Goal: Task Accomplishment & Management: Manage account settings

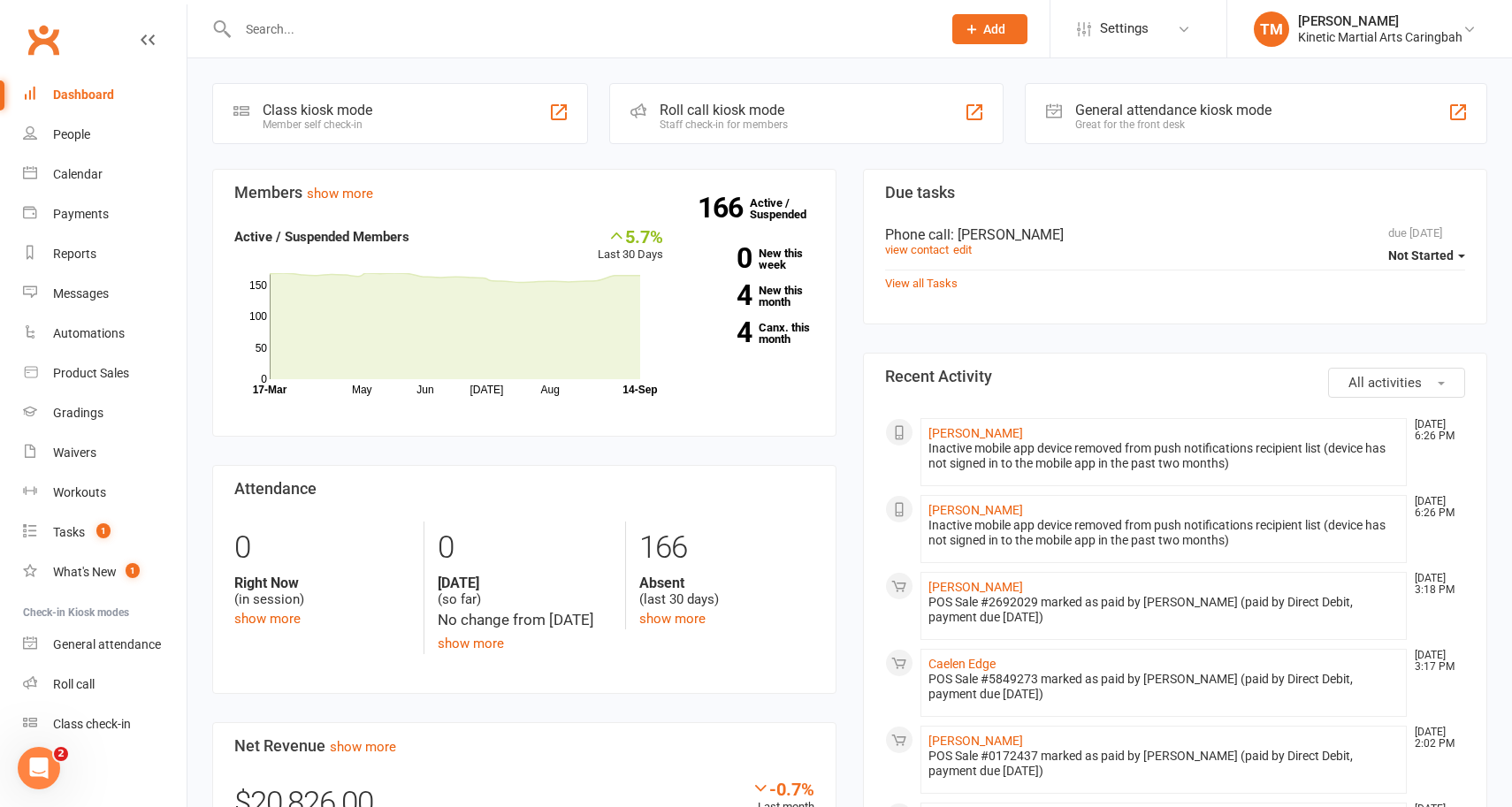
click at [381, 24] on input "text" at bounding box center [581, 30] width 697 height 25
click at [303, 40] on div at bounding box center [571, 29] width 717 height 57
click at [284, 15] on div at bounding box center [571, 29] width 717 height 57
click at [275, 38] on input "text" at bounding box center [581, 30] width 697 height 25
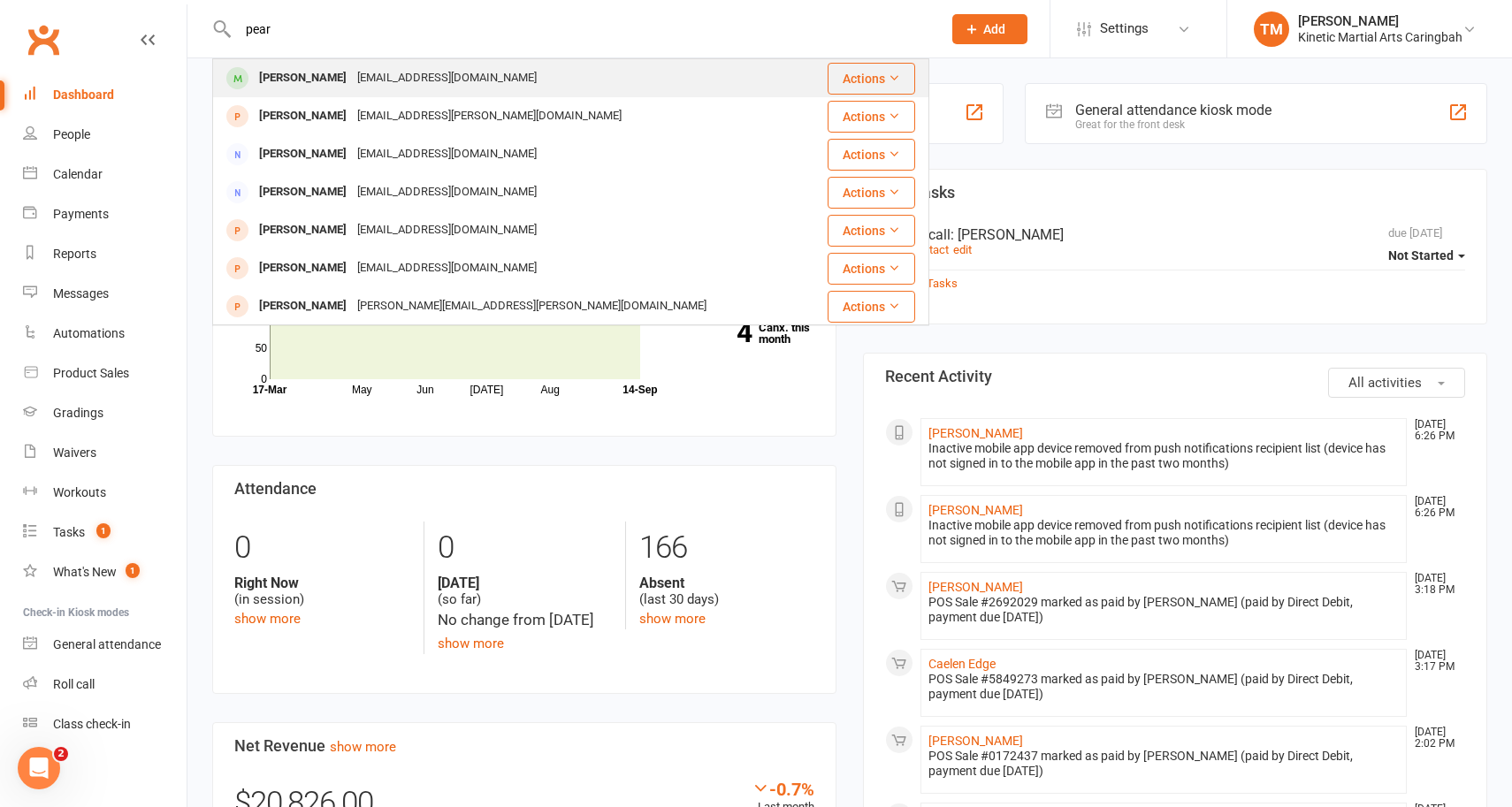
type input "pear"
click at [271, 89] on div "[PERSON_NAME]" at bounding box center [303, 78] width 98 height 26
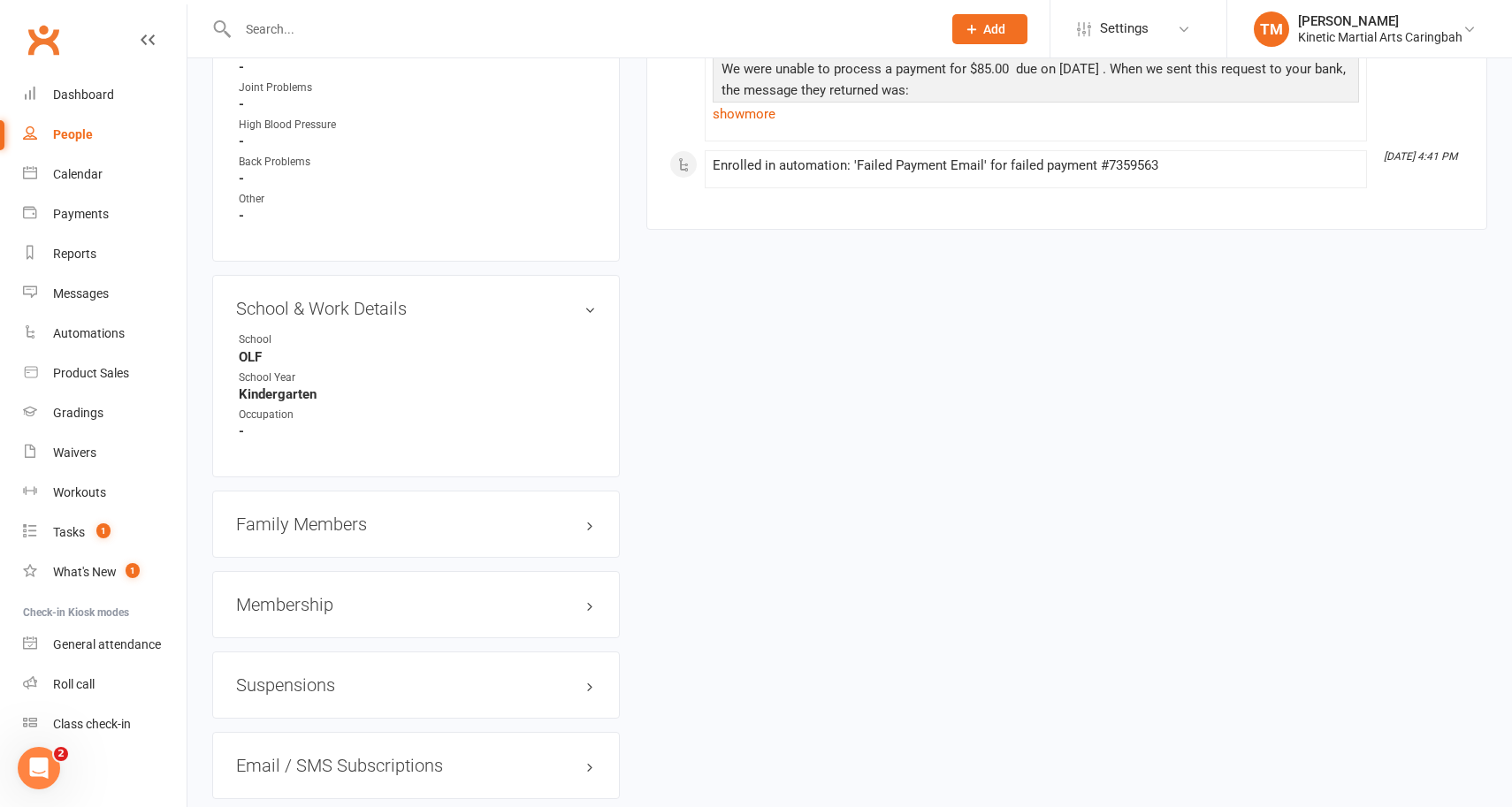
scroll to position [2117, 0]
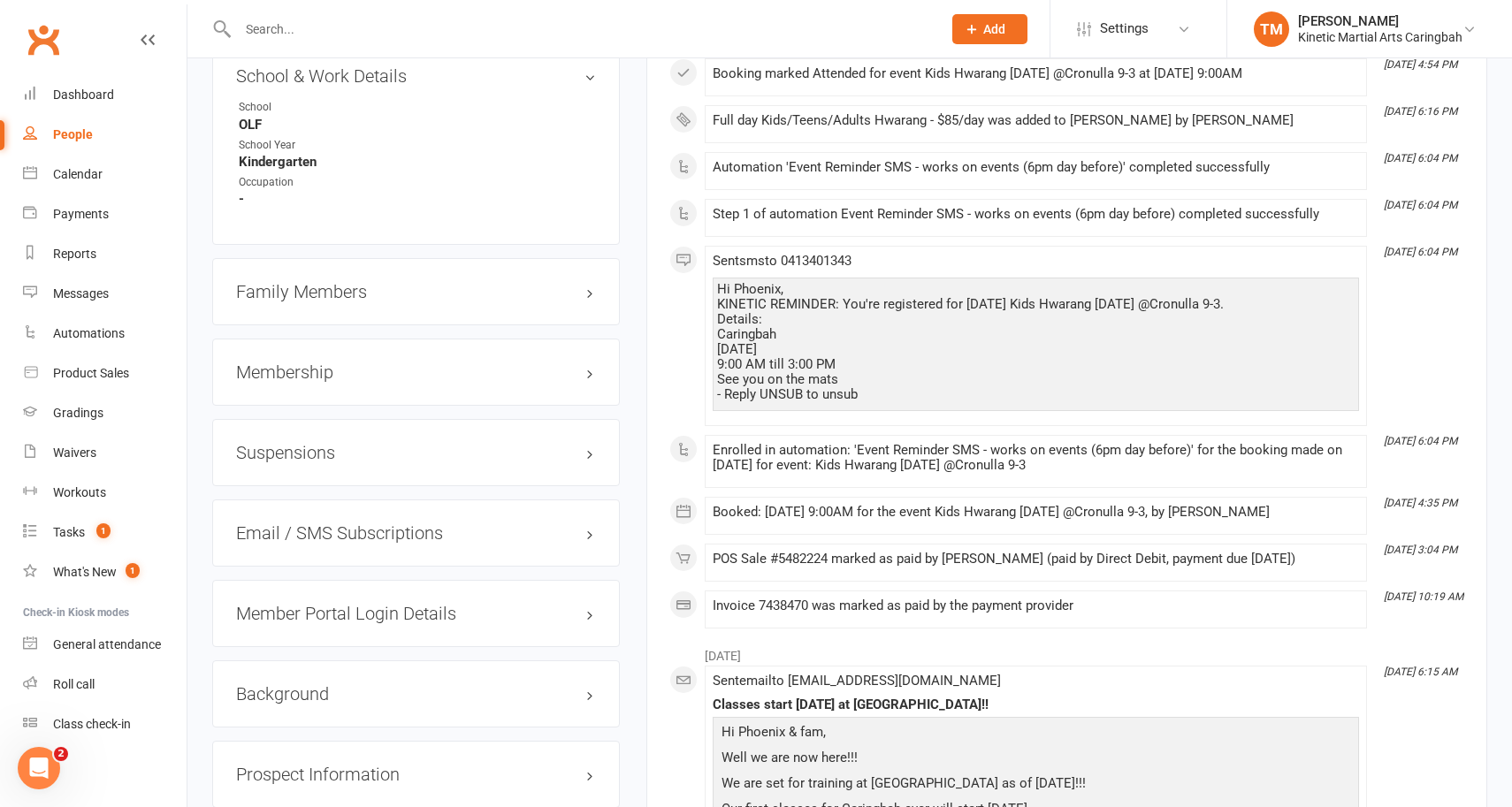
click at [589, 363] on h3 "Membership" at bounding box center [417, 372] width 360 height 19
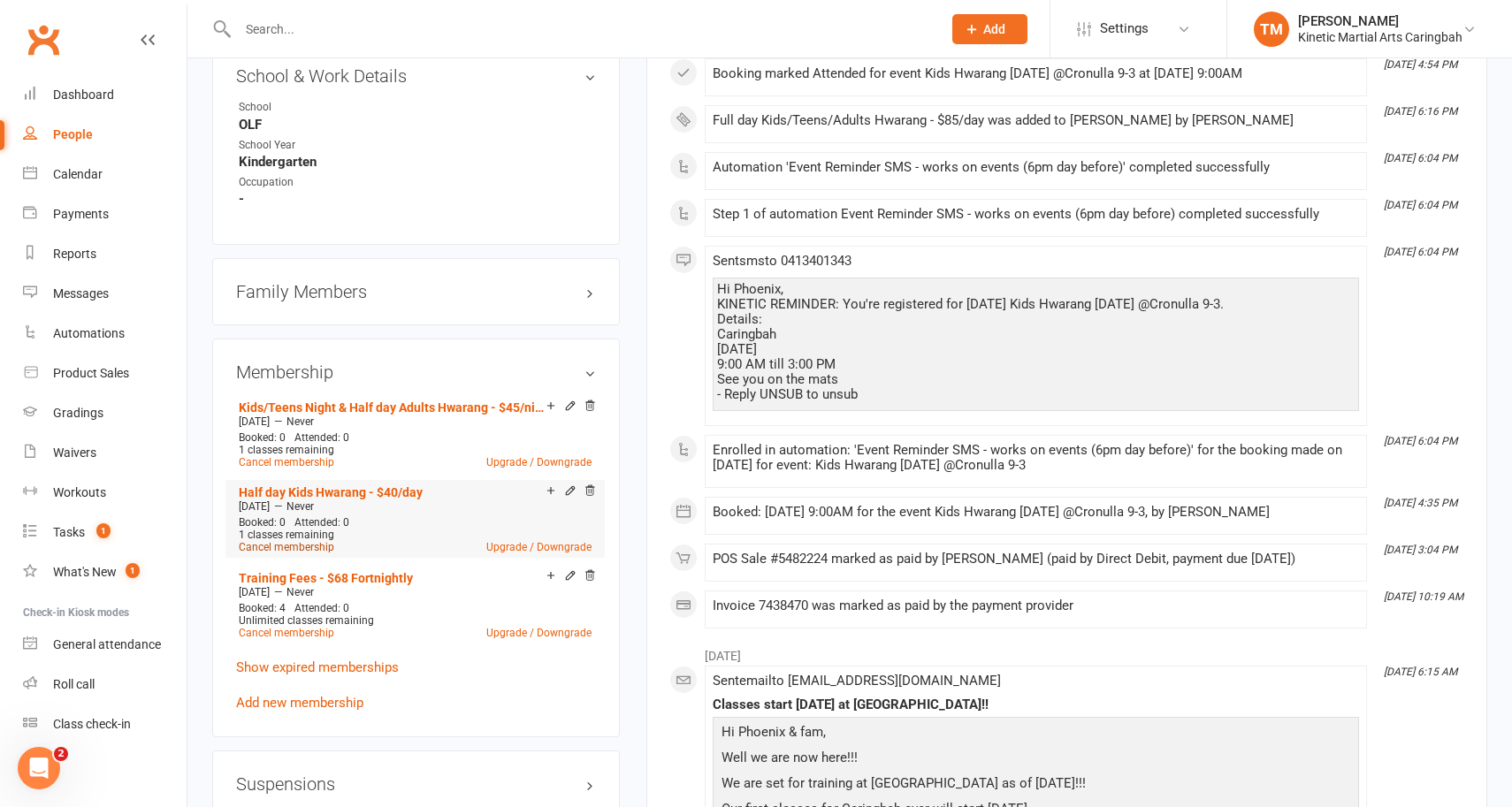
click at [309, 541] on link "Cancel membership" at bounding box center [286, 547] width 96 height 12
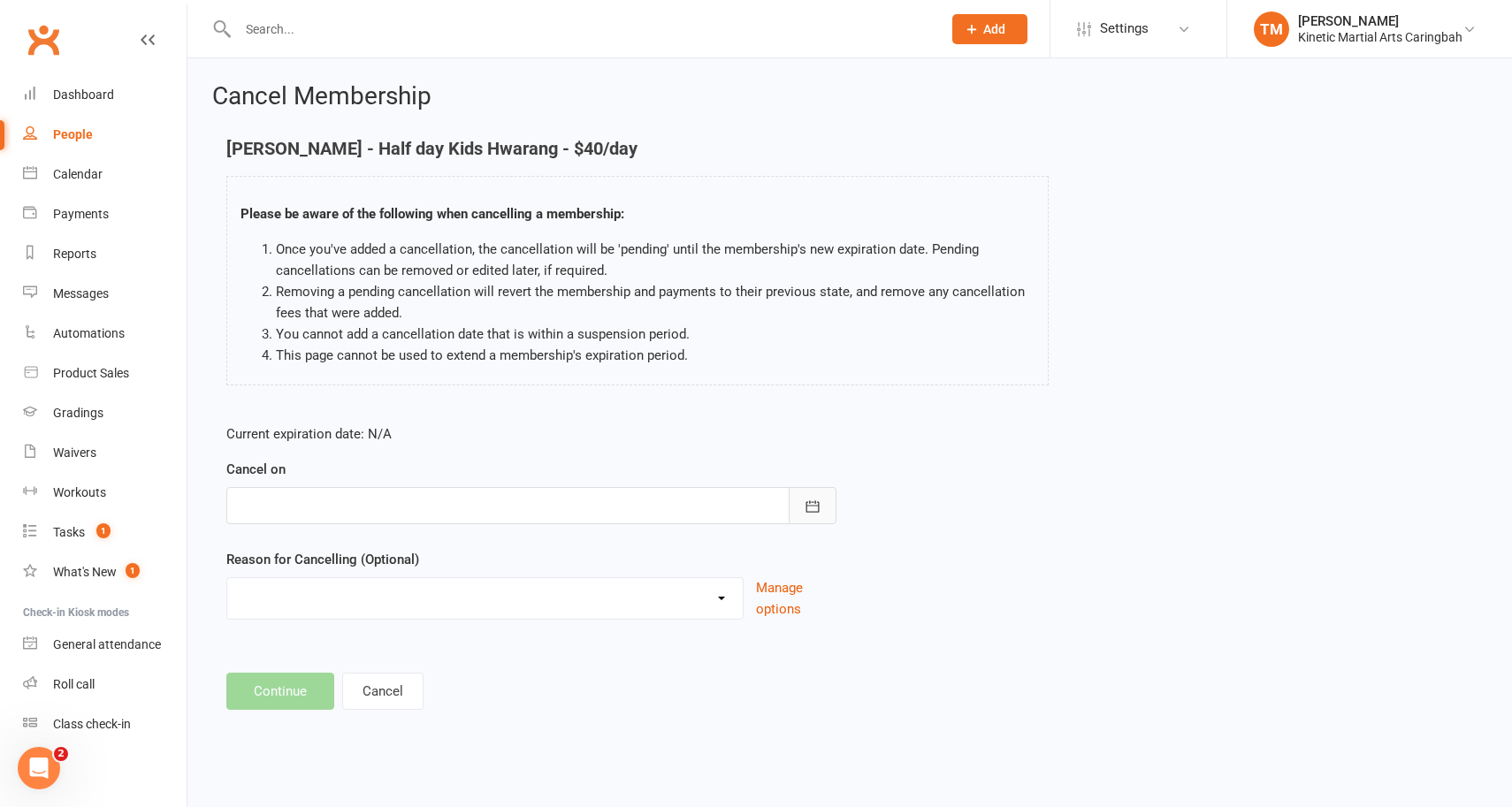
click at [820, 510] on icon "button" at bounding box center [812, 506] width 17 height 17
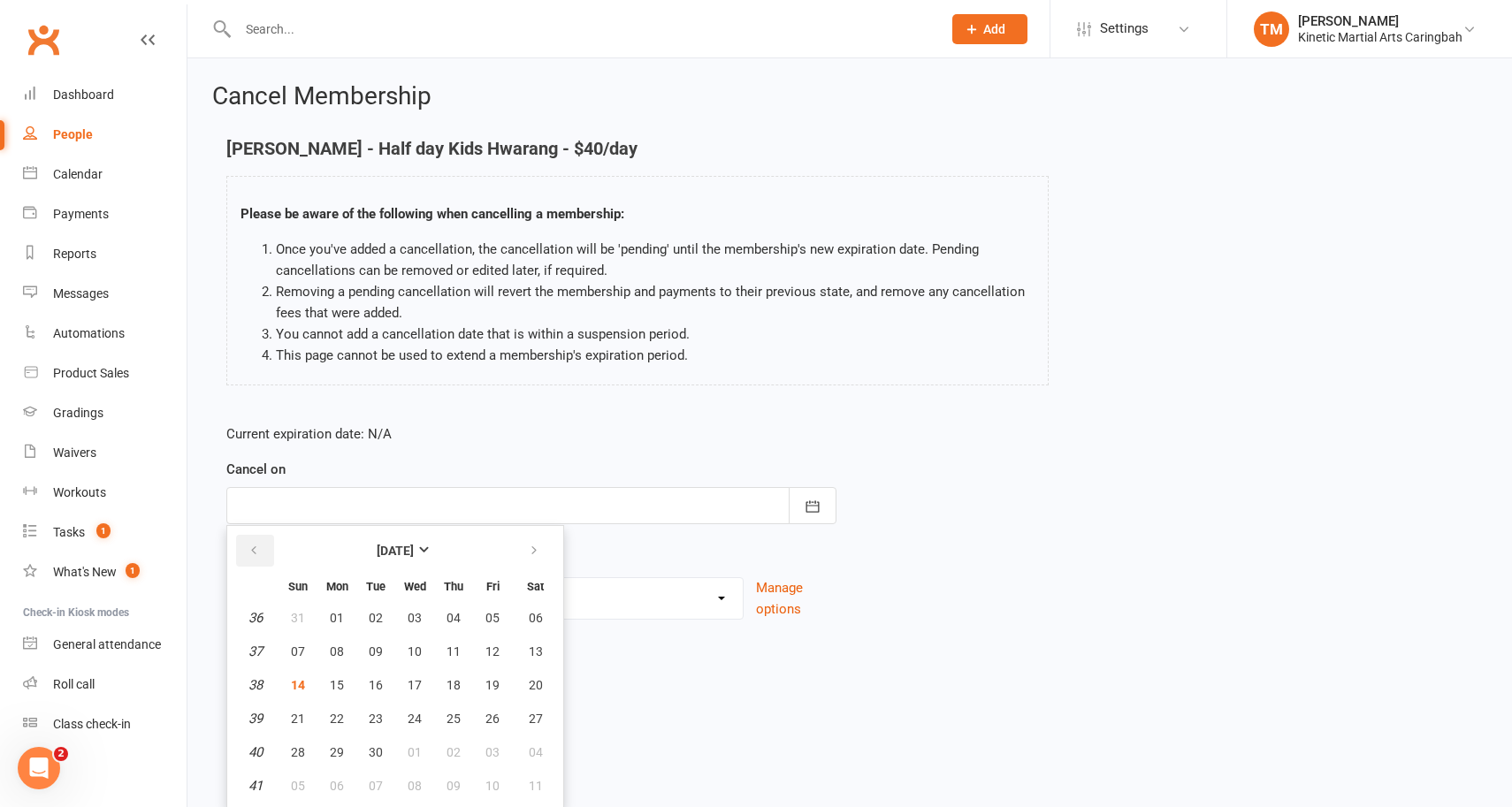
click at [261, 548] on button "button" at bounding box center [256, 550] width 38 height 32
click at [530, 548] on icon "button" at bounding box center [533, 550] width 12 height 14
click at [536, 549] on icon "button" at bounding box center [533, 549] width 12 height 14
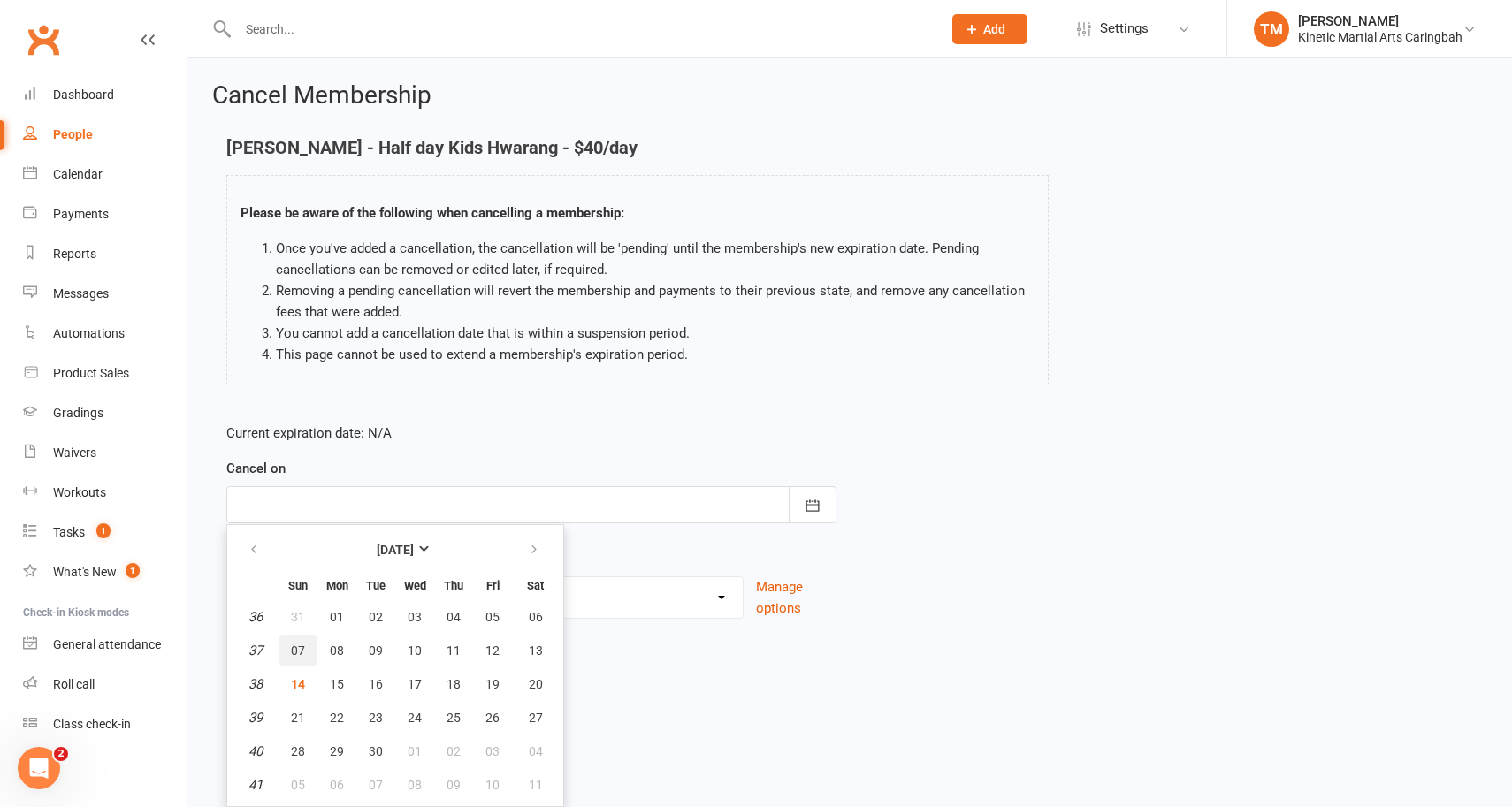
click at [299, 647] on span "07" at bounding box center [298, 650] width 14 height 14
type input "[DATE]"
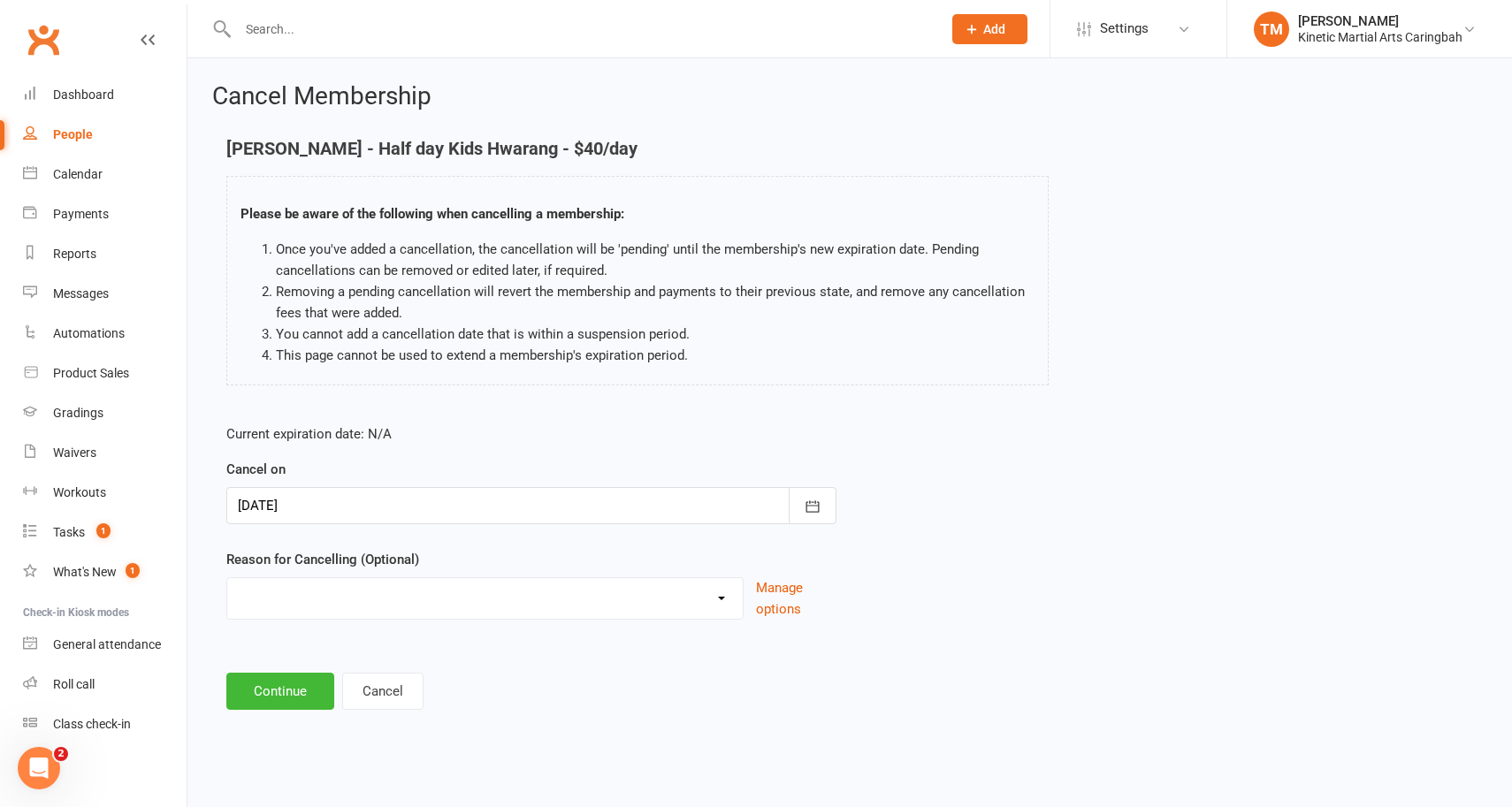
scroll to position [0, 0]
click at [422, 596] on select "Admin Bored of classes Event Paid For Holiday Injury Kinetic Transfer Moving aw…" at bounding box center [485, 595] width 515 height 35
select select "0"
click at [227, 578] on select "Admin Bored of classes Event Paid For Holiday Injury Kinetic Transfer Moving aw…" at bounding box center [485, 595] width 515 height 35
click at [270, 694] on button "Continue" at bounding box center [280, 691] width 108 height 37
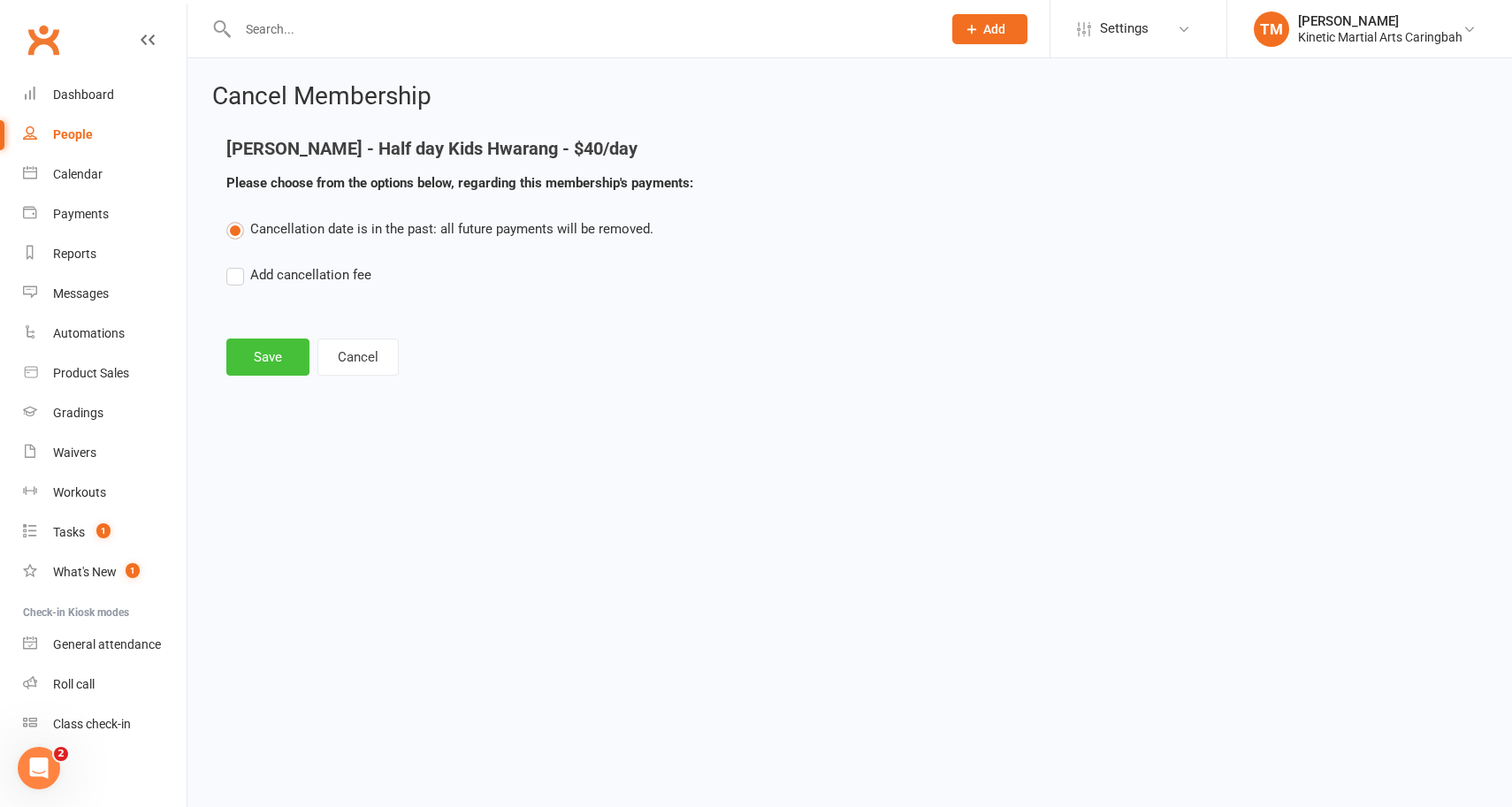
click at [269, 354] on button "Save" at bounding box center [267, 357] width 83 height 37
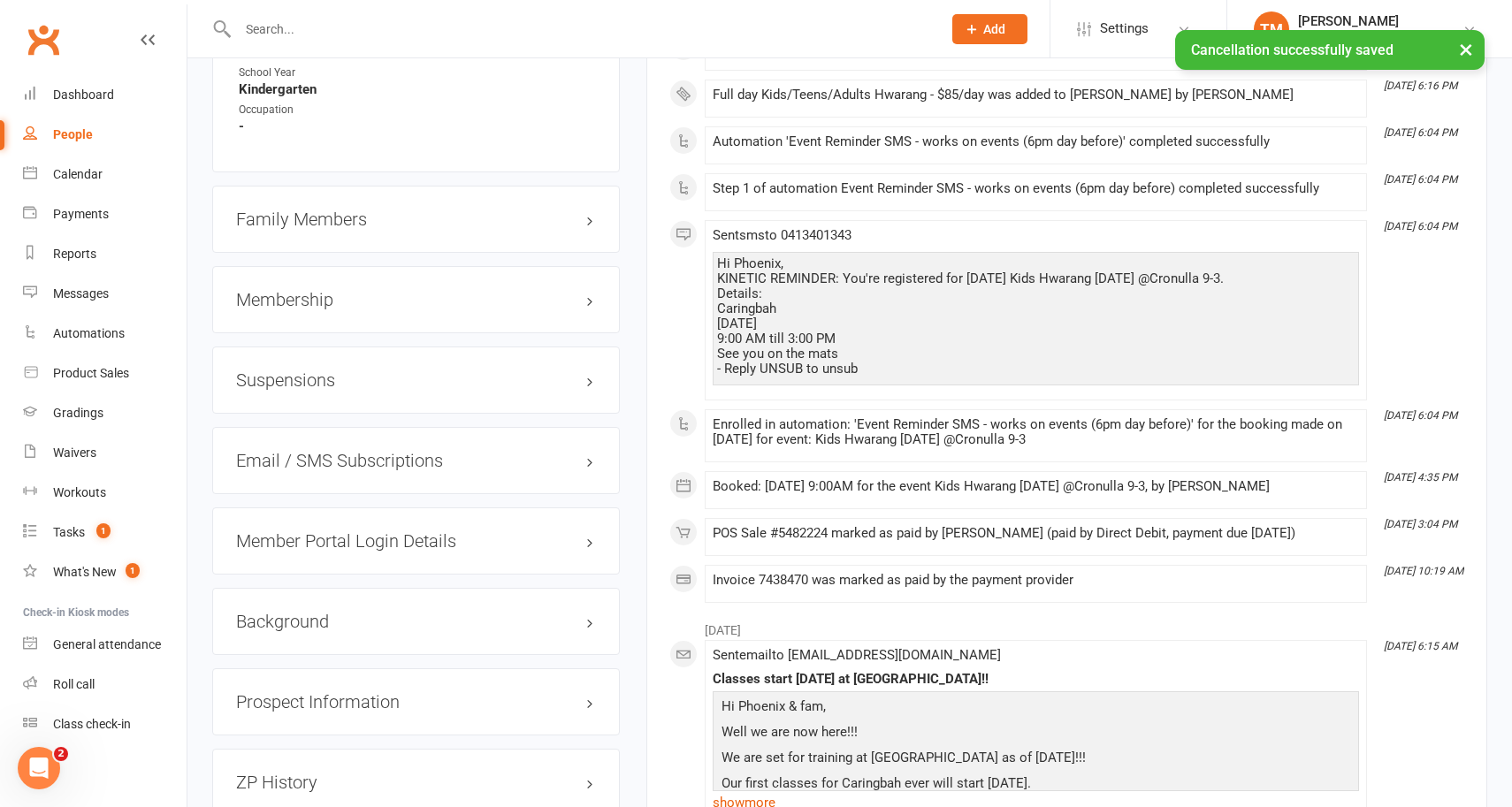
scroll to position [2196, 0]
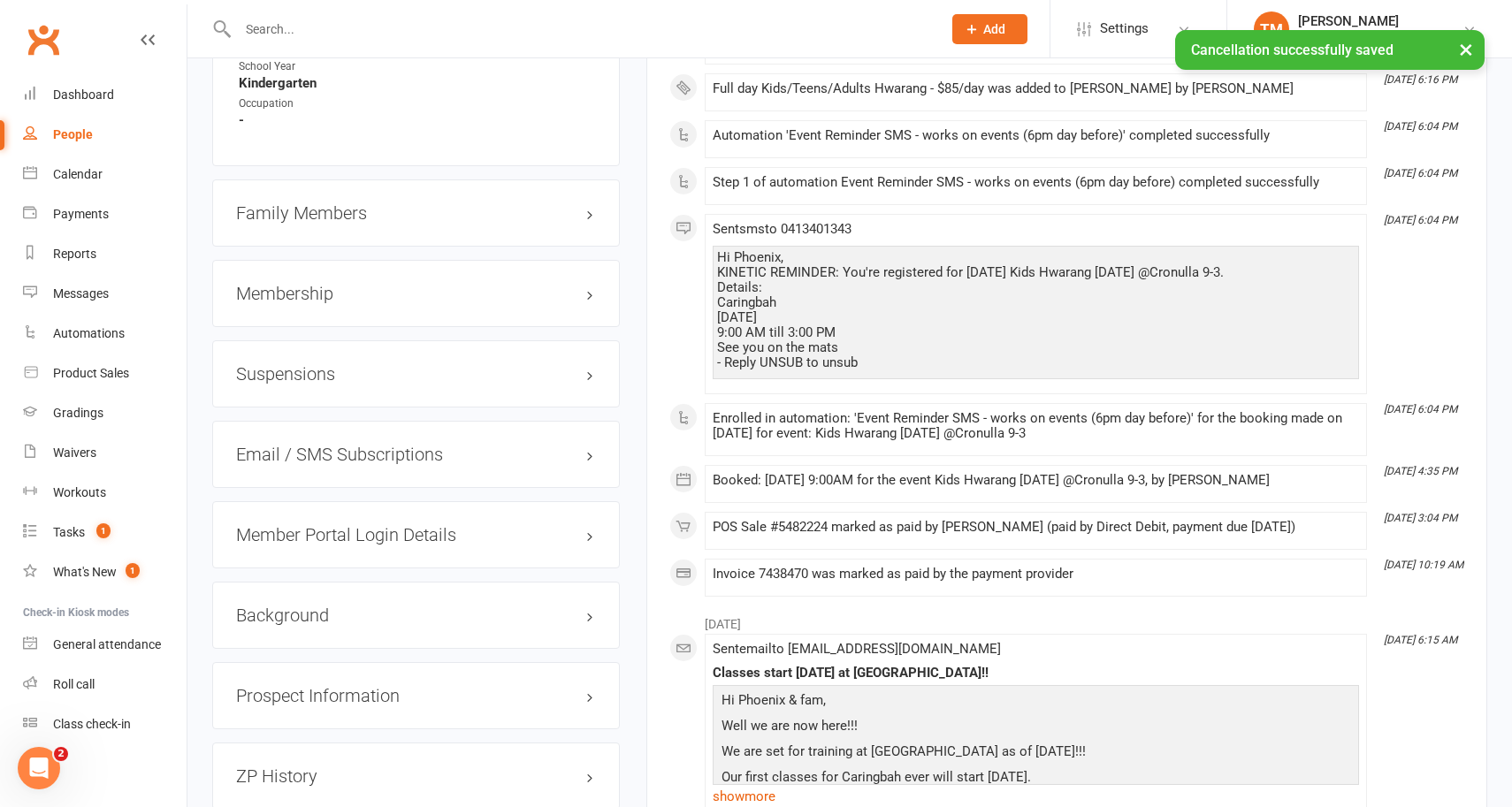
click at [592, 288] on h3 "Membership" at bounding box center [417, 293] width 360 height 19
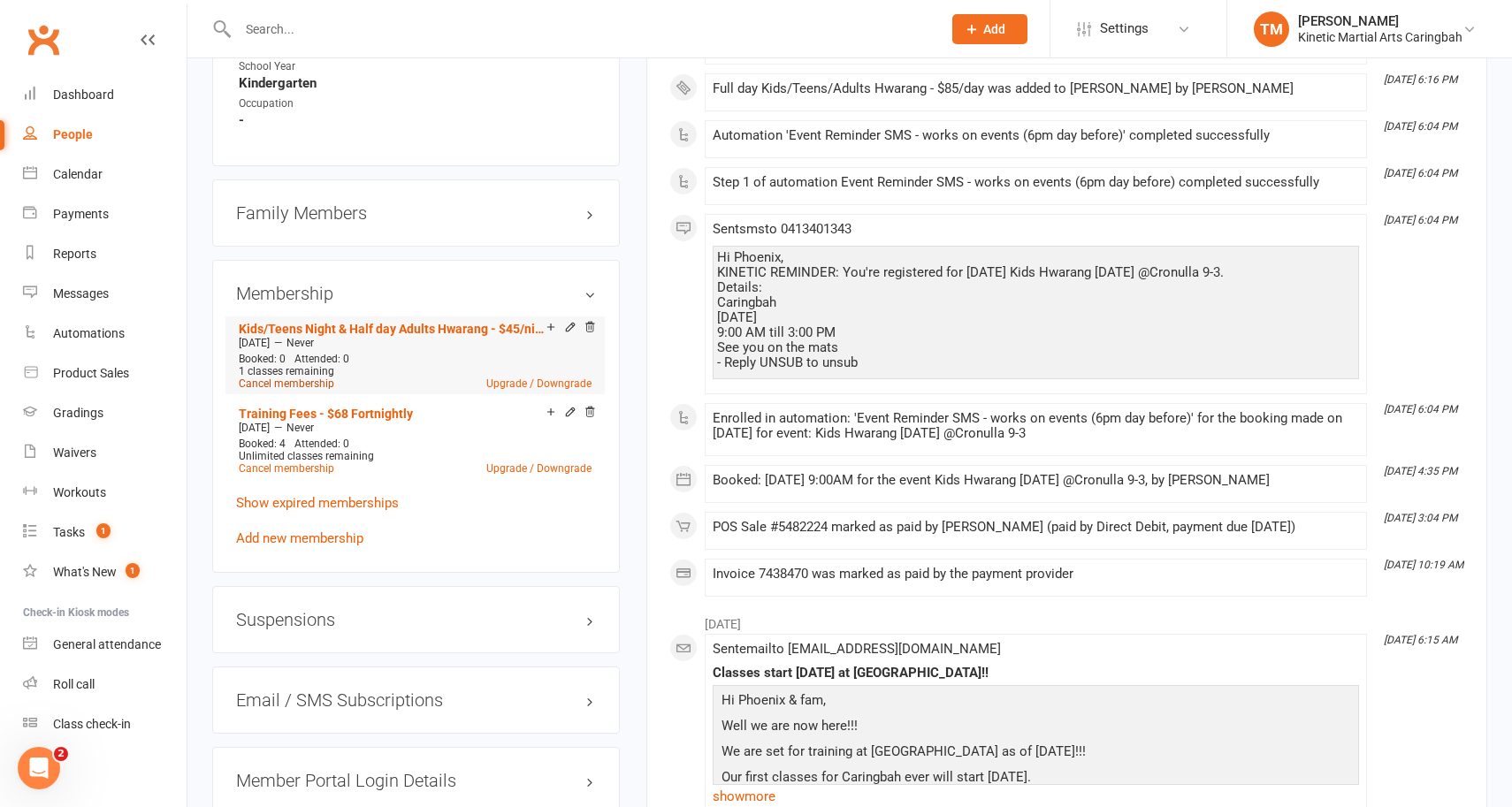
click at [301, 377] on link "Cancel membership" at bounding box center [286, 383] width 96 height 12
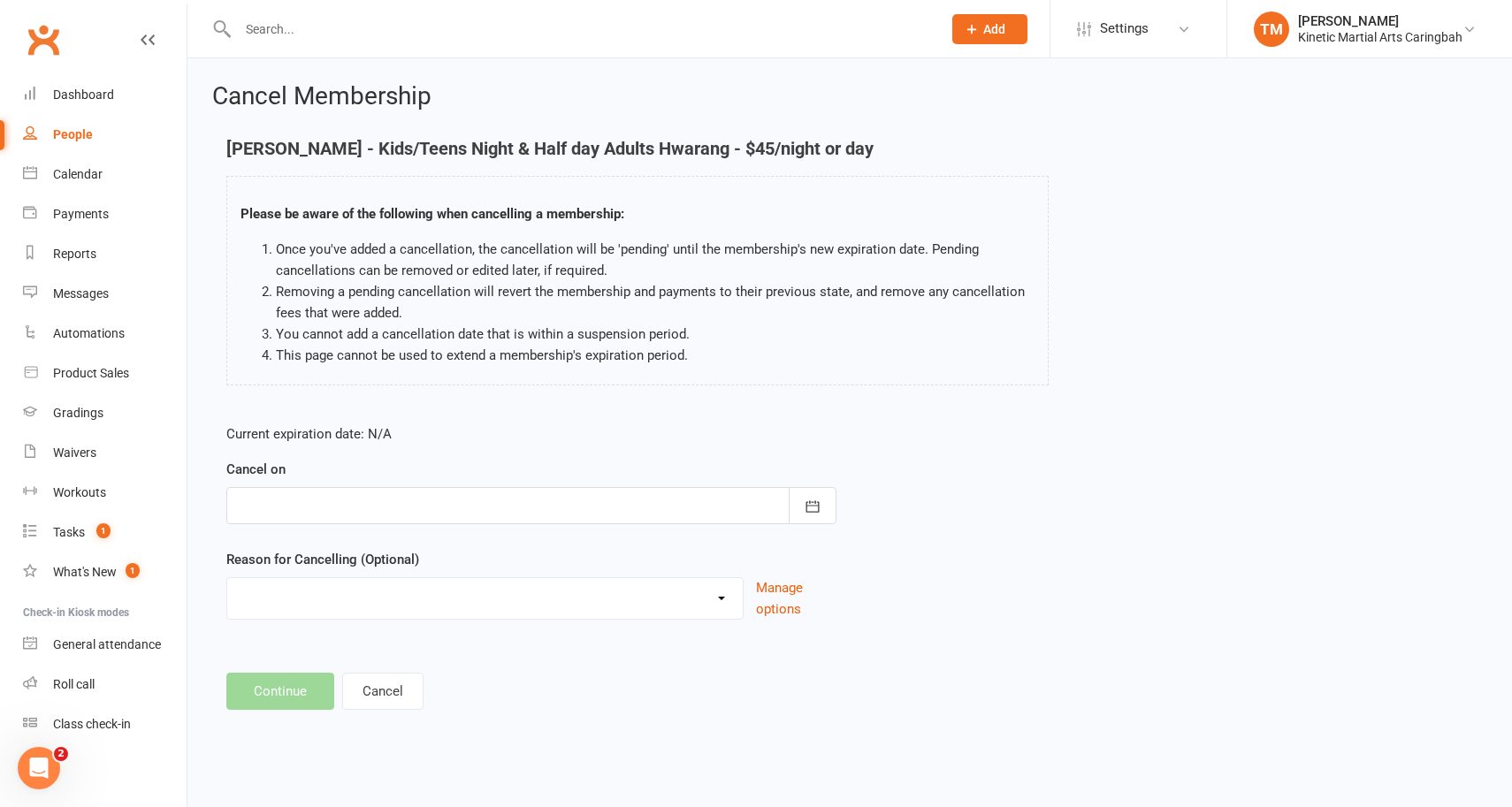
click at [327, 520] on div at bounding box center [530, 505] width 610 height 37
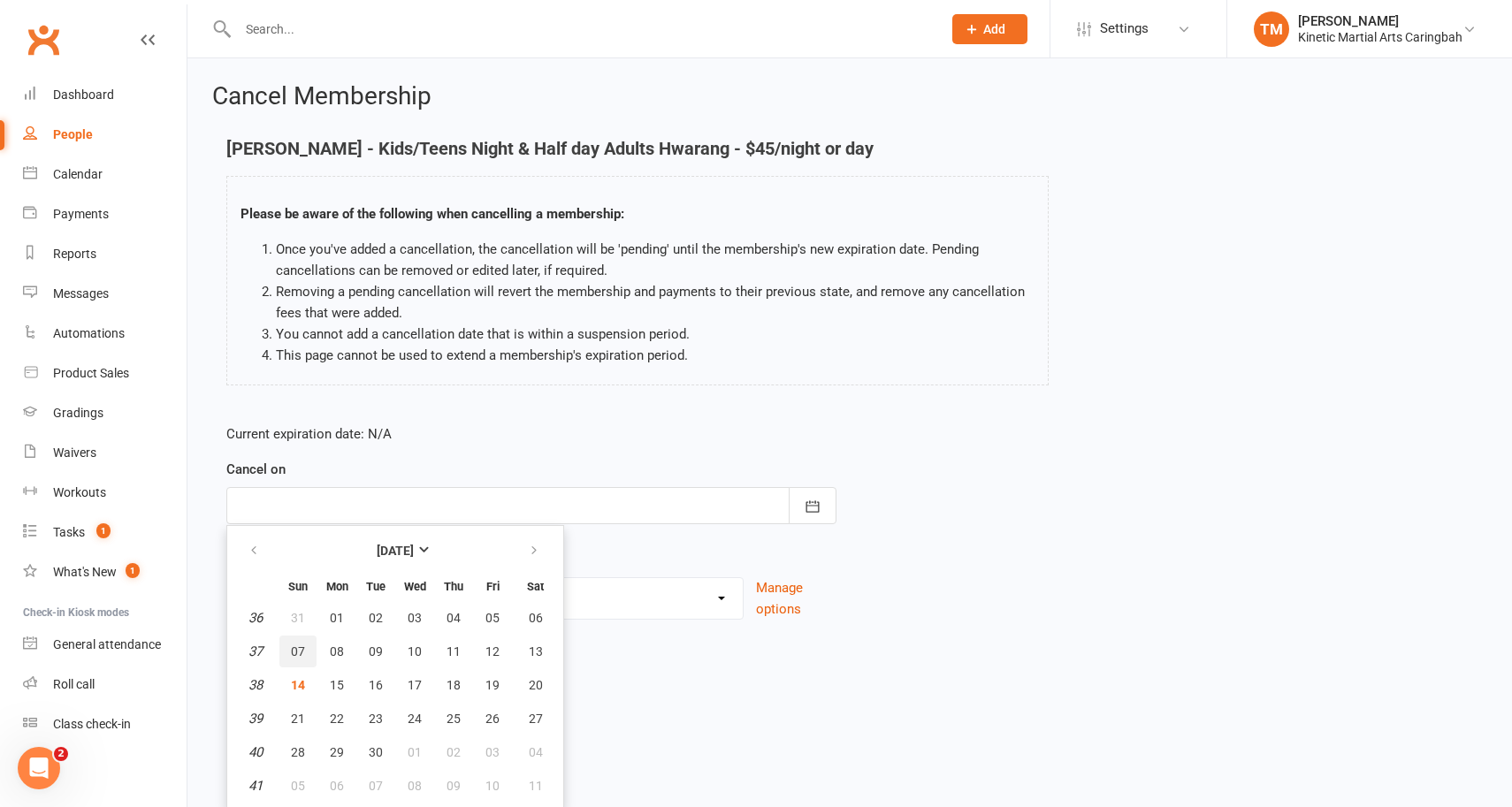
click at [305, 652] on button "07" at bounding box center [298, 651] width 37 height 32
type input "[DATE]"
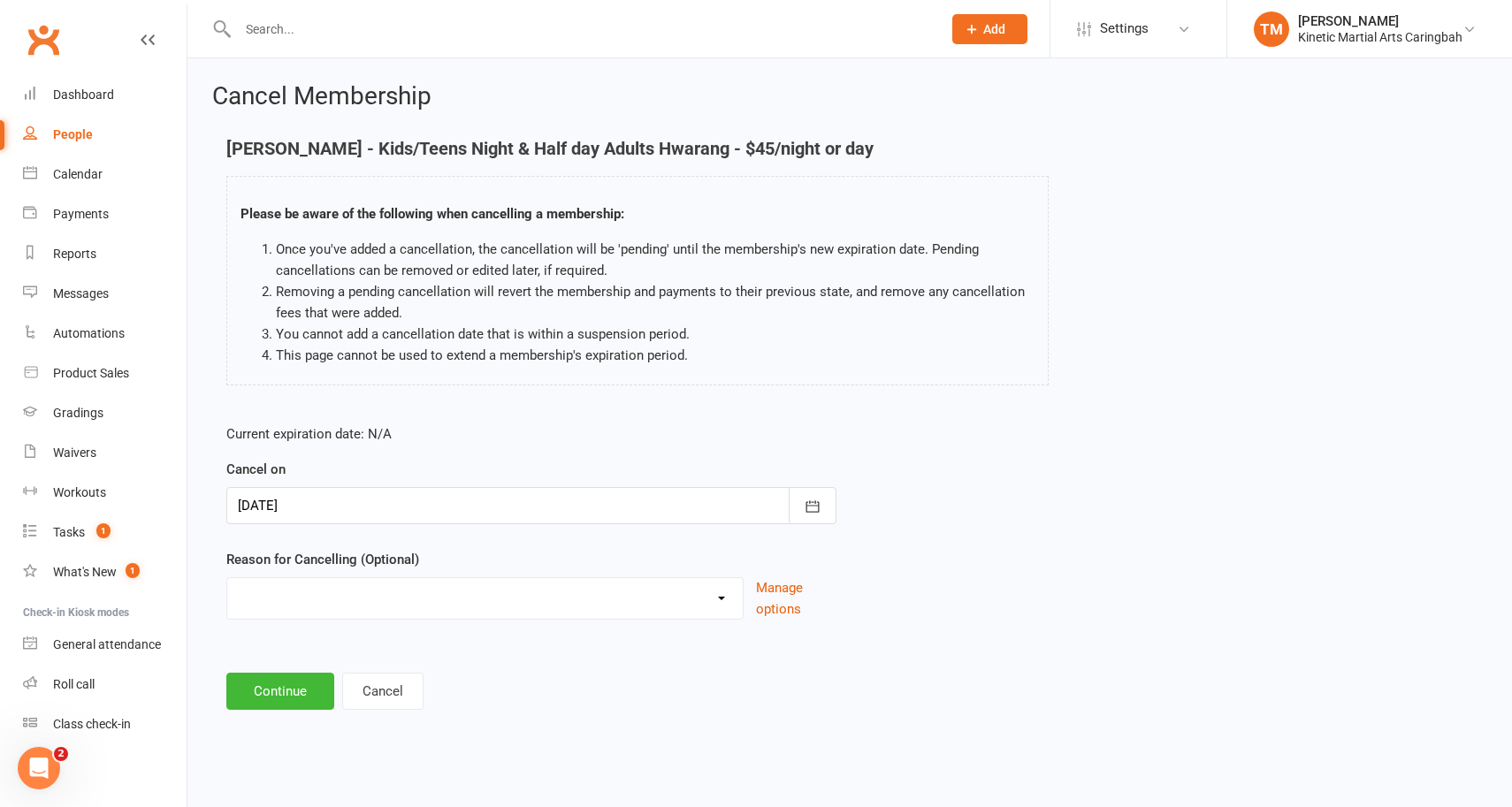
click at [391, 606] on select "Admin Bored of classes Event Paid For Holiday Injury Kinetic Transfer Moving aw…" at bounding box center [485, 595] width 515 height 35
select select "0"
click at [227, 578] on select "Admin Bored of classes Event Paid For Holiday Injury Kinetic Transfer Moving aw…" at bounding box center [485, 595] width 515 height 35
click at [287, 683] on button "Continue" at bounding box center [280, 691] width 108 height 37
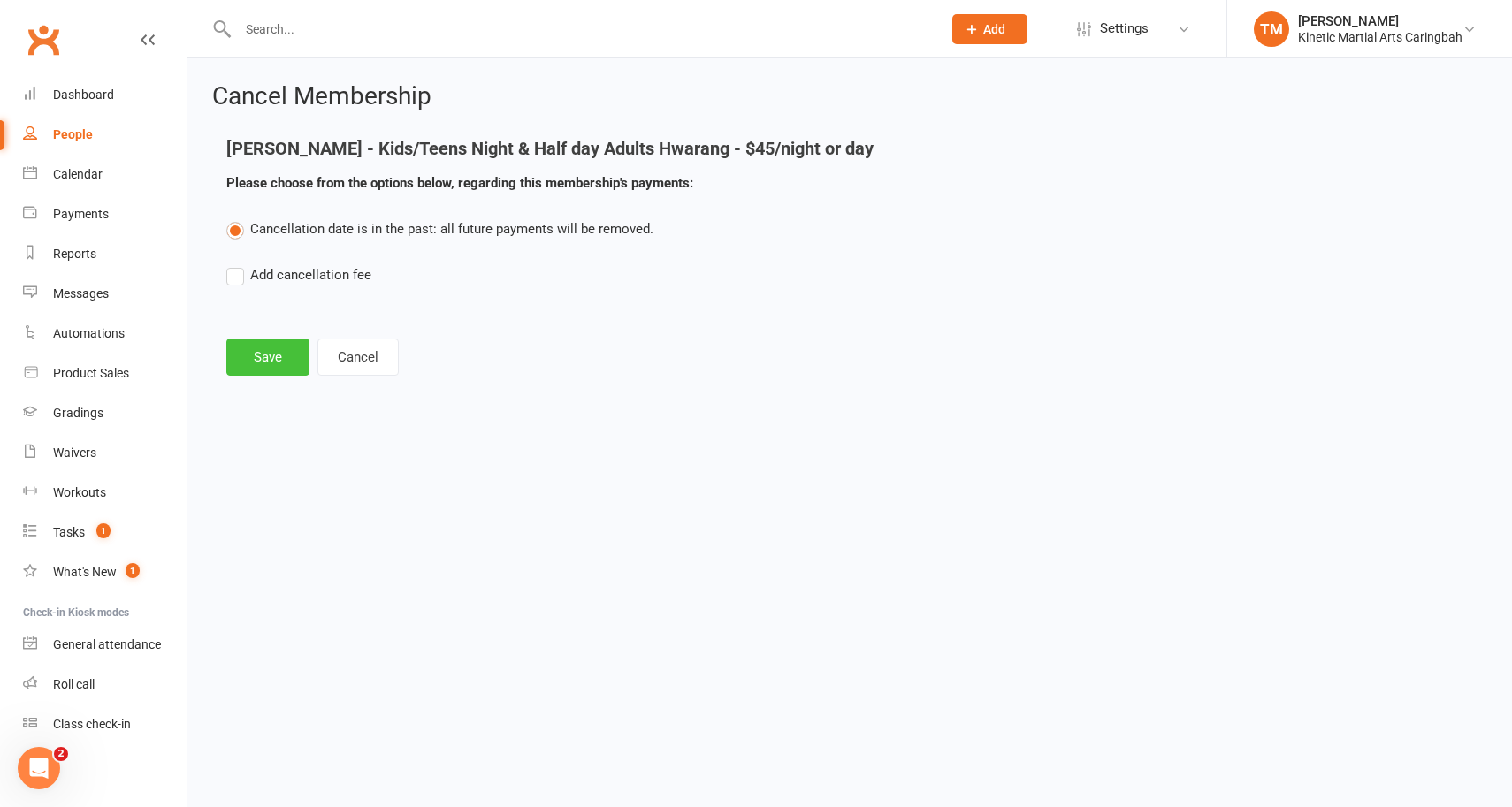
click at [269, 351] on button "Save" at bounding box center [267, 357] width 83 height 37
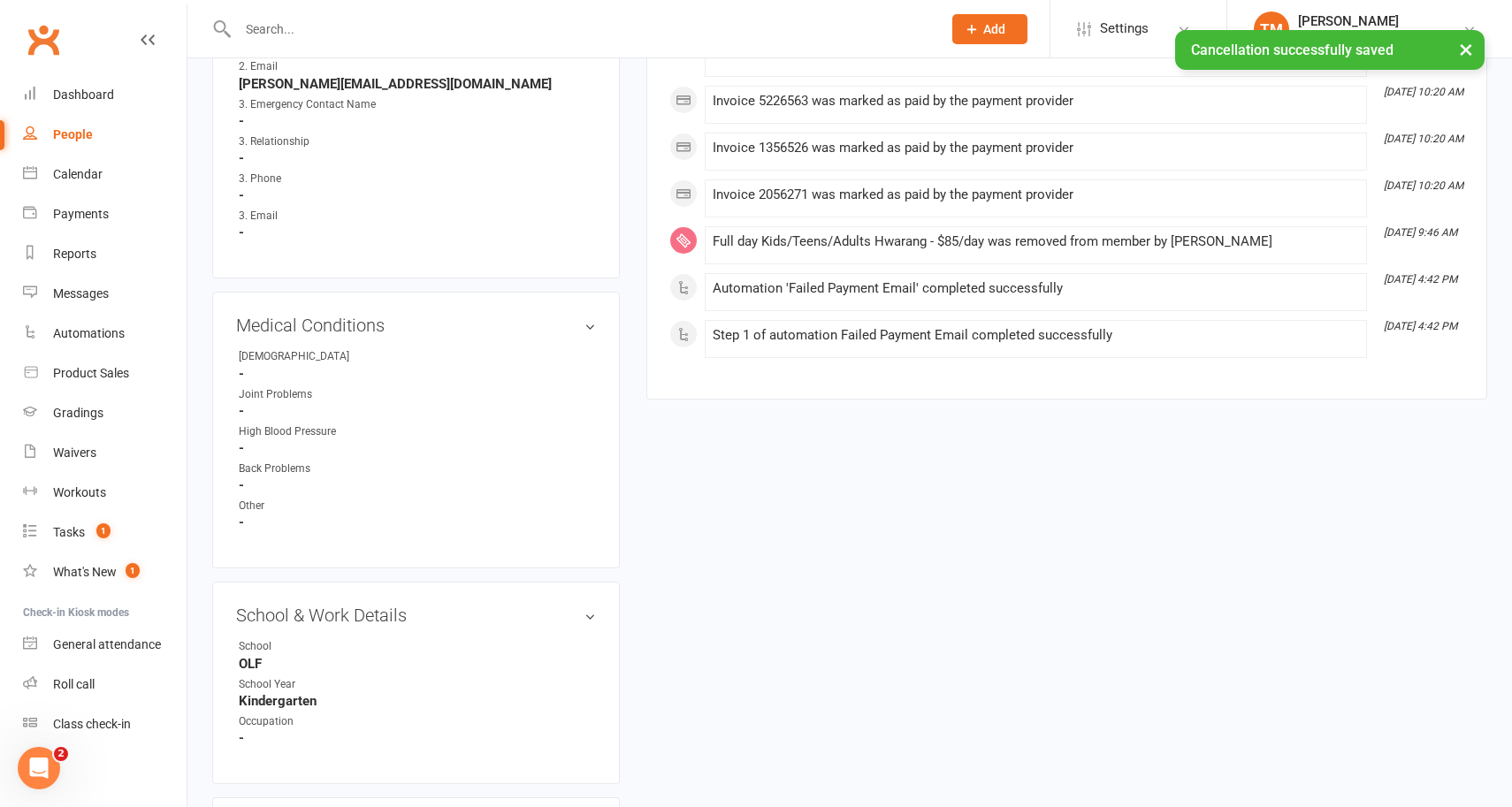
scroll to position [2036, 0]
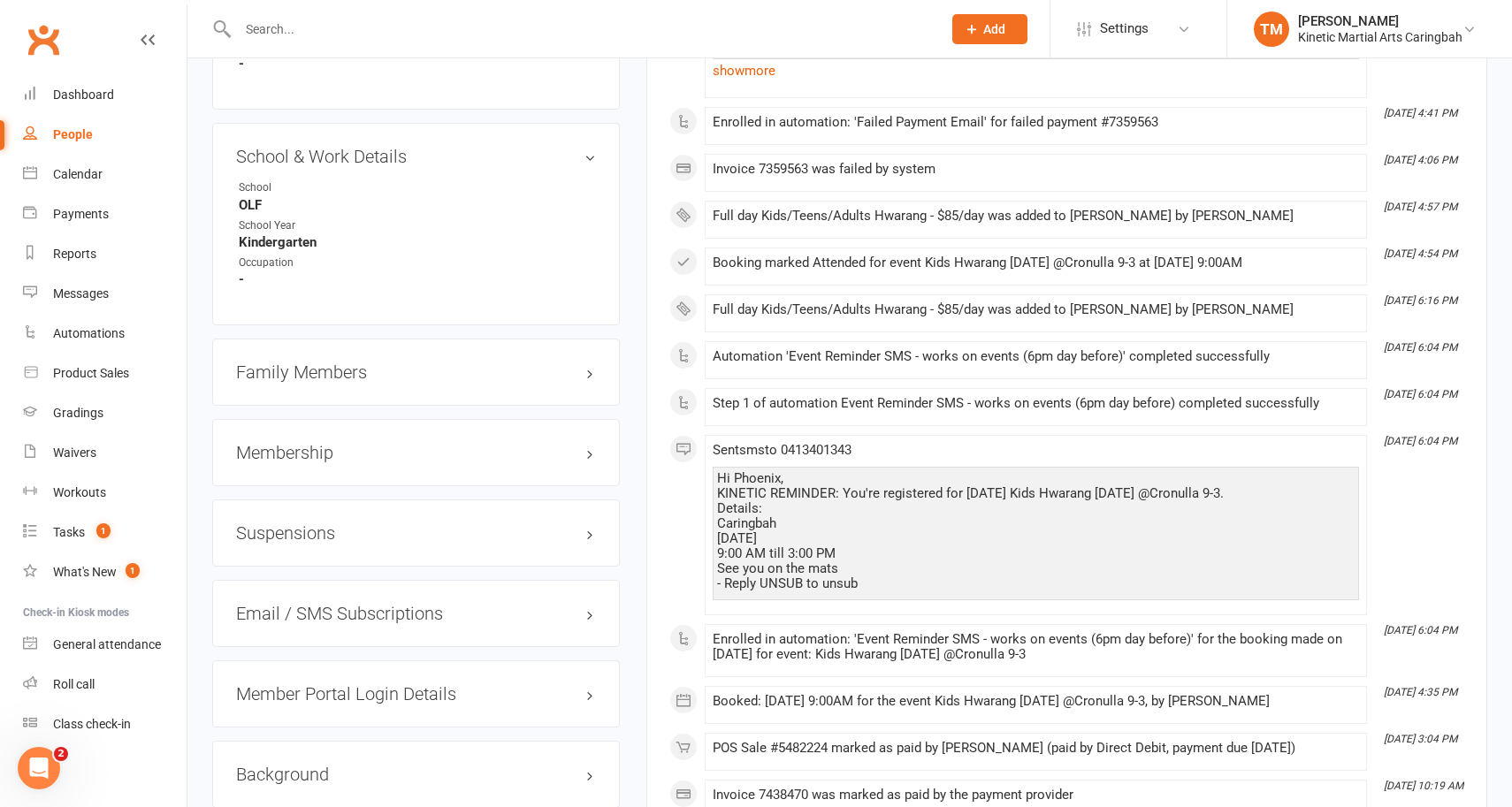
click at [586, 443] on h3 "Membership" at bounding box center [417, 453] width 360 height 19
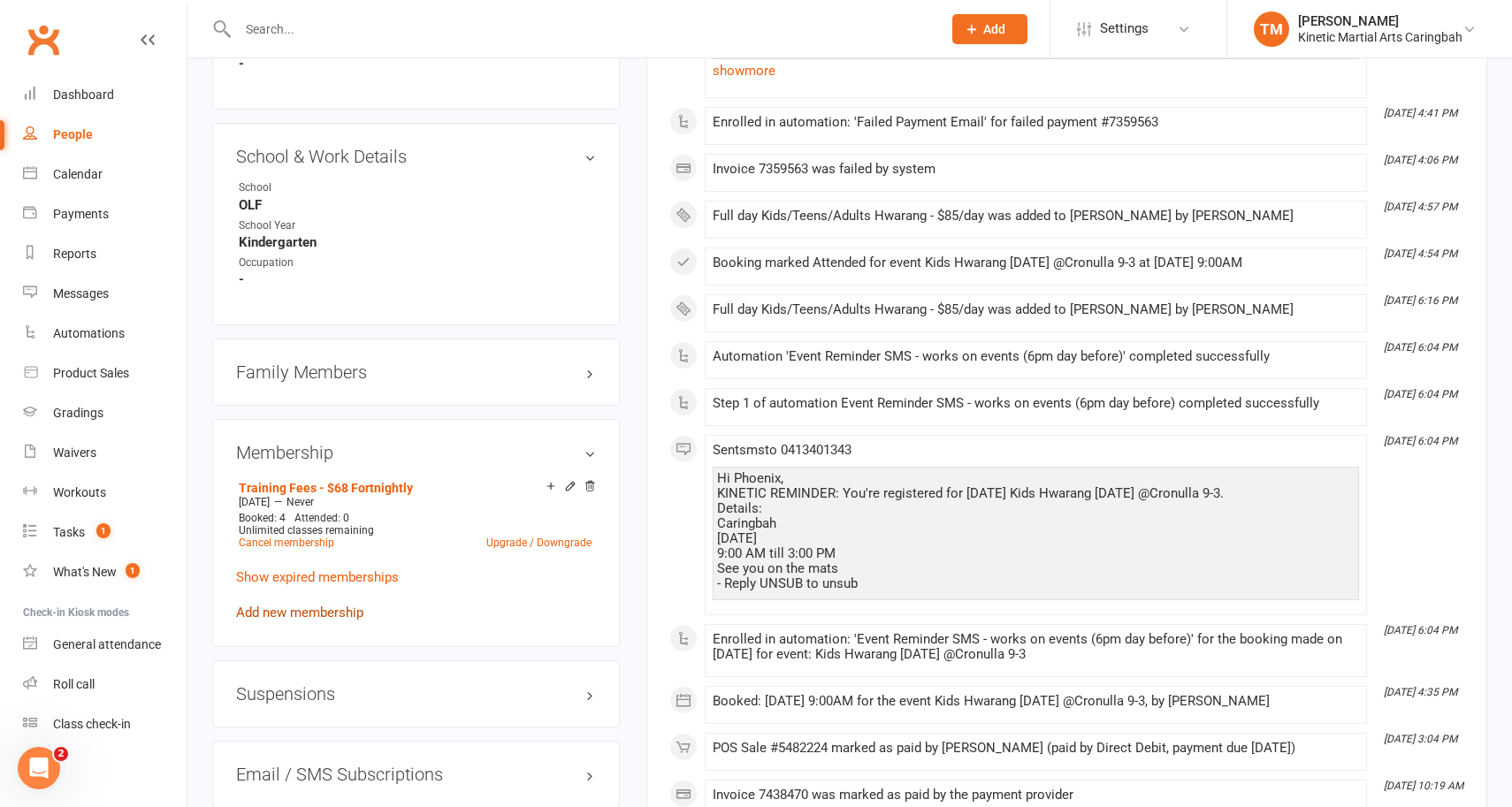
click at [295, 605] on link "Add new membership" at bounding box center [300, 613] width 127 height 16
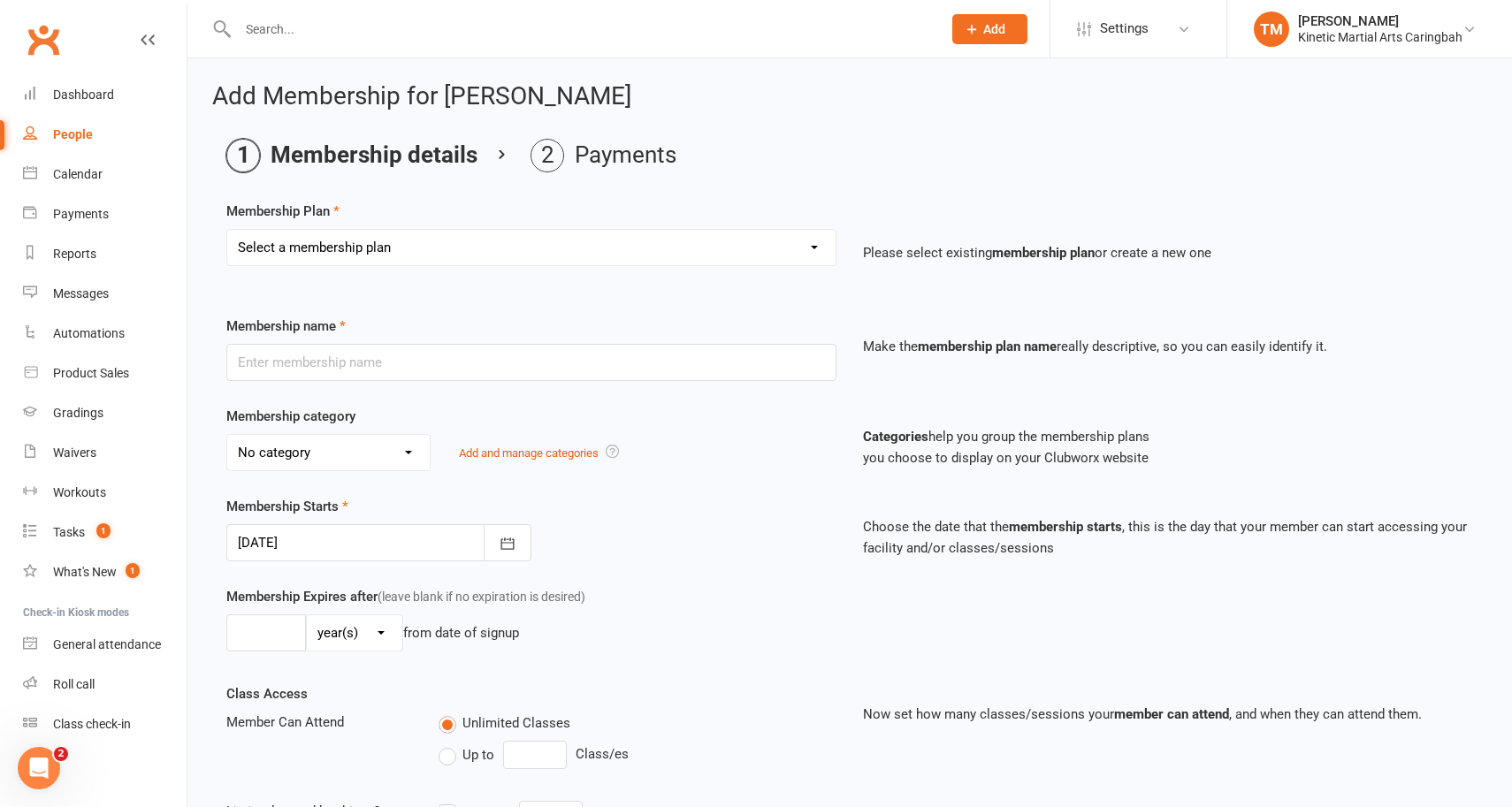
click at [526, 242] on select "Select a membership plan Create new Membership Plan Training Fees - $68 Fortnig…" at bounding box center [530, 247] width 608 height 35
select select "16"
click at [227, 230] on select "Select a membership plan Create new Membership Plan Training Fees - $68 Fortnig…" at bounding box center [530, 247] width 608 height 35
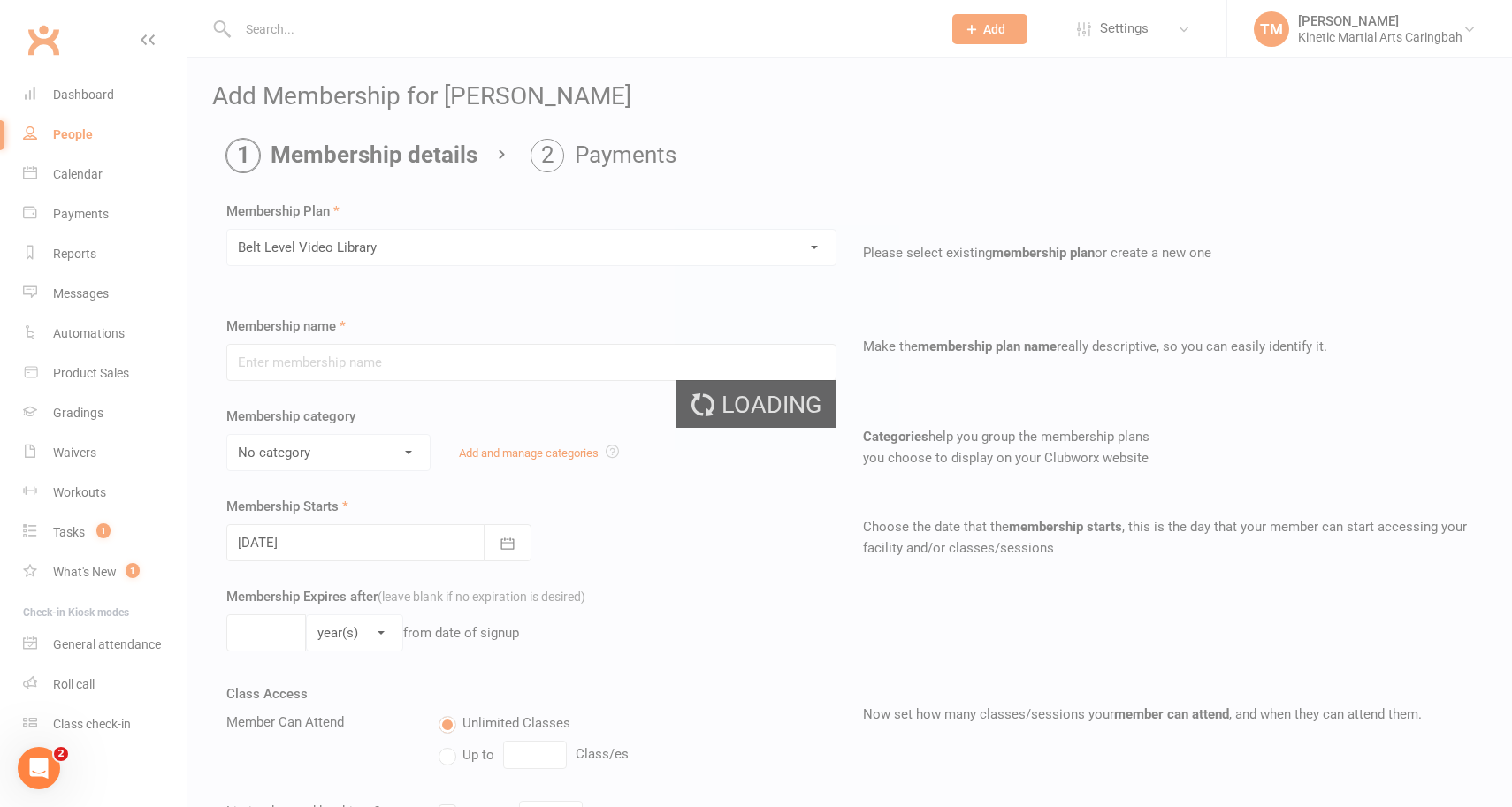
type input "Belt Level Video Library"
select select "8"
type input "0"
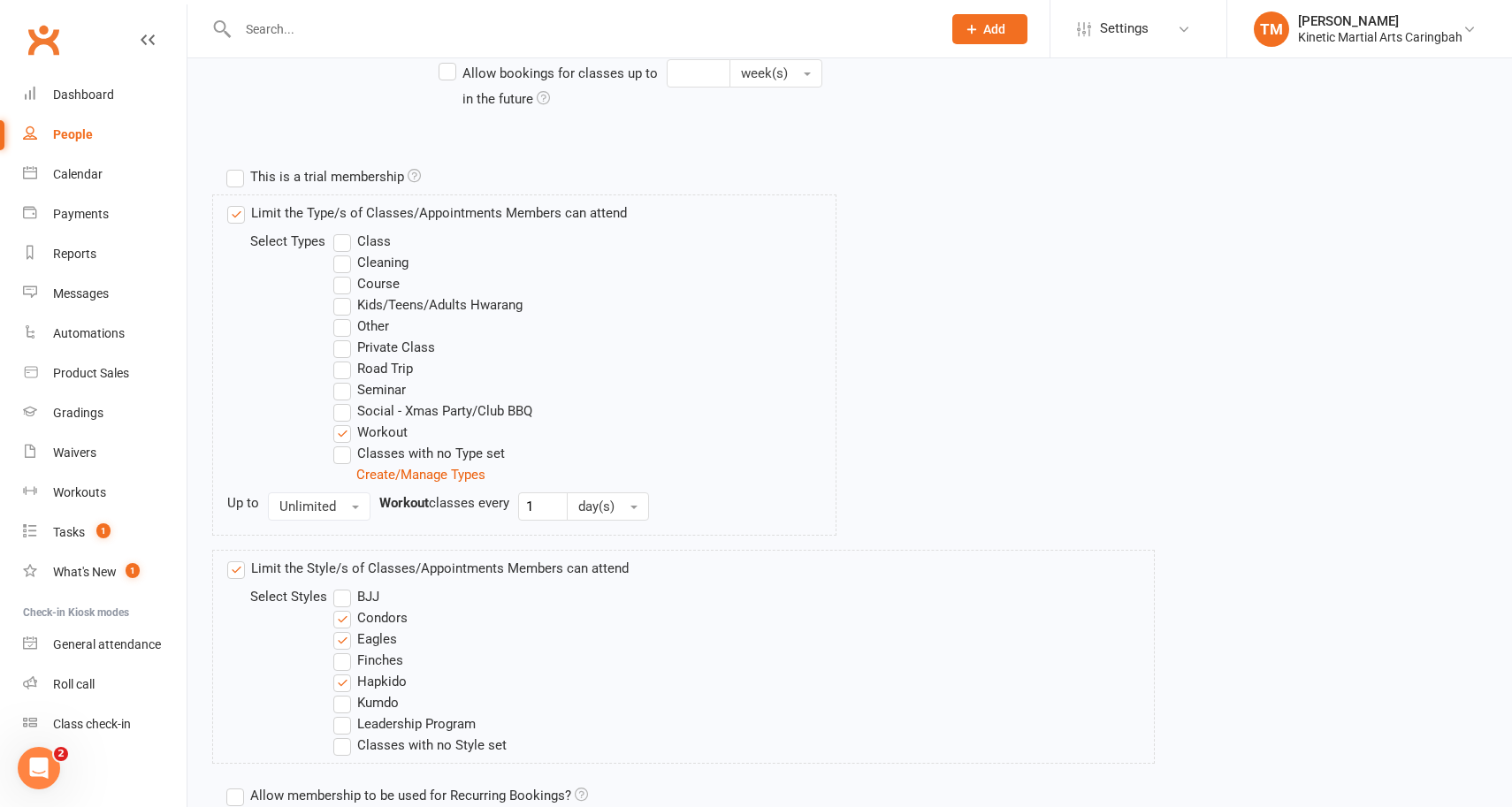
scroll to position [932, 0]
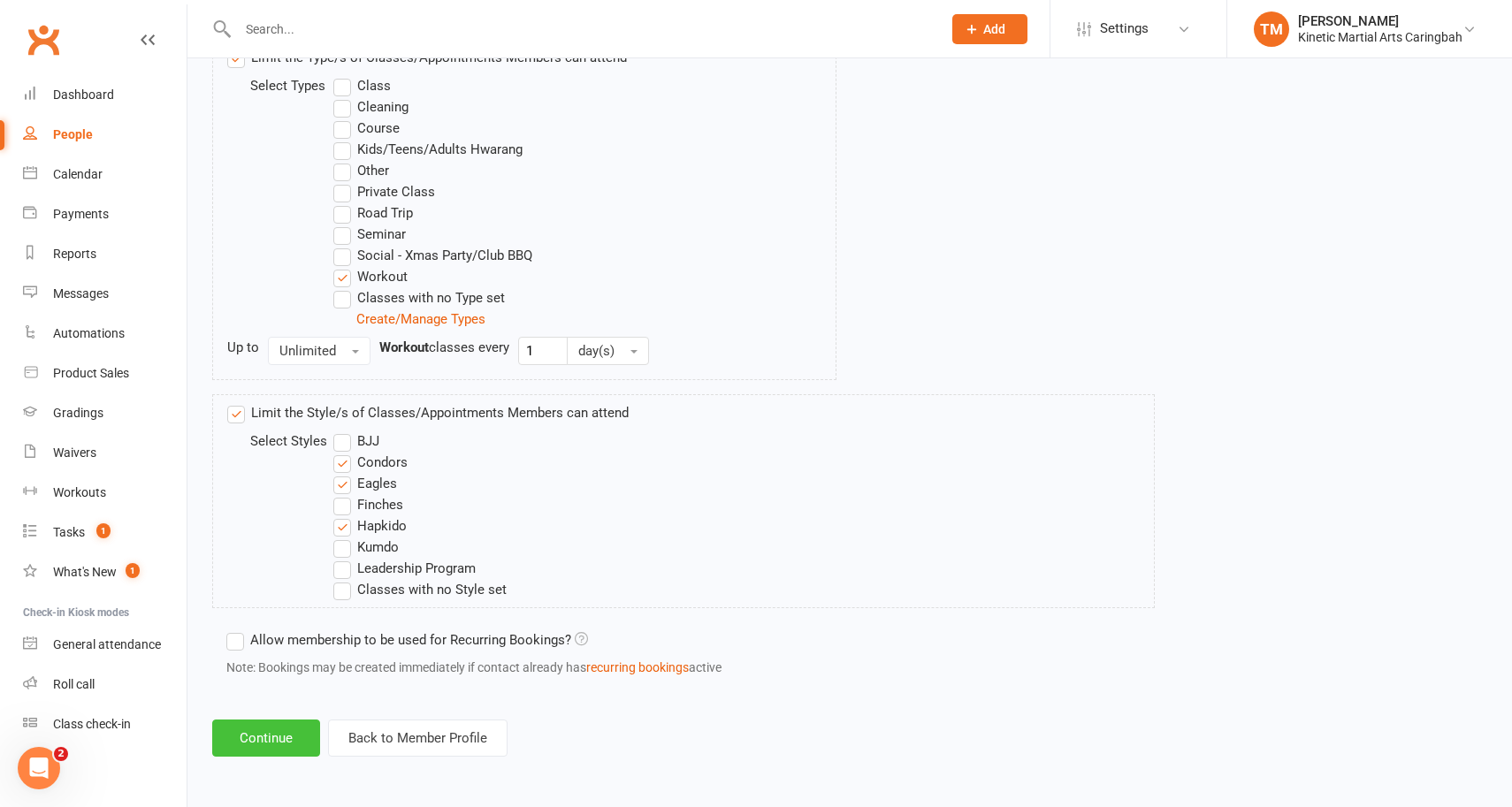
click at [281, 751] on button "Continue" at bounding box center [266, 738] width 108 height 37
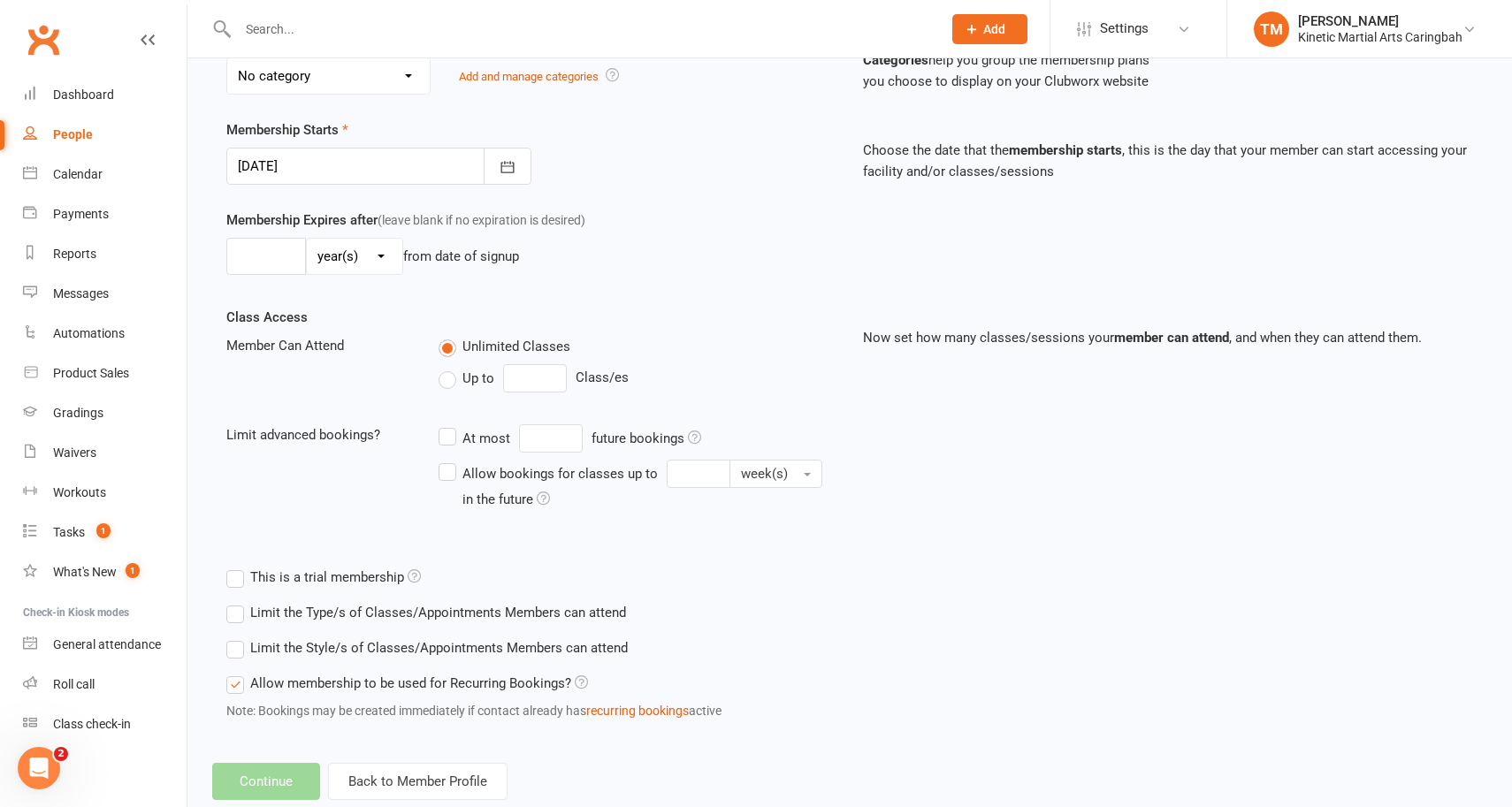
scroll to position [373, 0]
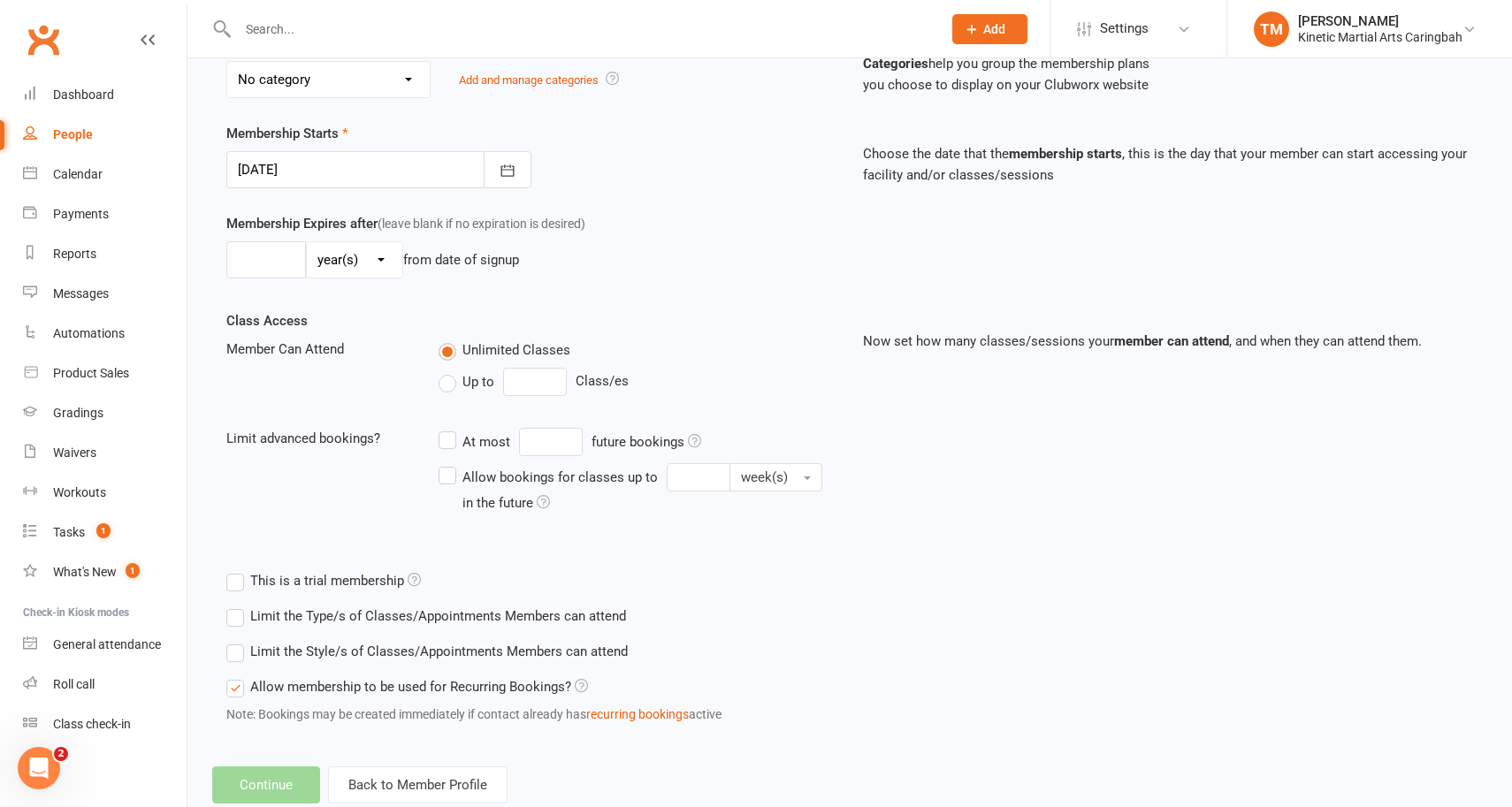
click at [297, 42] on div at bounding box center [571, 29] width 717 height 57
click at [295, 36] on input "text" at bounding box center [581, 30] width 697 height 25
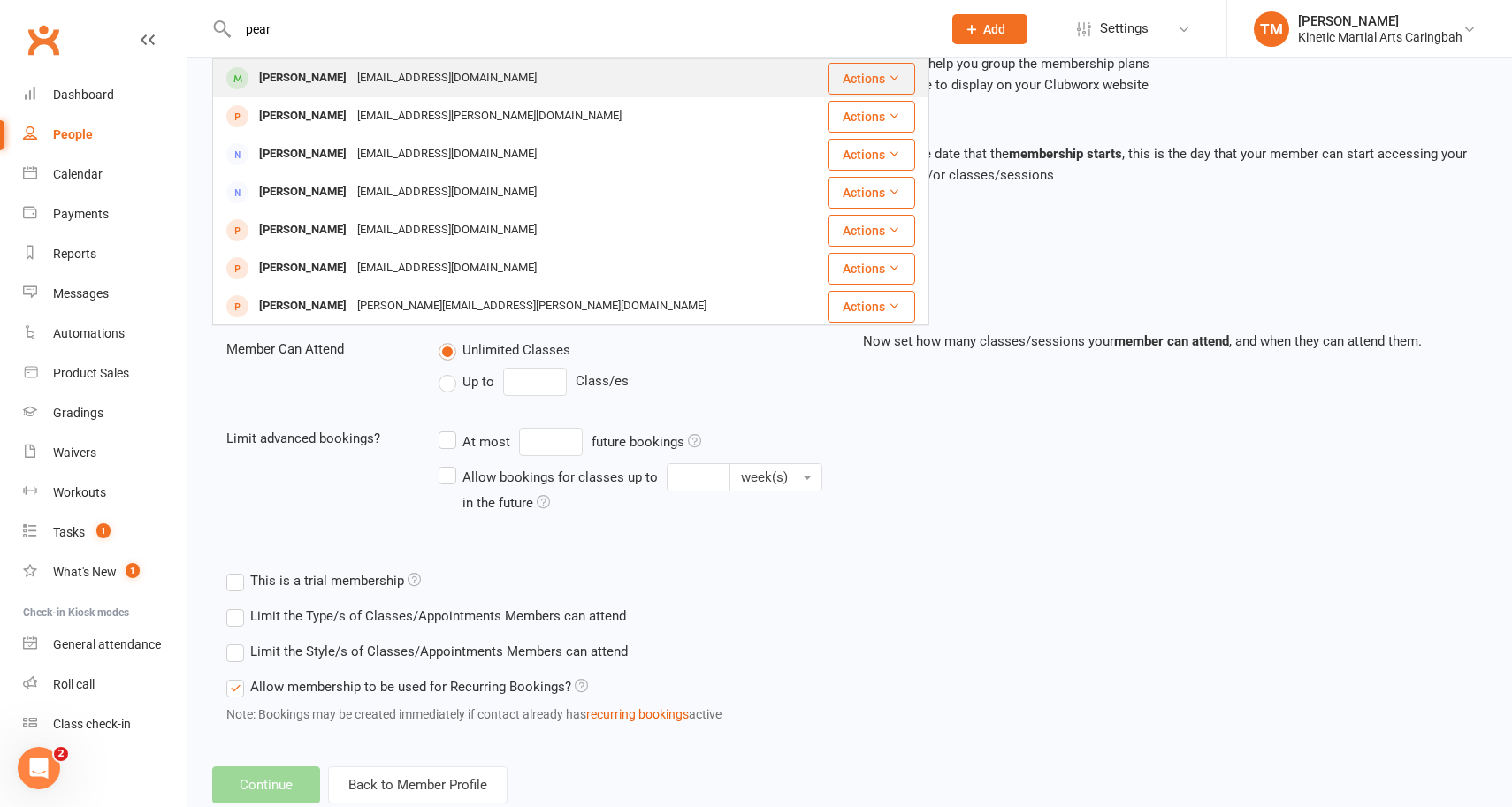
type input "pear"
click at [299, 78] on div "[PERSON_NAME]" at bounding box center [303, 78] width 98 height 26
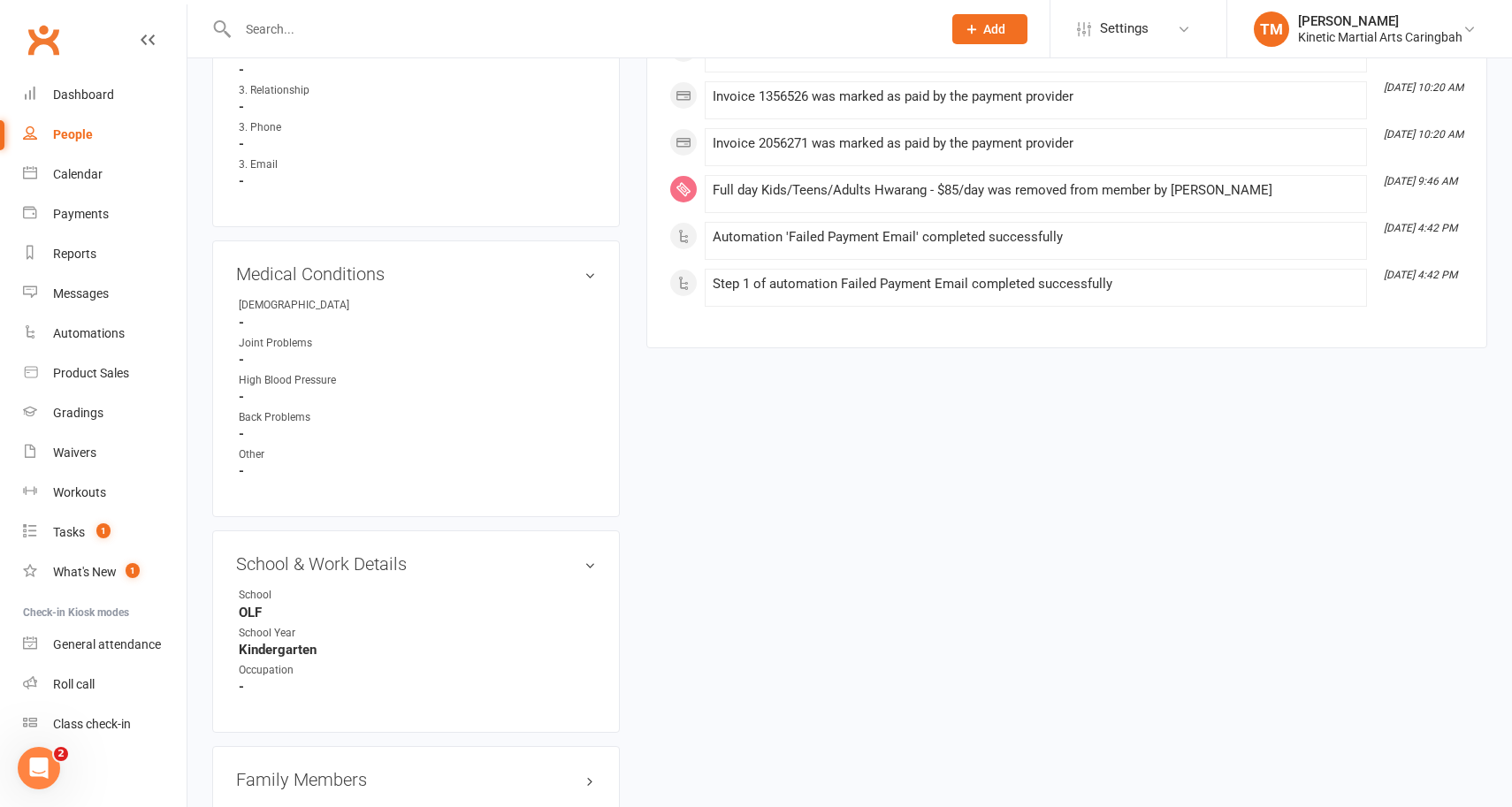
scroll to position [1975, 0]
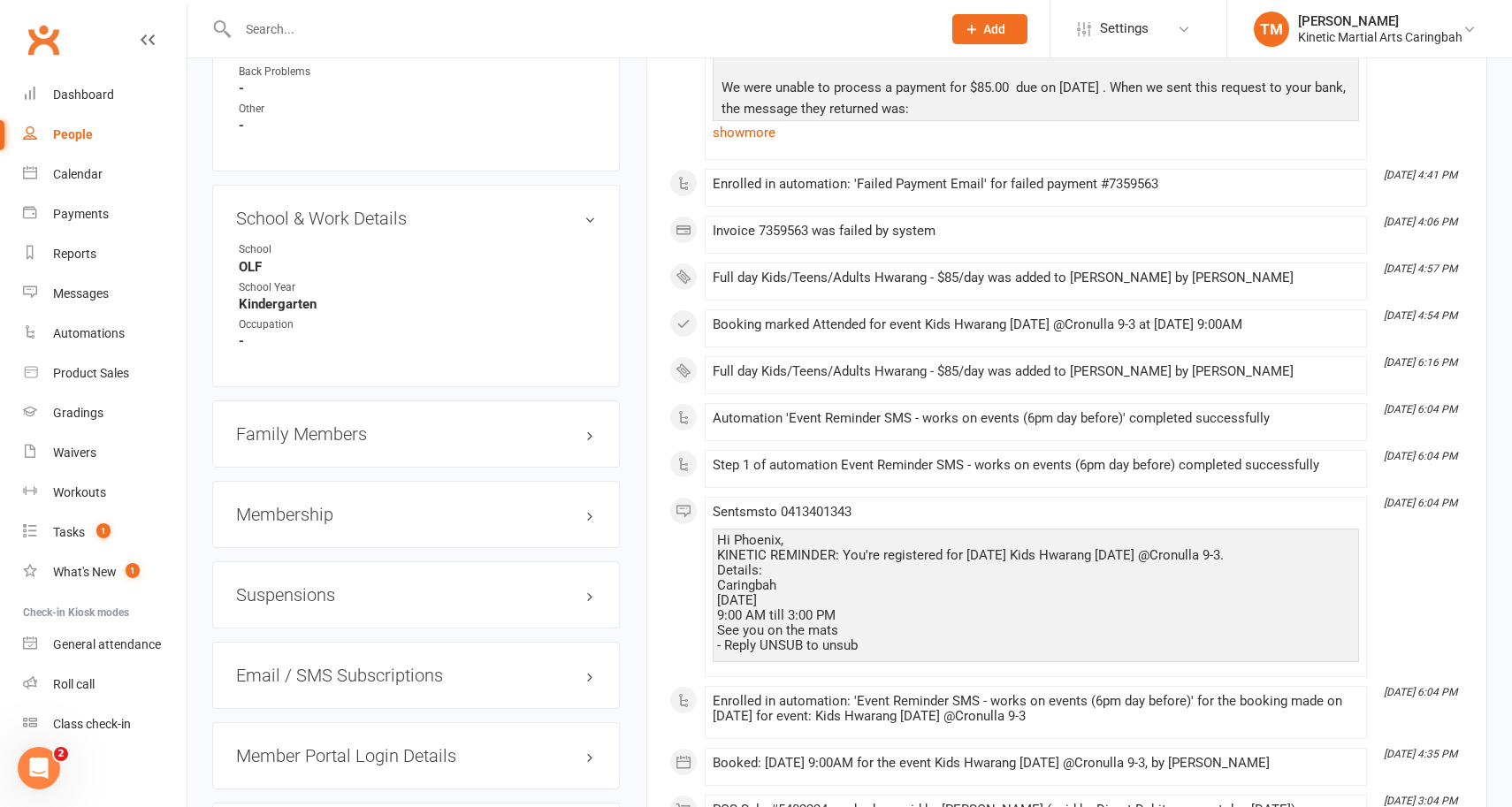
click at [592, 504] on h3 "Membership" at bounding box center [417, 514] width 360 height 19
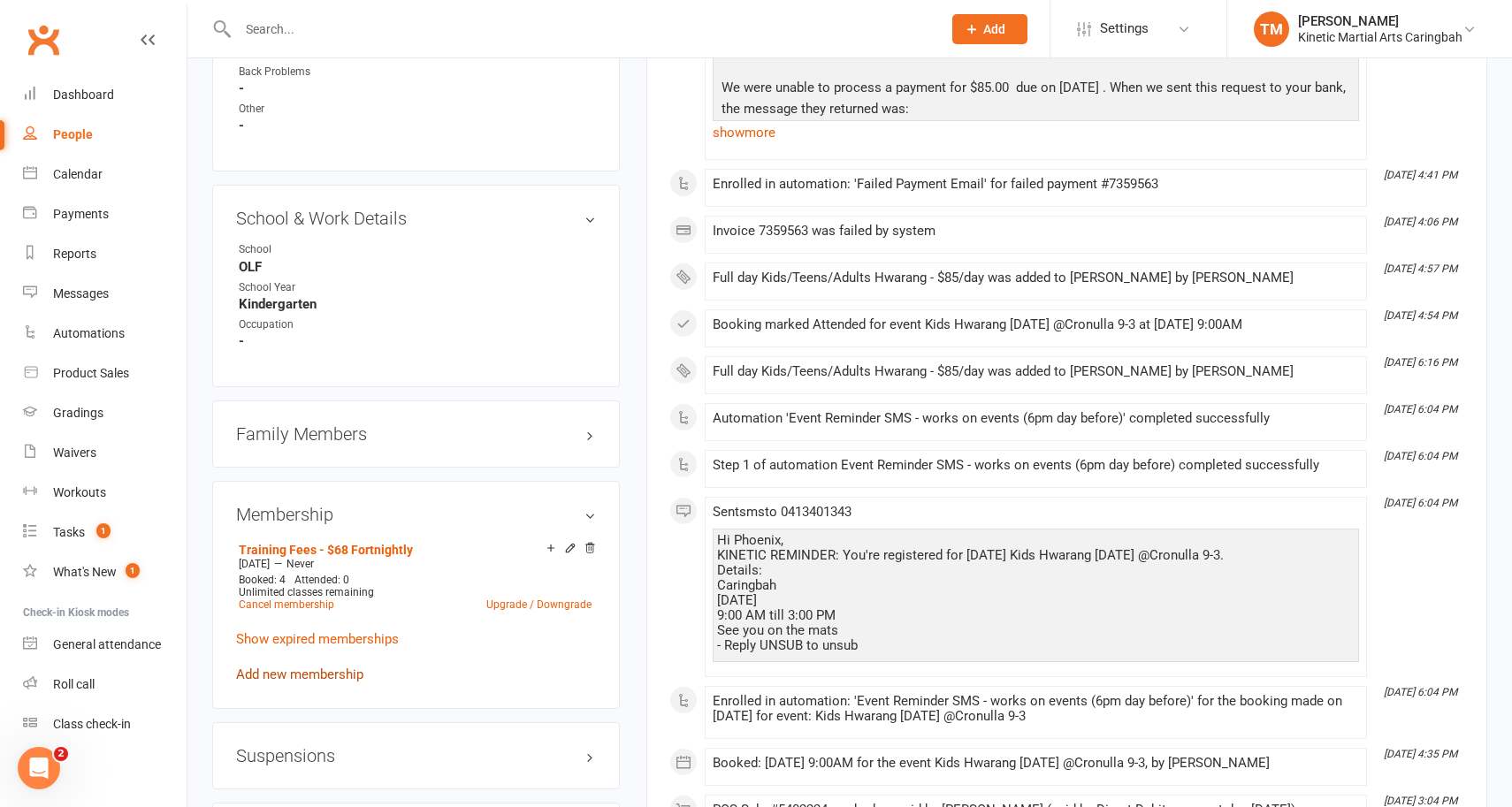
click at [276, 666] on link "Add new membership" at bounding box center [300, 674] width 127 height 16
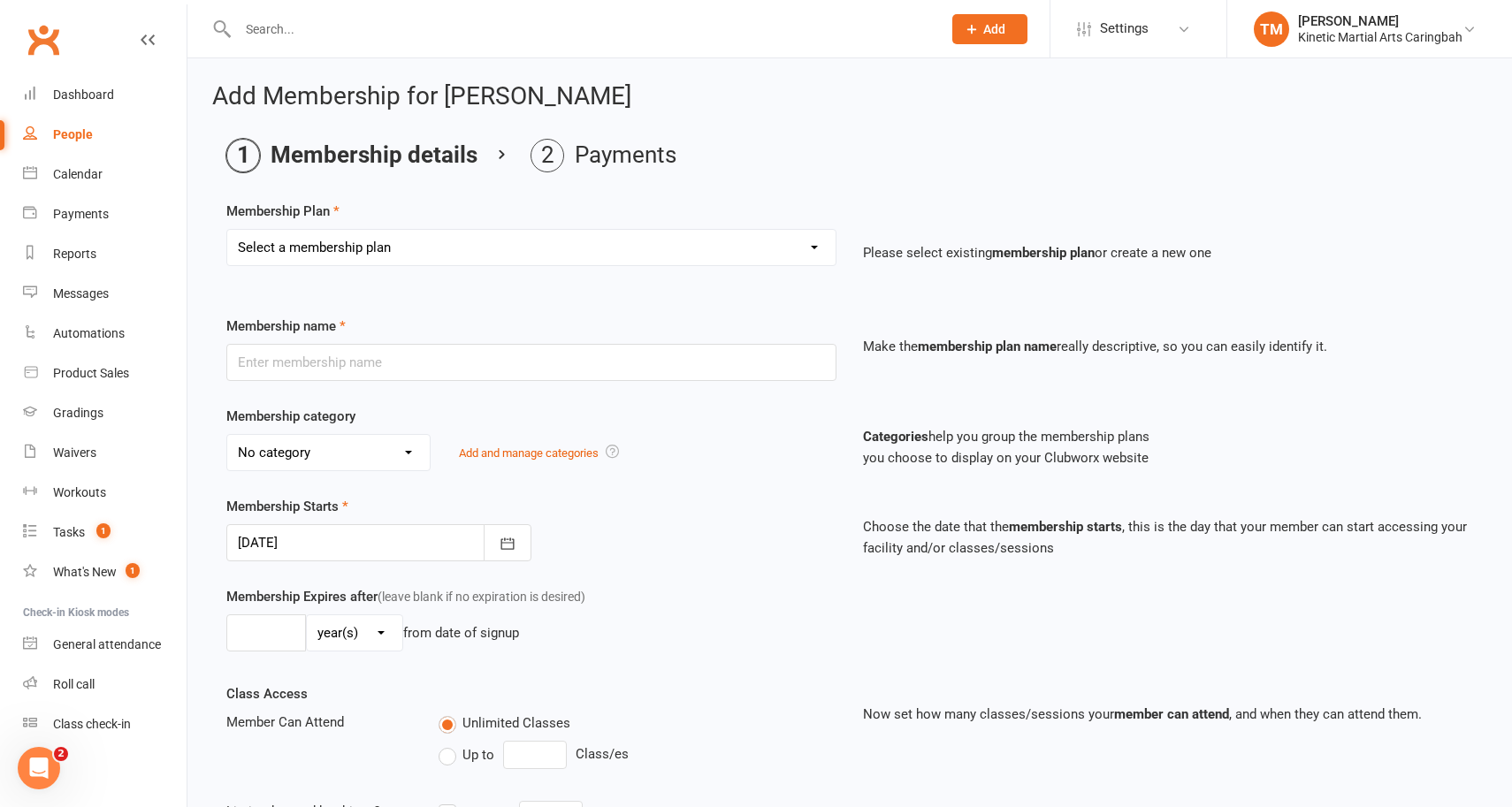
click at [602, 248] on select "Select a membership plan Create new Membership Plan Training Fees - $68 Fortnig…" at bounding box center [530, 247] width 608 height 35
select select "16"
click at [227, 230] on select "Select a membership plan Create new Membership Plan Training Fees - $68 Fortnig…" at bounding box center [530, 247] width 608 height 35
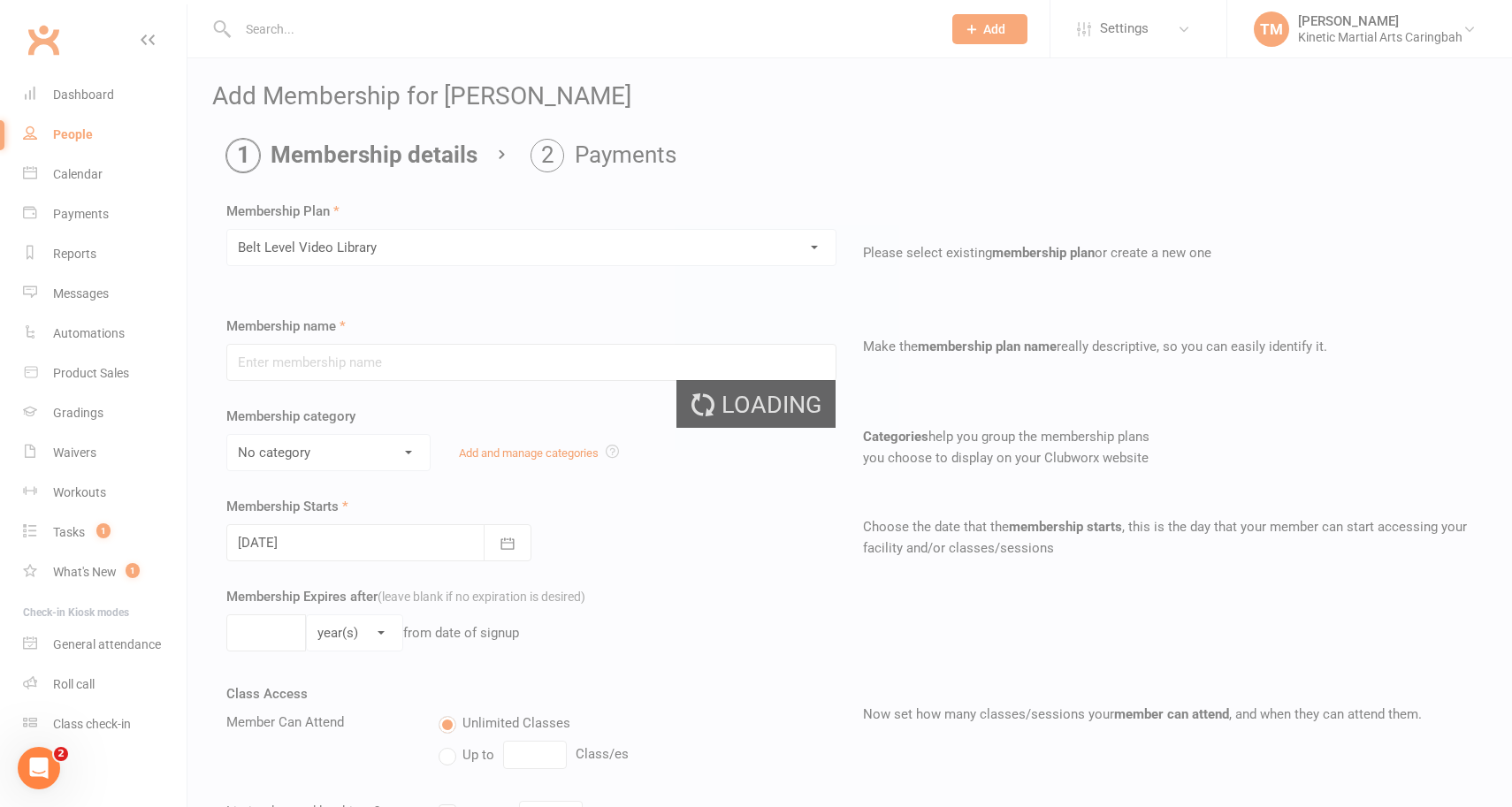
type input "Belt Level Video Library"
select select "8"
type input "0"
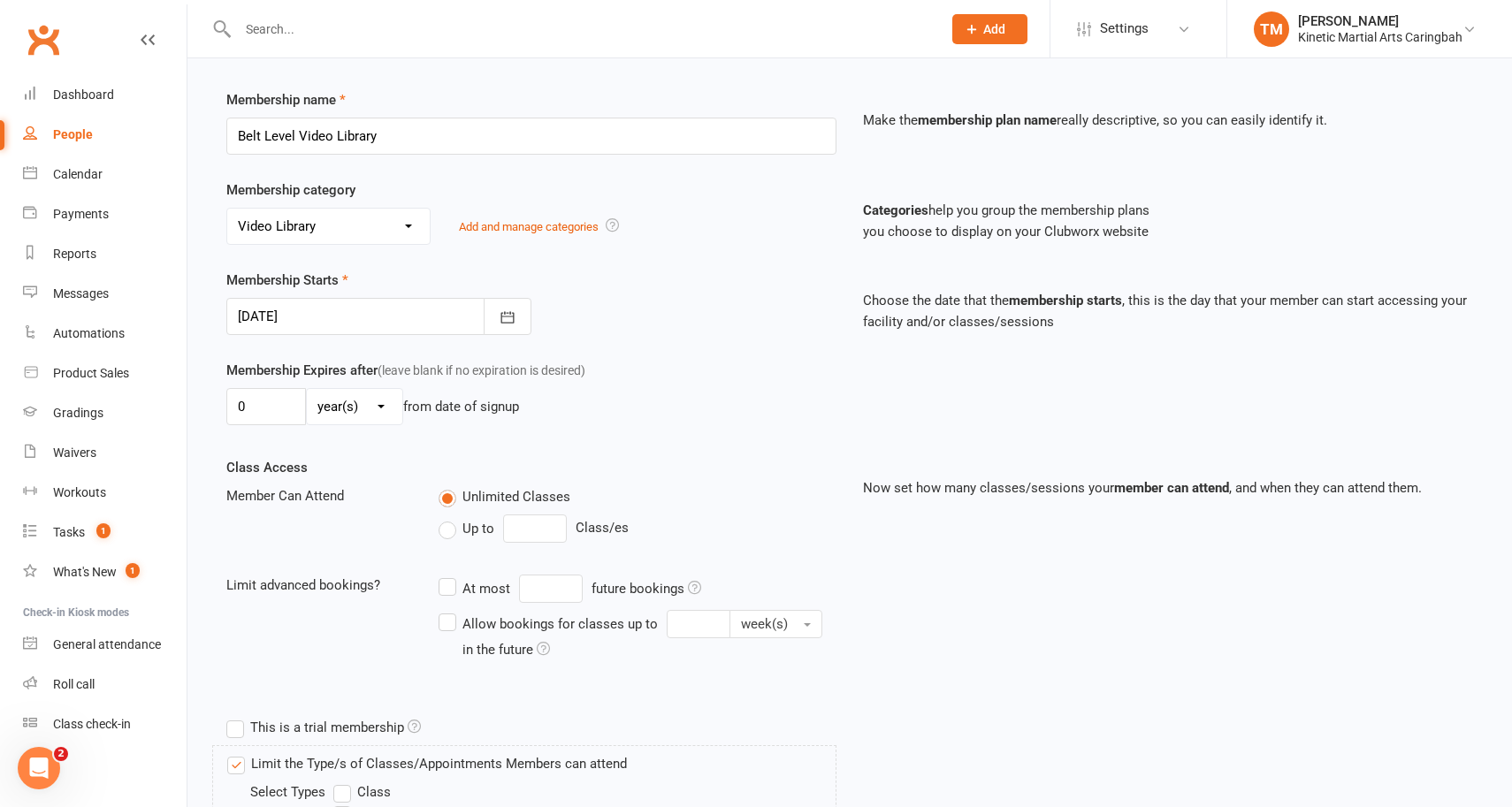
scroll to position [235, 0]
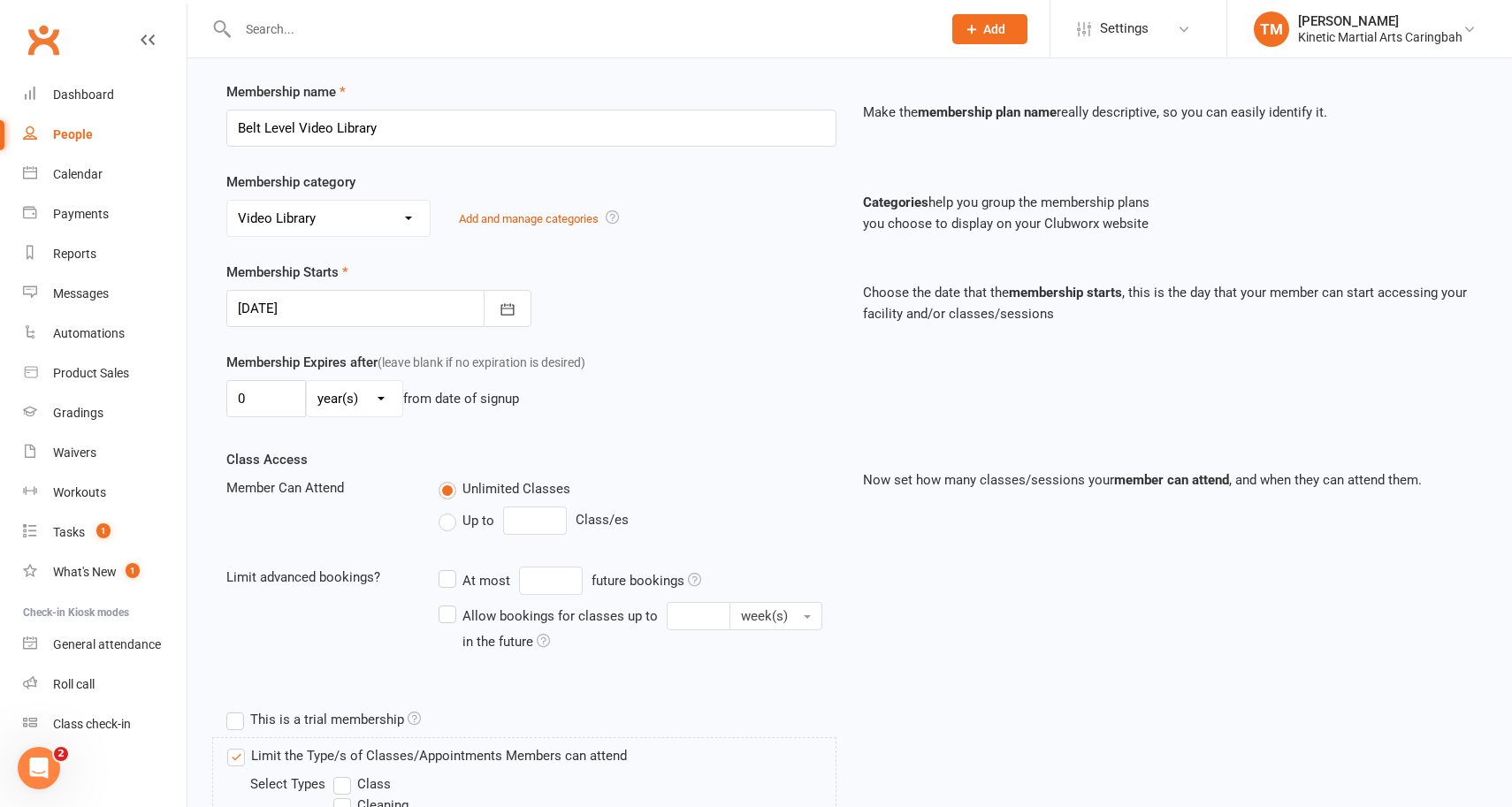
click at [367, 402] on select "day(s) week(s) month(s) year(s)" at bounding box center [354, 398] width 96 height 35
select select "2"
click at [306, 381] on select "day(s) week(s) month(s) year(s)" at bounding box center [354, 398] width 96 height 35
click at [267, 404] on input "0" at bounding box center [265, 398] width 79 height 37
type input "2"
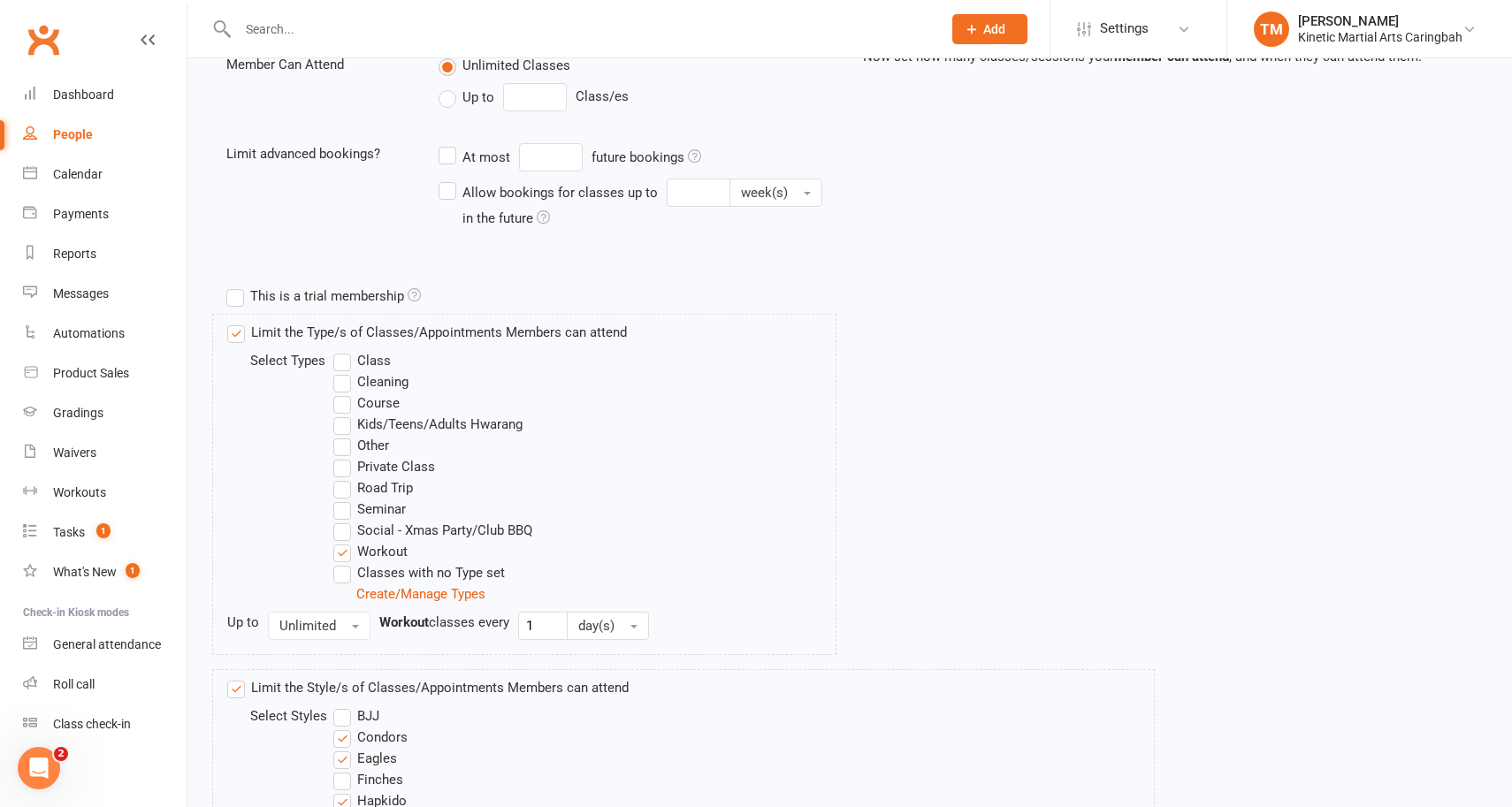
scroll to position [750, 0]
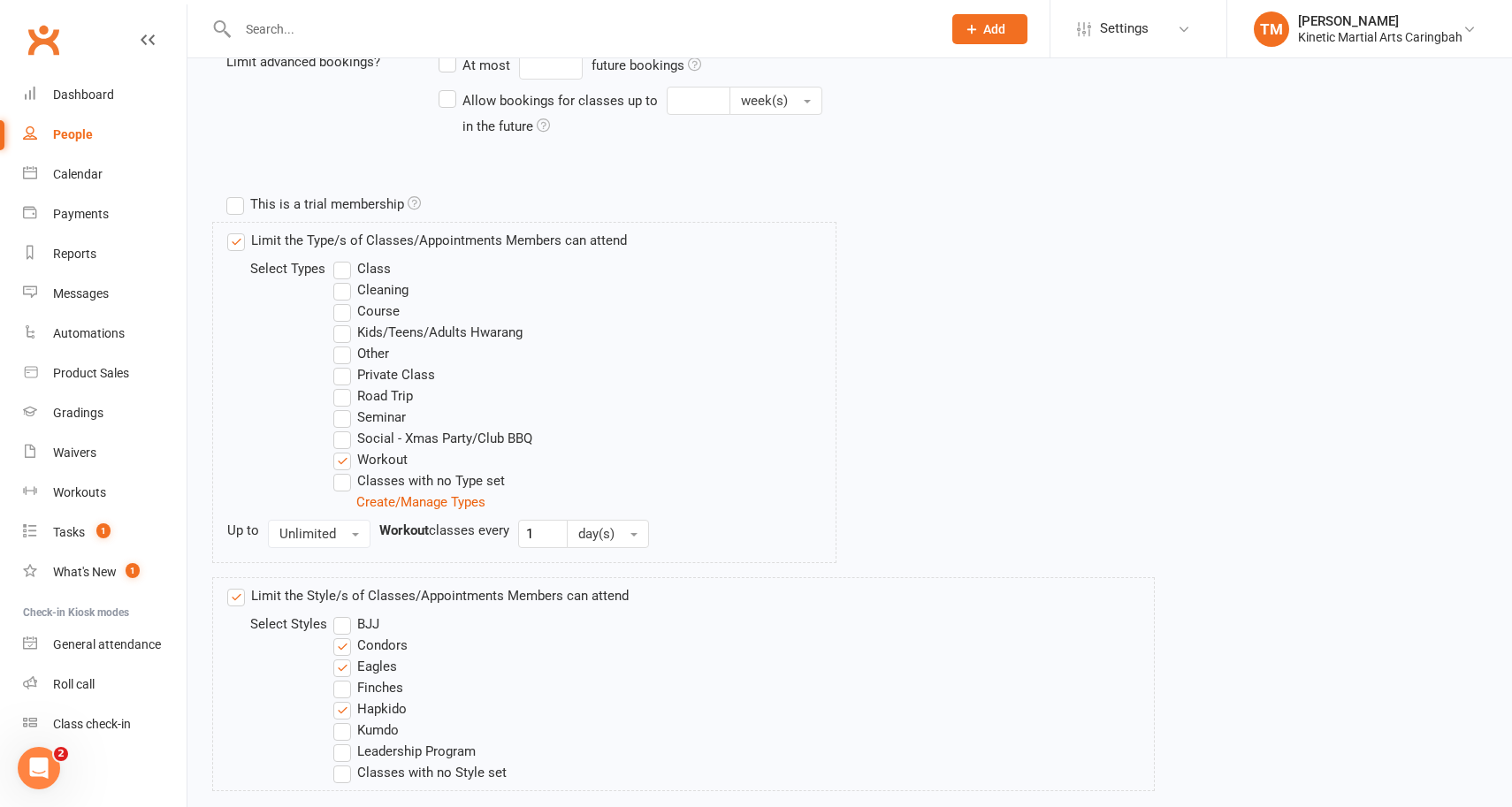
click at [347, 464] on label "Workout" at bounding box center [371, 460] width 75 height 21
click at [345, 449] on input "Workout" at bounding box center [339, 449] width 11 height 0
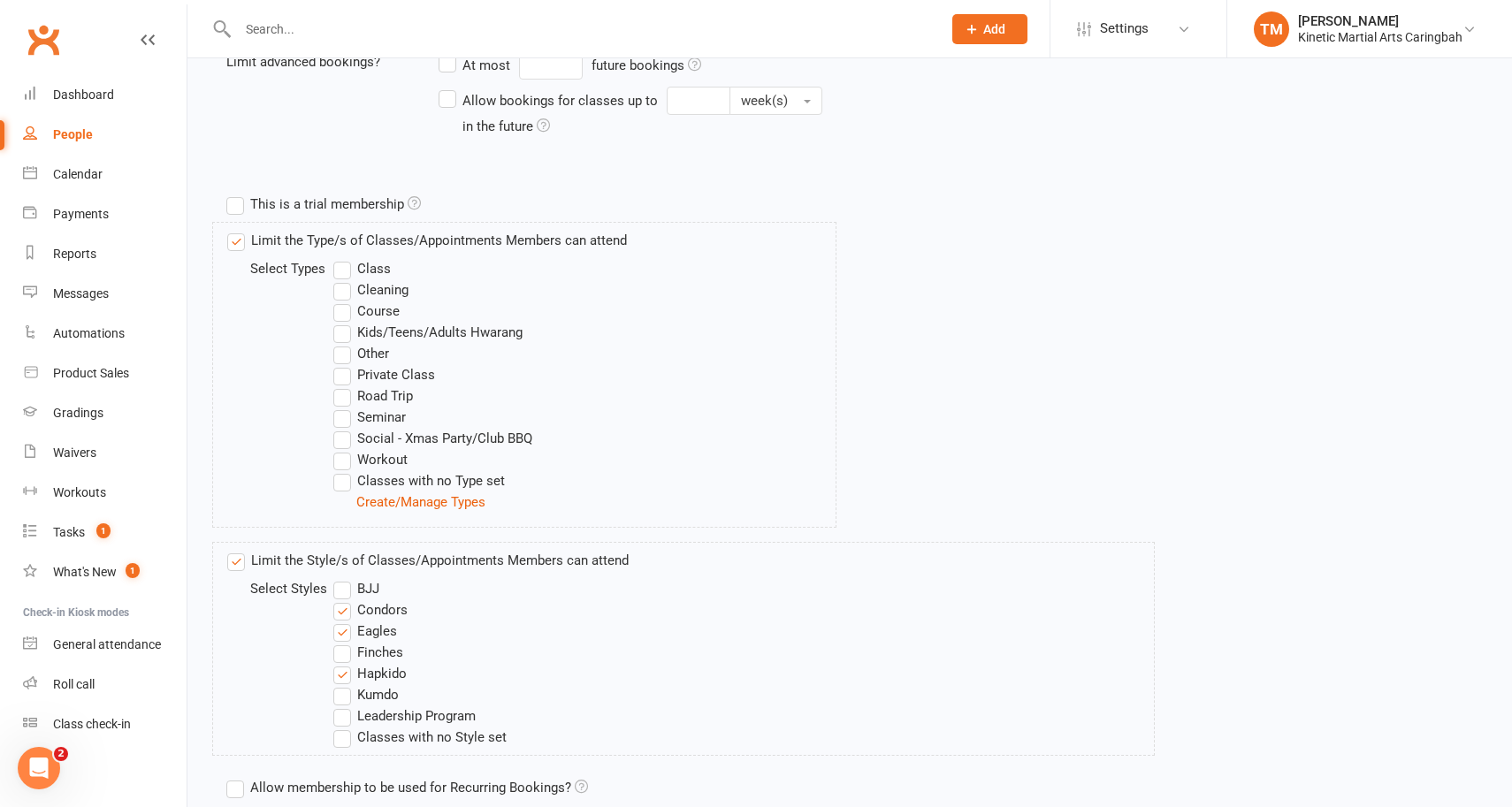
click at [347, 464] on label "Workout" at bounding box center [371, 460] width 75 height 21
click at [345, 449] on input "Workout" at bounding box center [339, 449] width 11 height 0
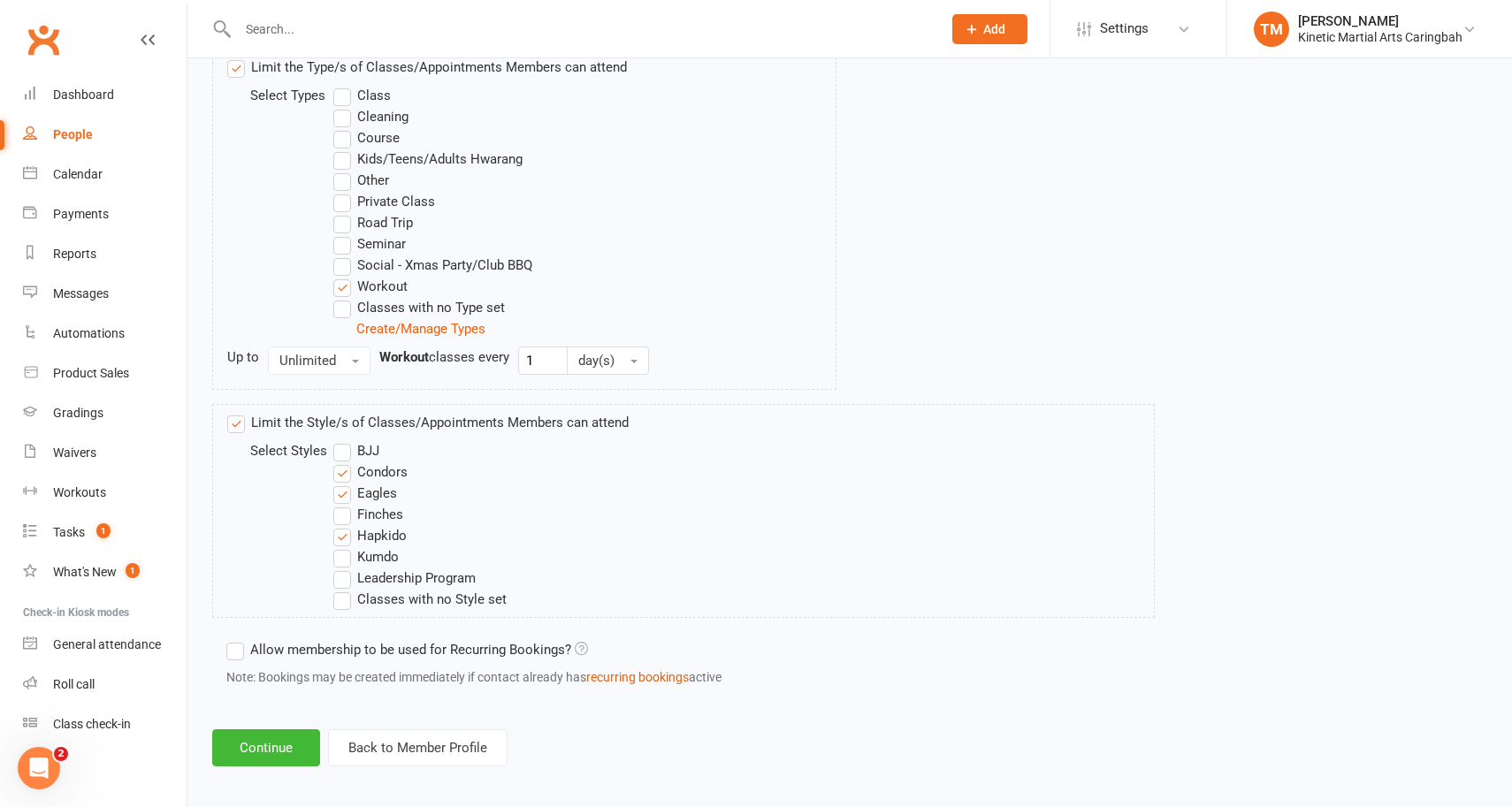
scroll to position [932, 0]
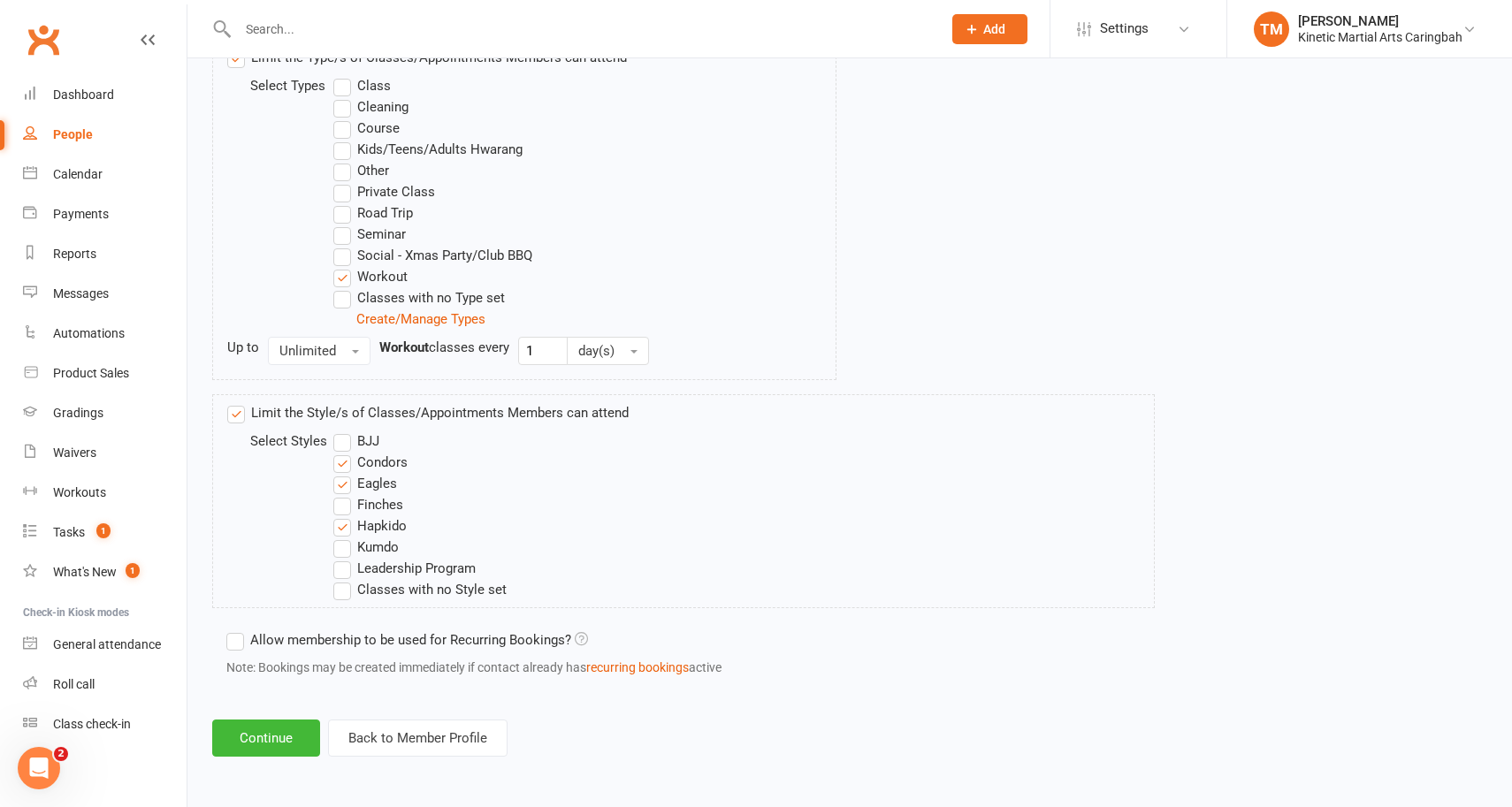
click at [237, 413] on label "Limit the Style/s of Classes/Appointments Members can attend" at bounding box center [427, 413] width 401 height 21
click at [237, 402] on input "Limit the Style/s of Classes/Appointments Members can attend" at bounding box center [233, 402] width 11 height 0
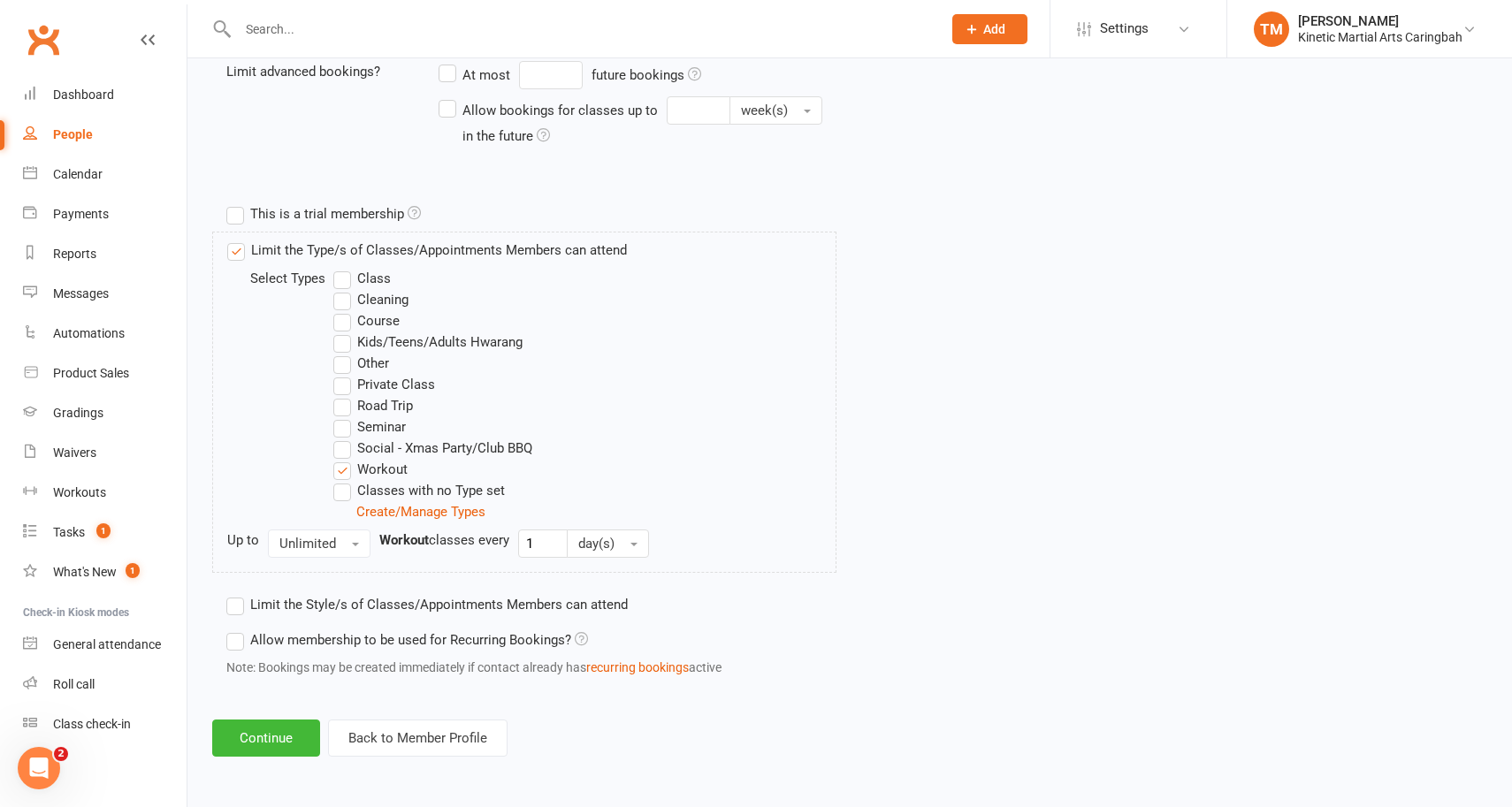
scroll to position [740, 0]
click at [260, 744] on button "Continue" at bounding box center [266, 738] width 108 height 37
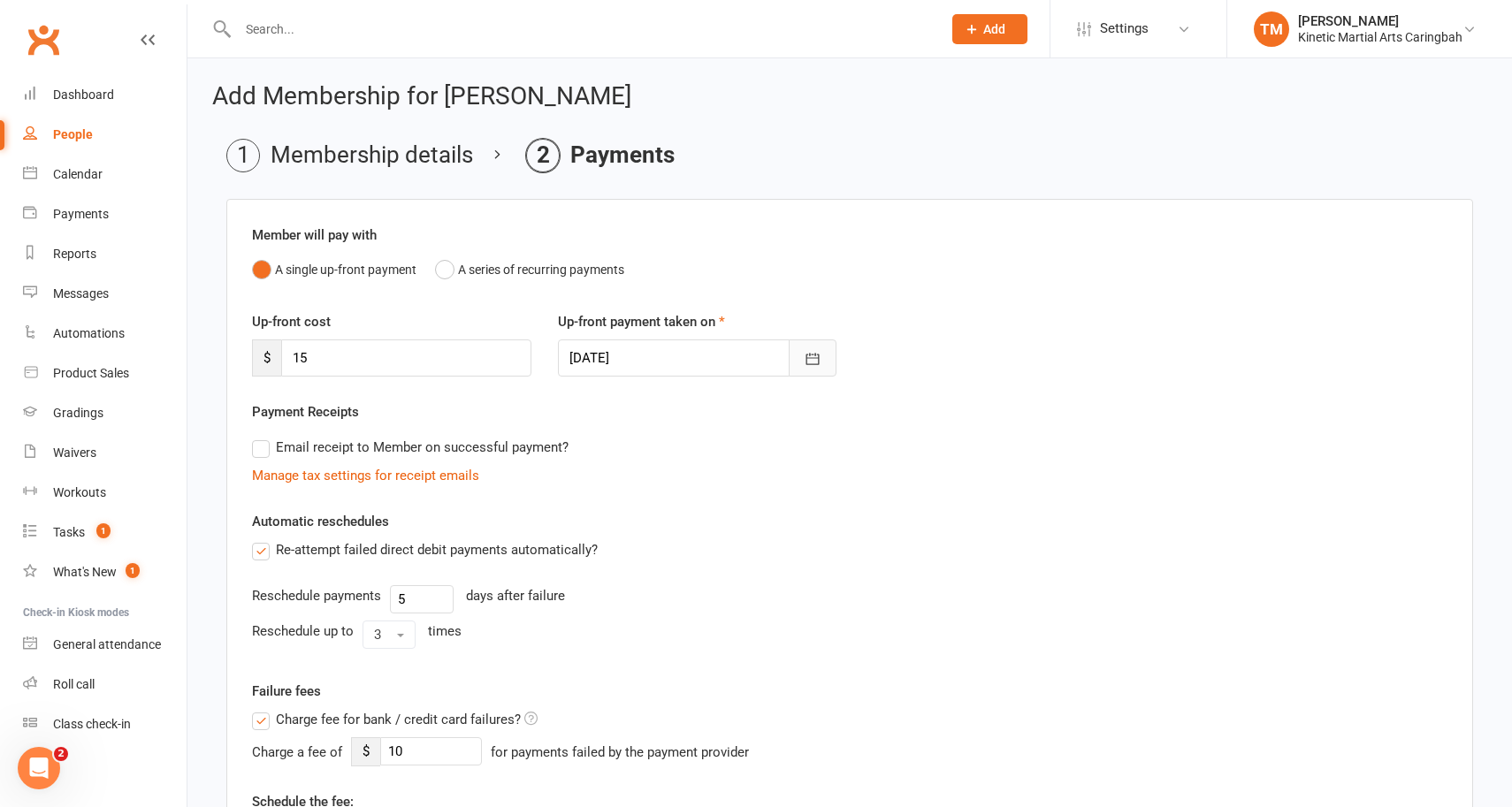
click at [812, 356] on icon "button" at bounding box center [812, 359] width 17 height 17
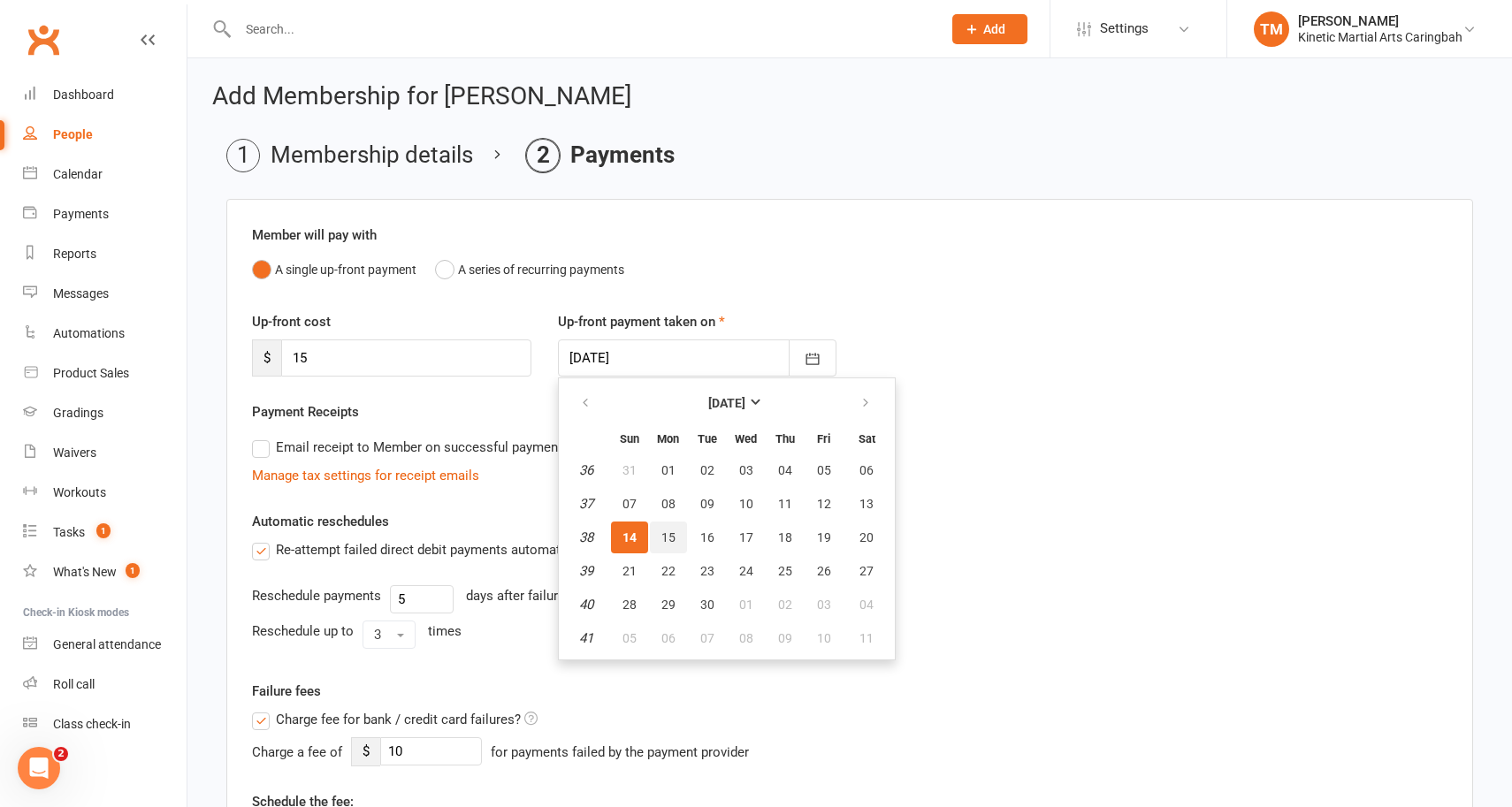
click at [666, 530] on span "15" at bounding box center [668, 537] width 14 height 14
type input "[DATE]"
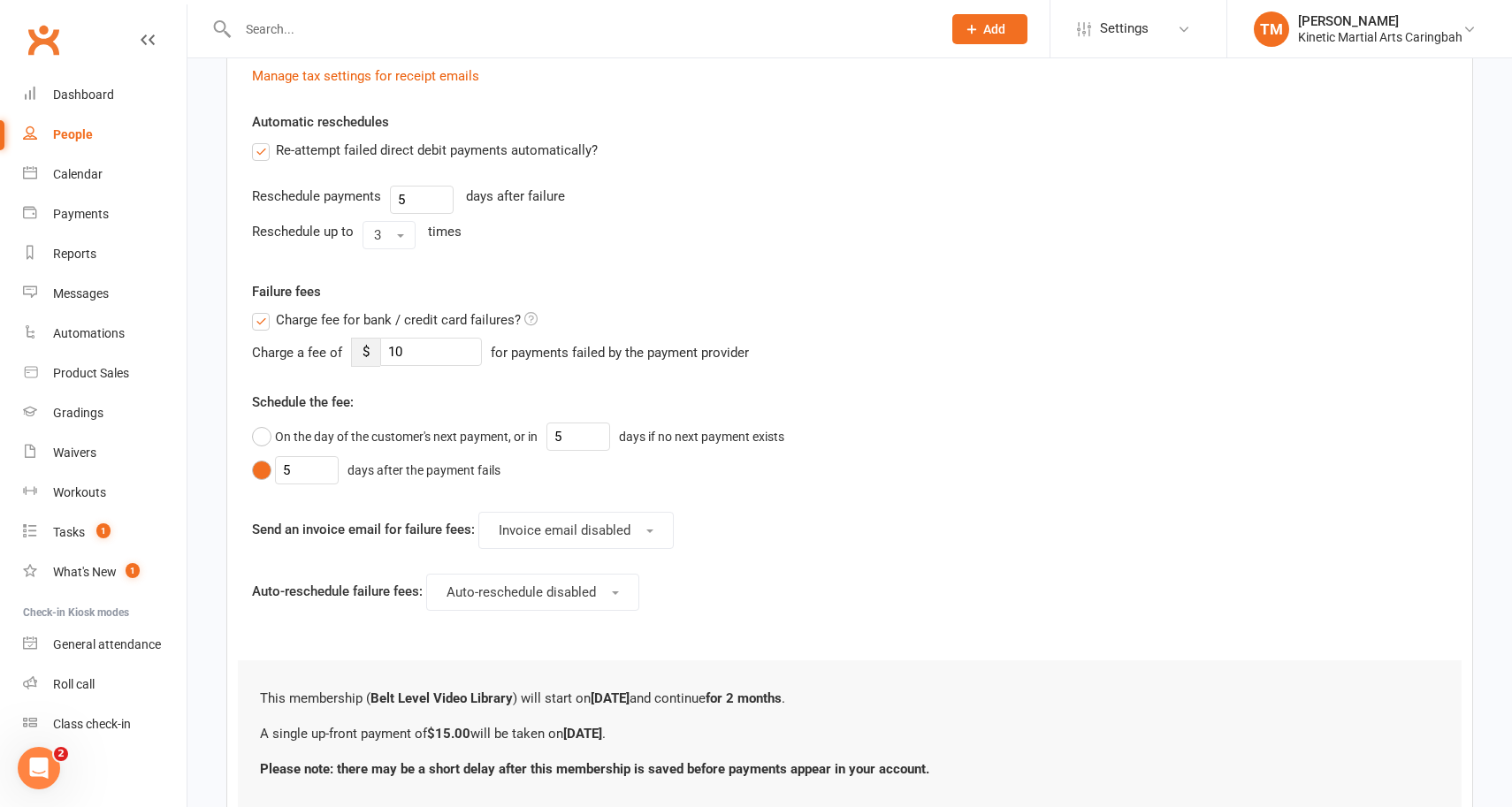
scroll to position [531, 0]
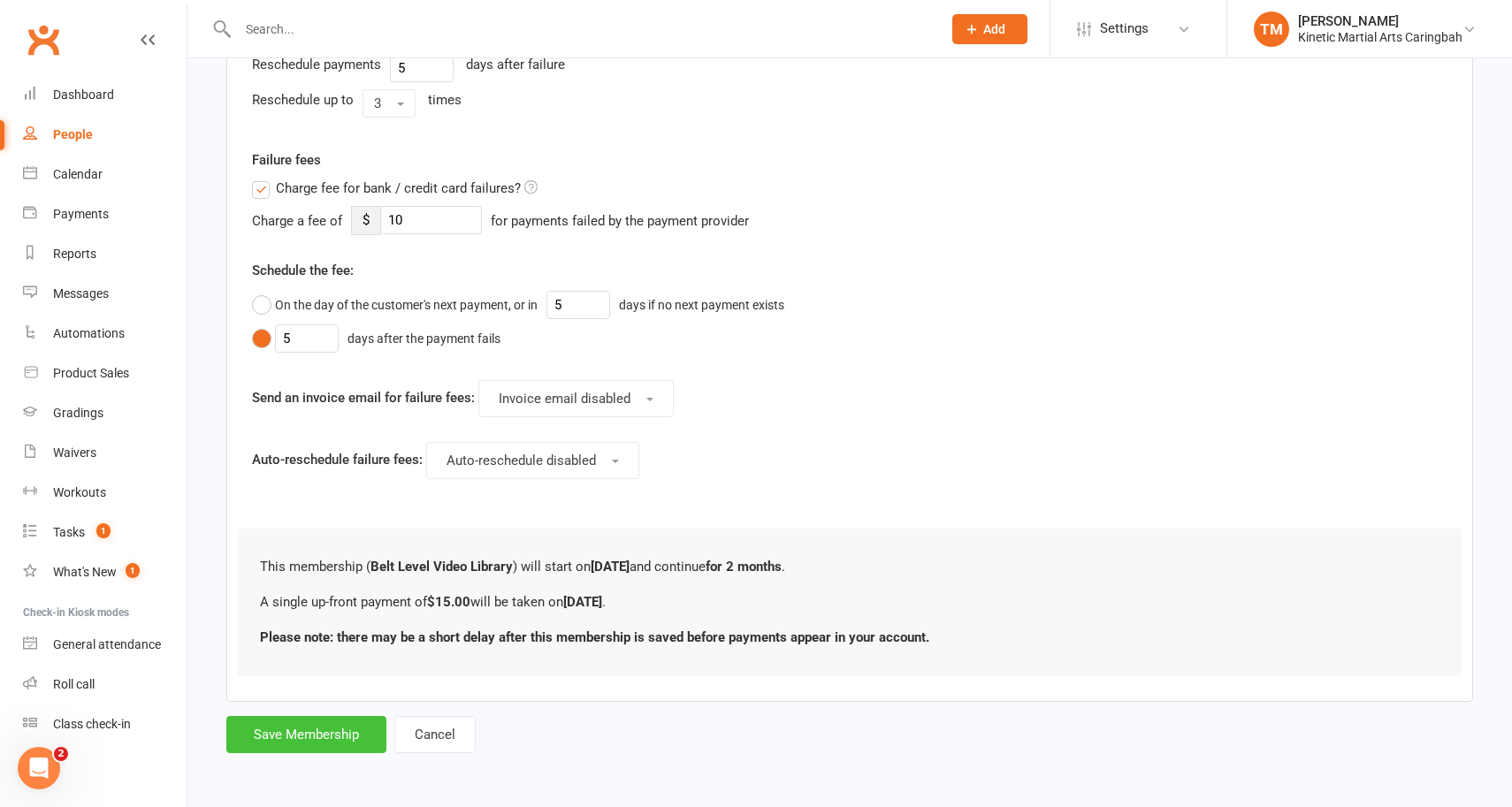
click at [302, 734] on button "Save Membership" at bounding box center [305, 734] width 160 height 37
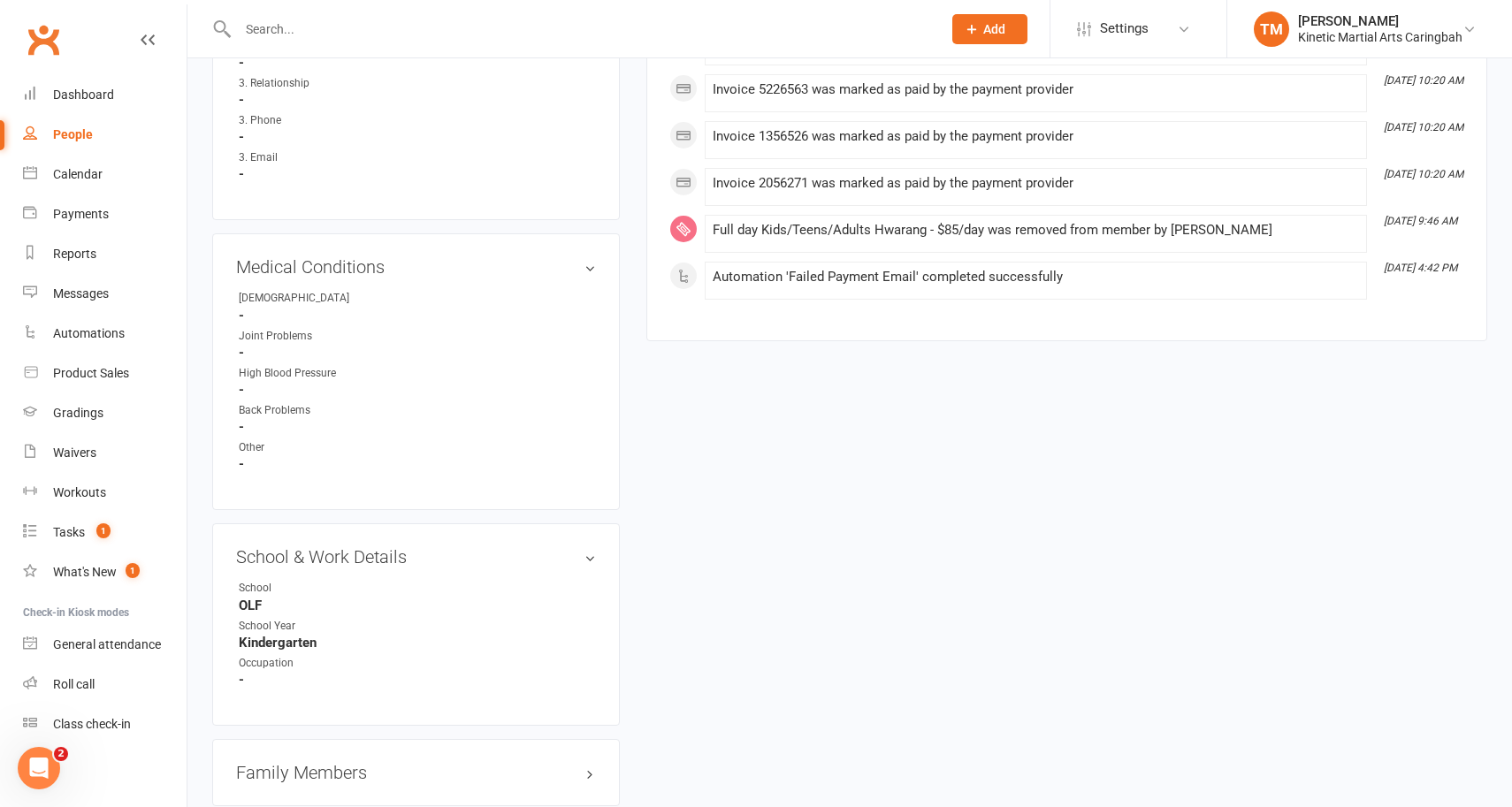
scroll to position [1966, 0]
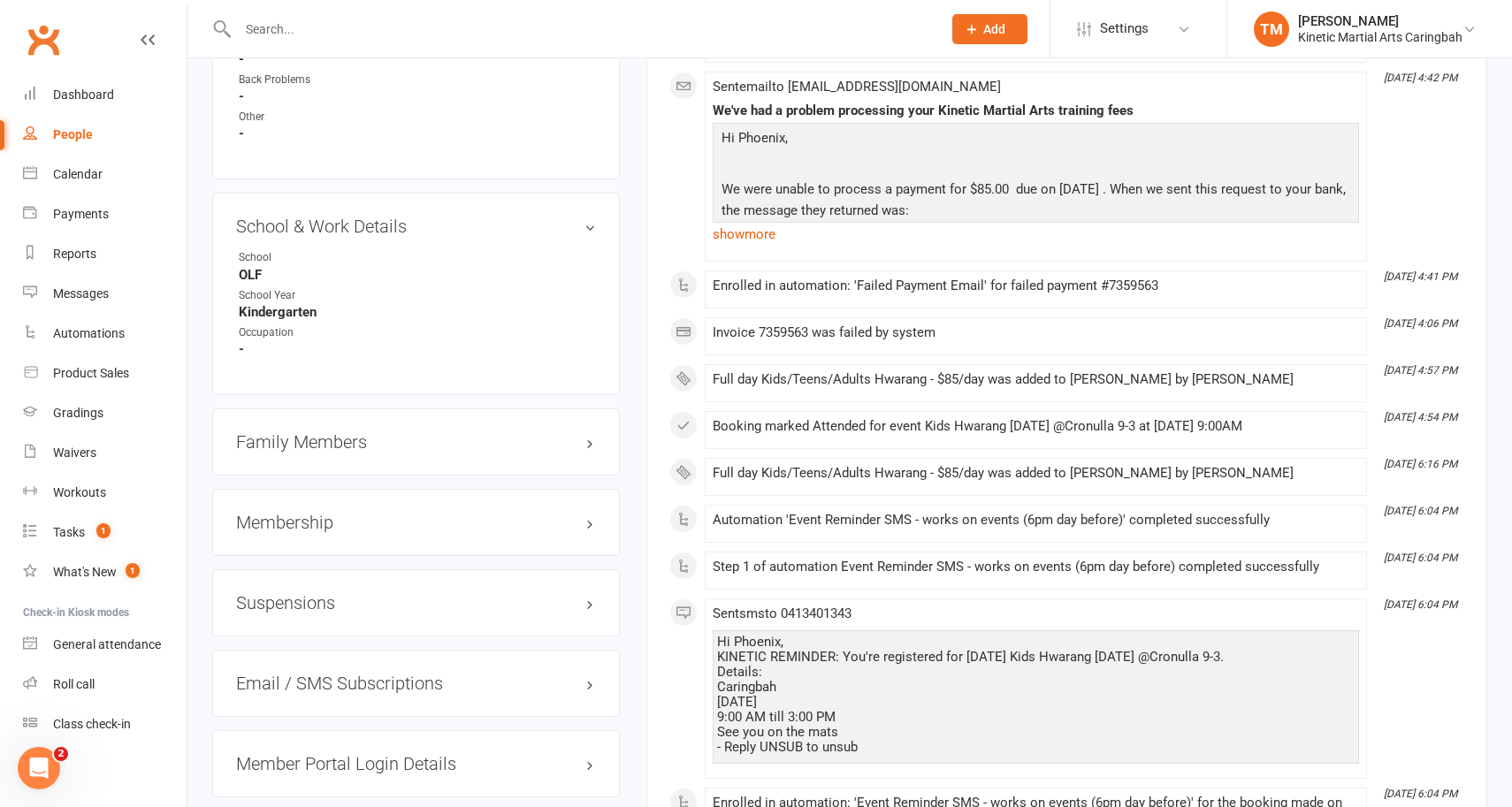
click at [346, 433] on h3 "Family Members" at bounding box center [417, 442] width 360 height 19
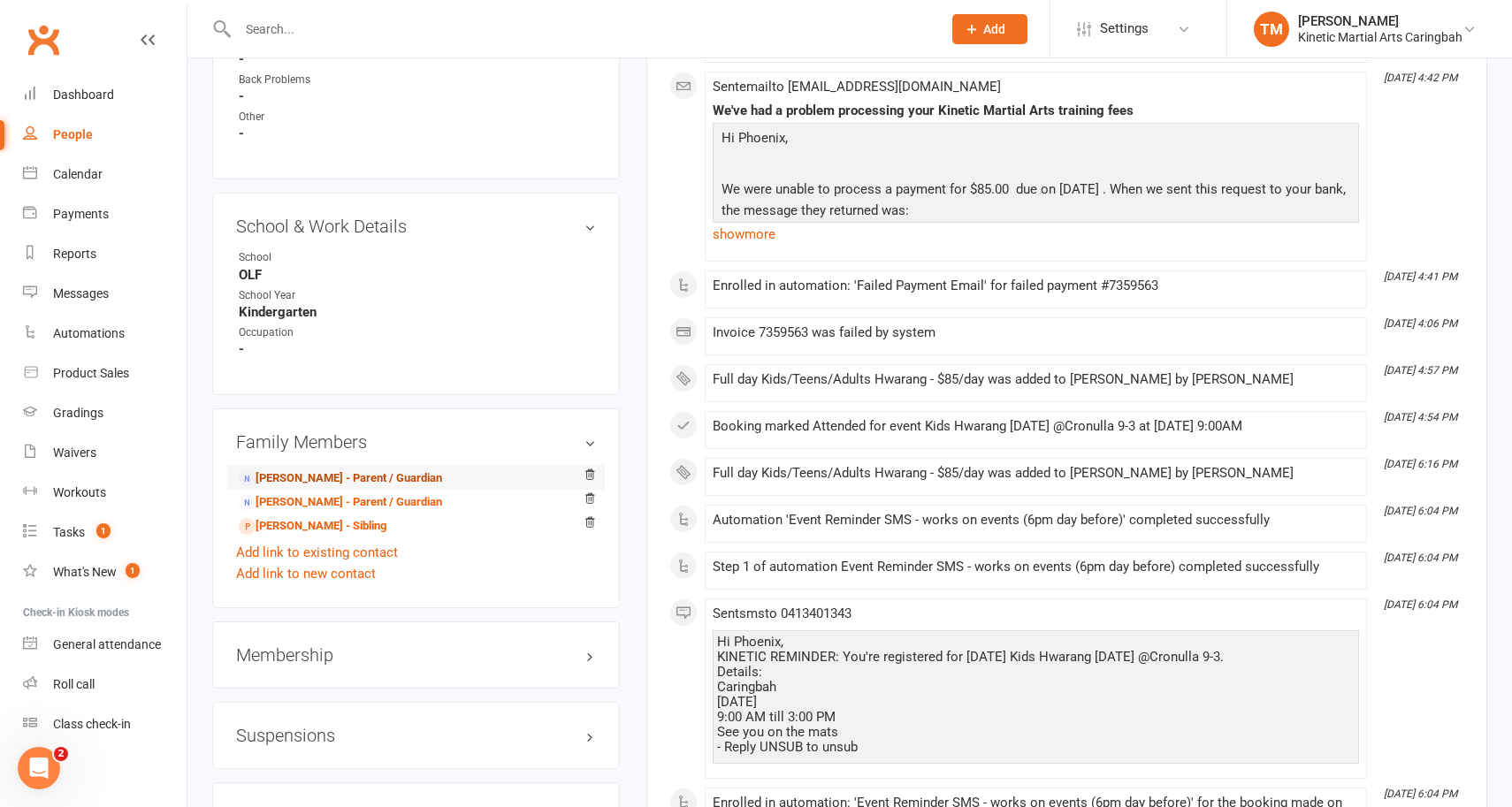
click at [320, 469] on link "[PERSON_NAME] - Parent / Guardian" at bounding box center [340, 478] width 203 height 18
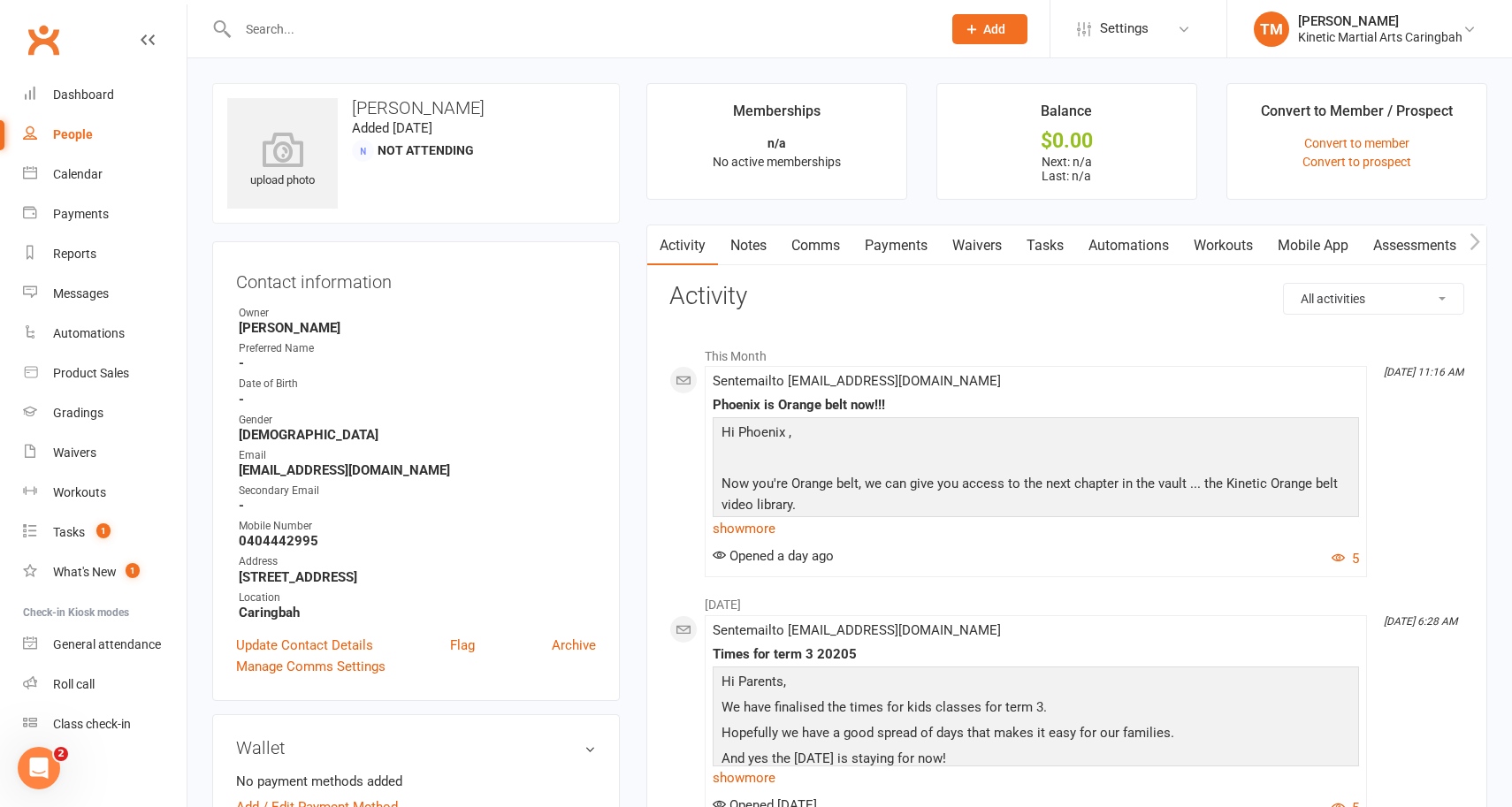
click at [1302, 244] on link "Mobile App" at bounding box center [1313, 245] width 96 height 40
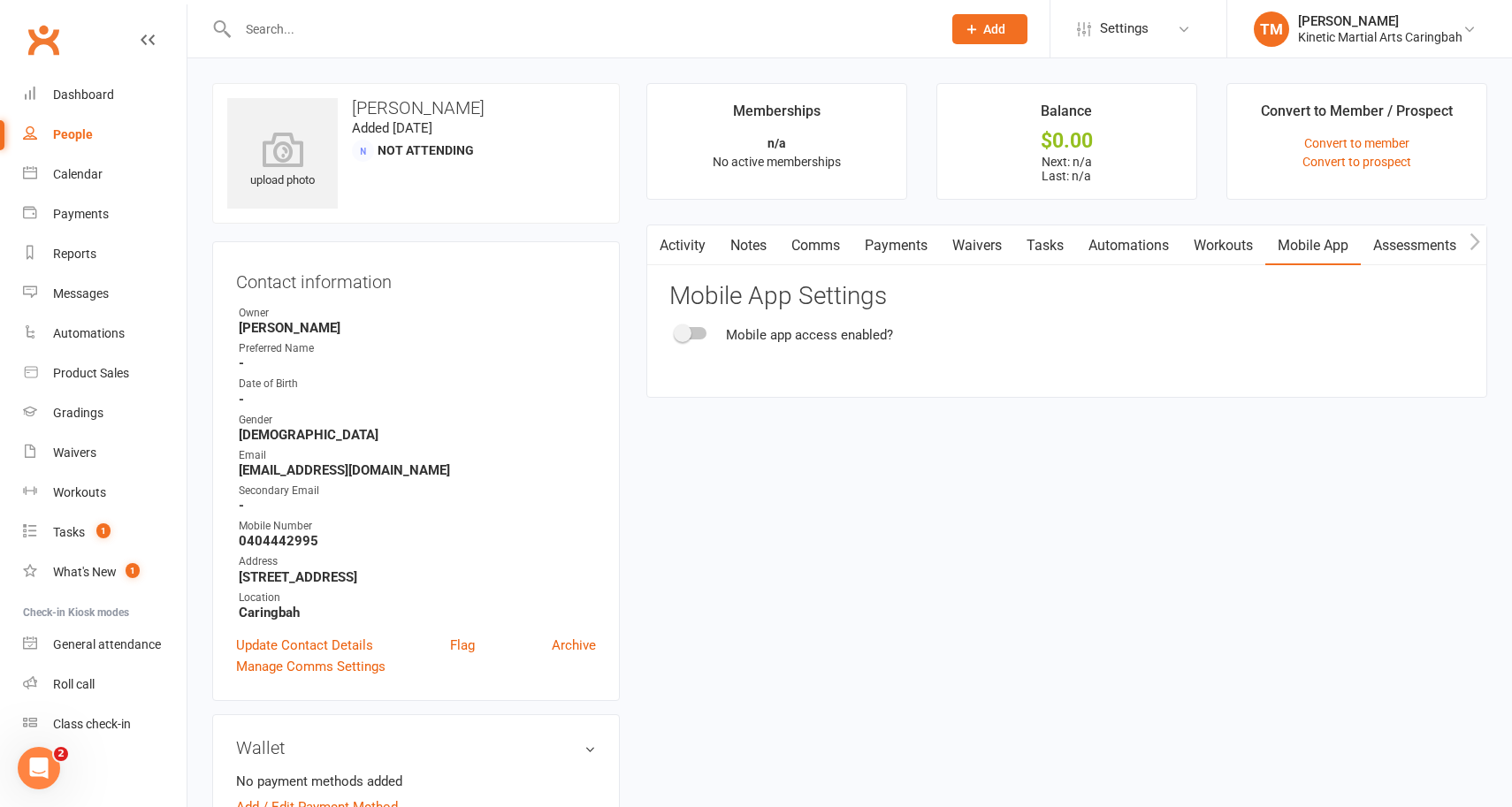
click at [689, 334] on span at bounding box center [683, 333] width 17 height 17
click at [676, 330] on input "checkbox" at bounding box center [676, 330] width 0 height 0
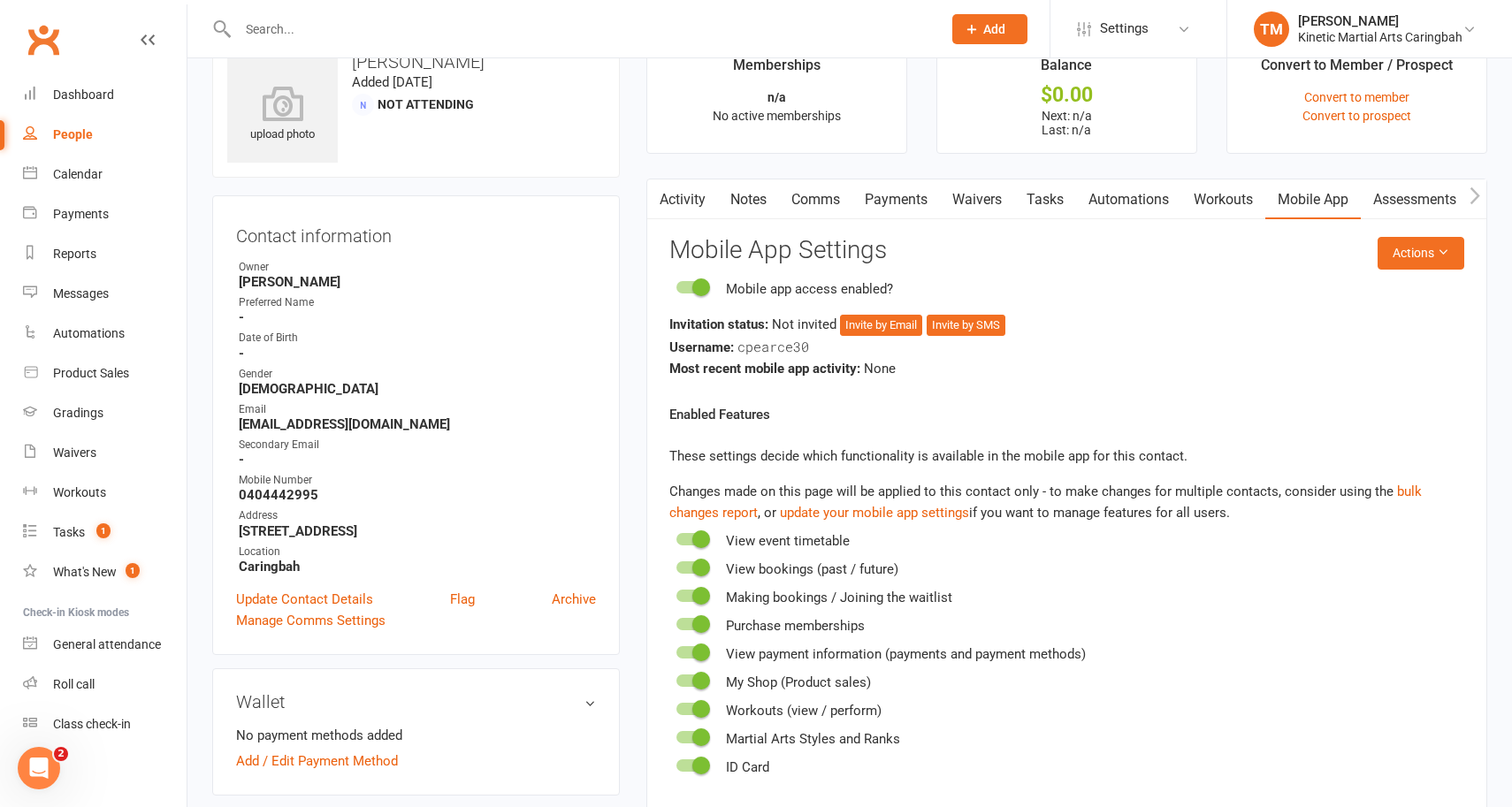
scroll to position [50, 0]
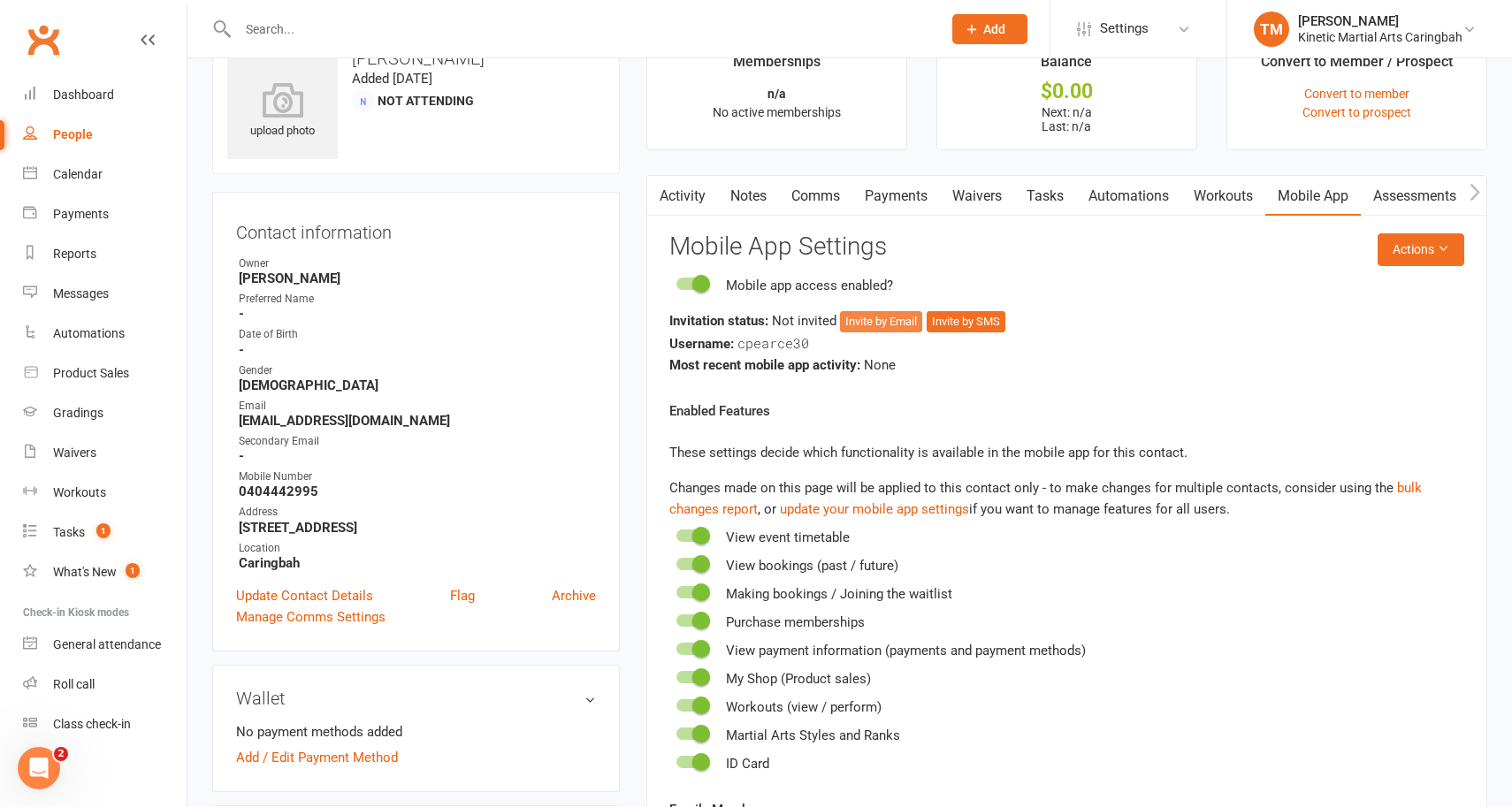
click at [889, 317] on button "Invite by Email" at bounding box center [881, 322] width 82 height 21
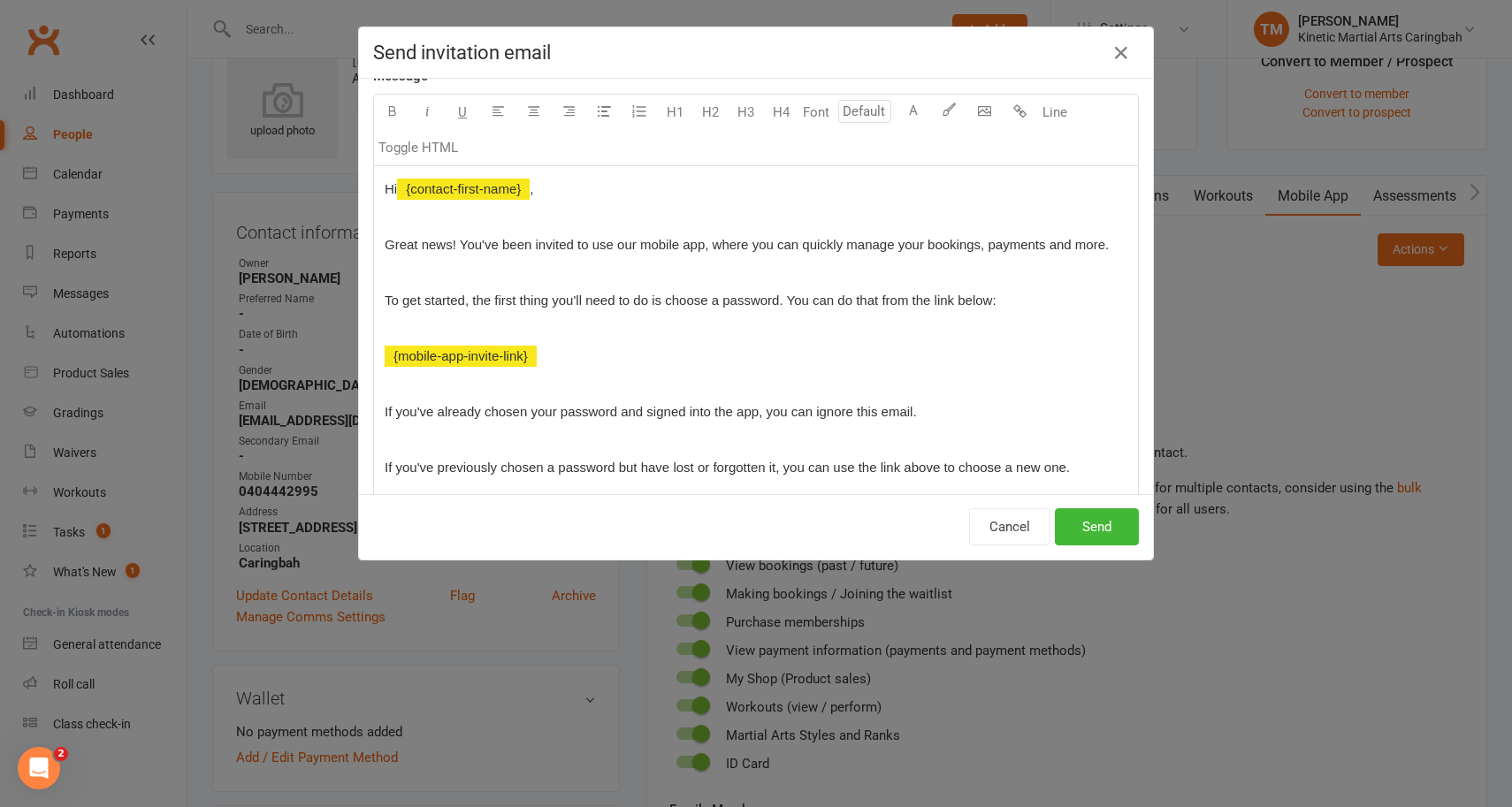
scroll to position [100, 0]
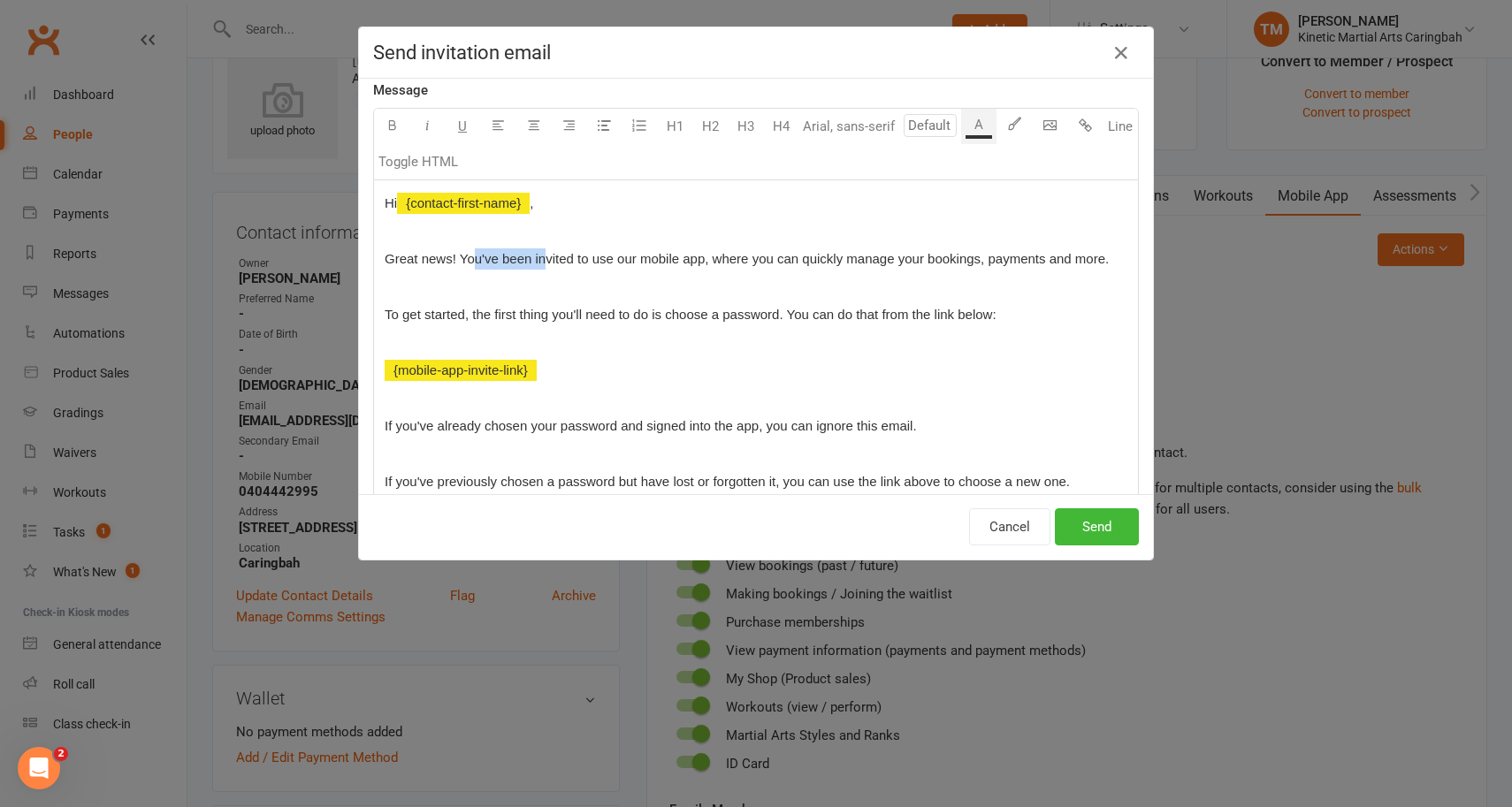
drag, startPoint x: 478, startPoint y: 254, endPoint x: 545, endPoint y: 262, distance: 67.5
click at [545, 262] on span "Great news! You've been invited to use our mobile app, where you can quickly ma…" at bounding box center [747, 258] width 724 height 15
click at [704, 258] on span "Great news! You've been invited to use our mobile app, where you can quickly ma…" at bounding box center [747, 258] width 724 height 15
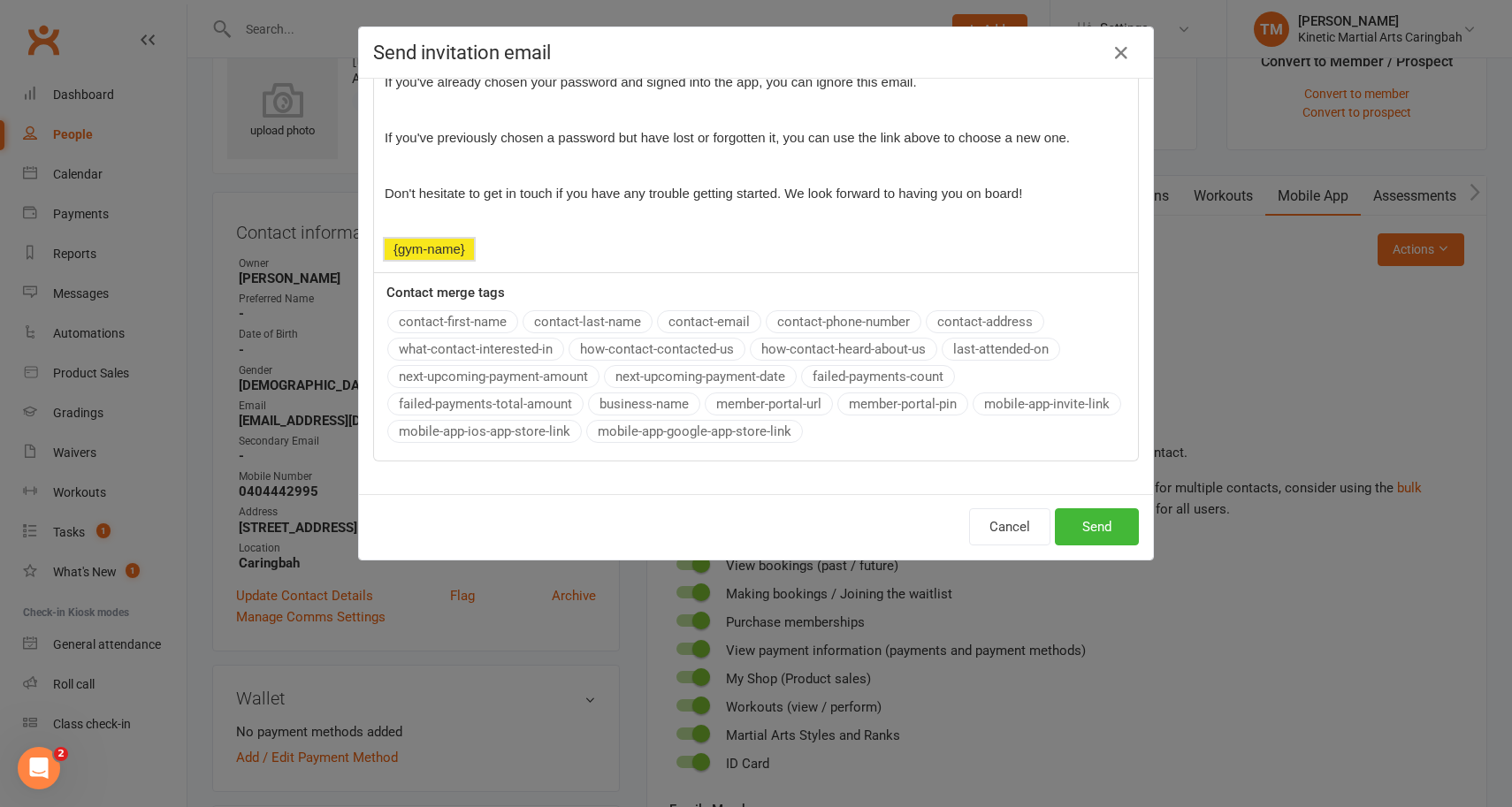
scroll to position [421, 0]
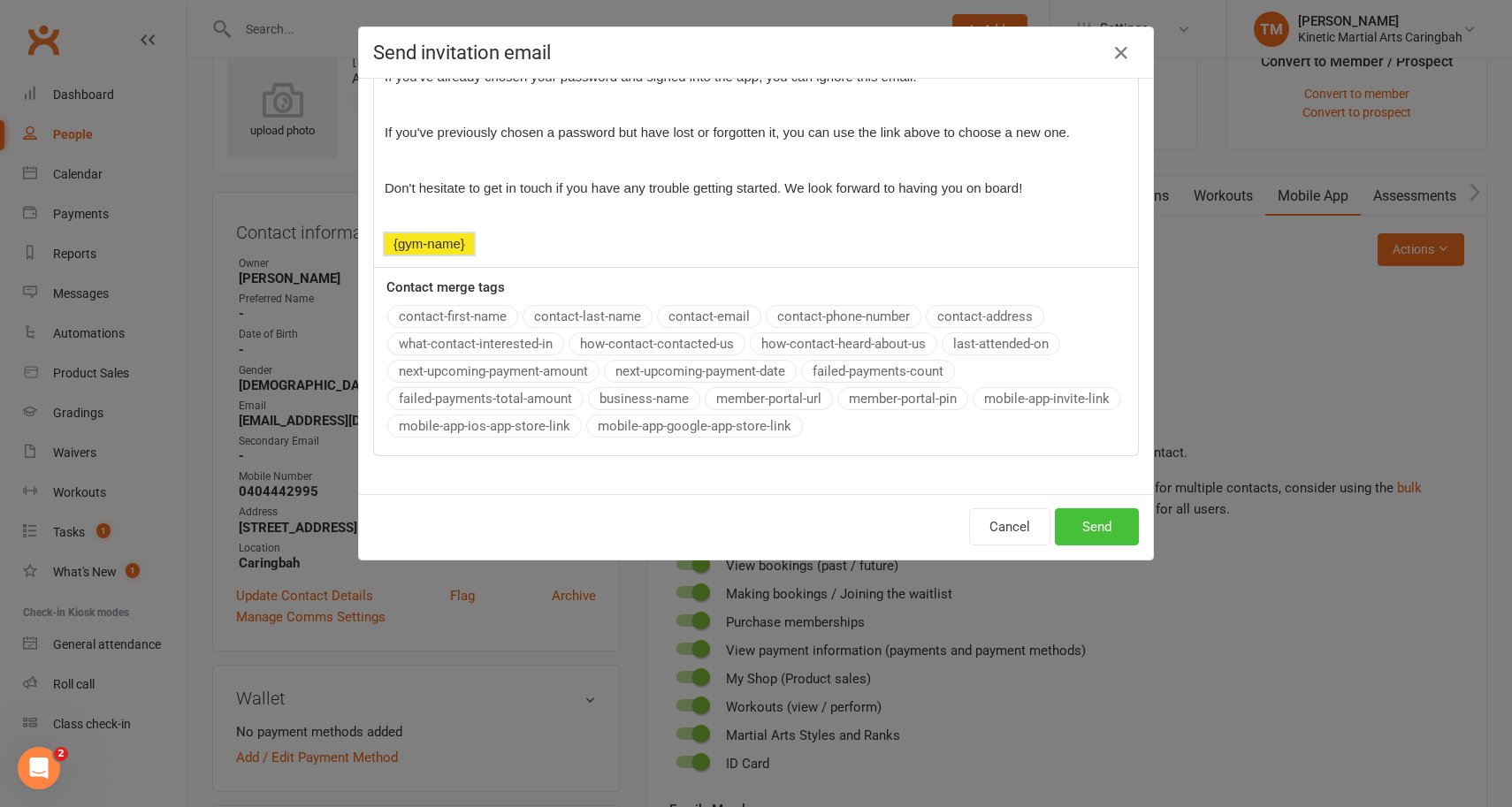
click at [1095, 516] on button "Send" at bounding box center [1097, 527] width 84 height 37
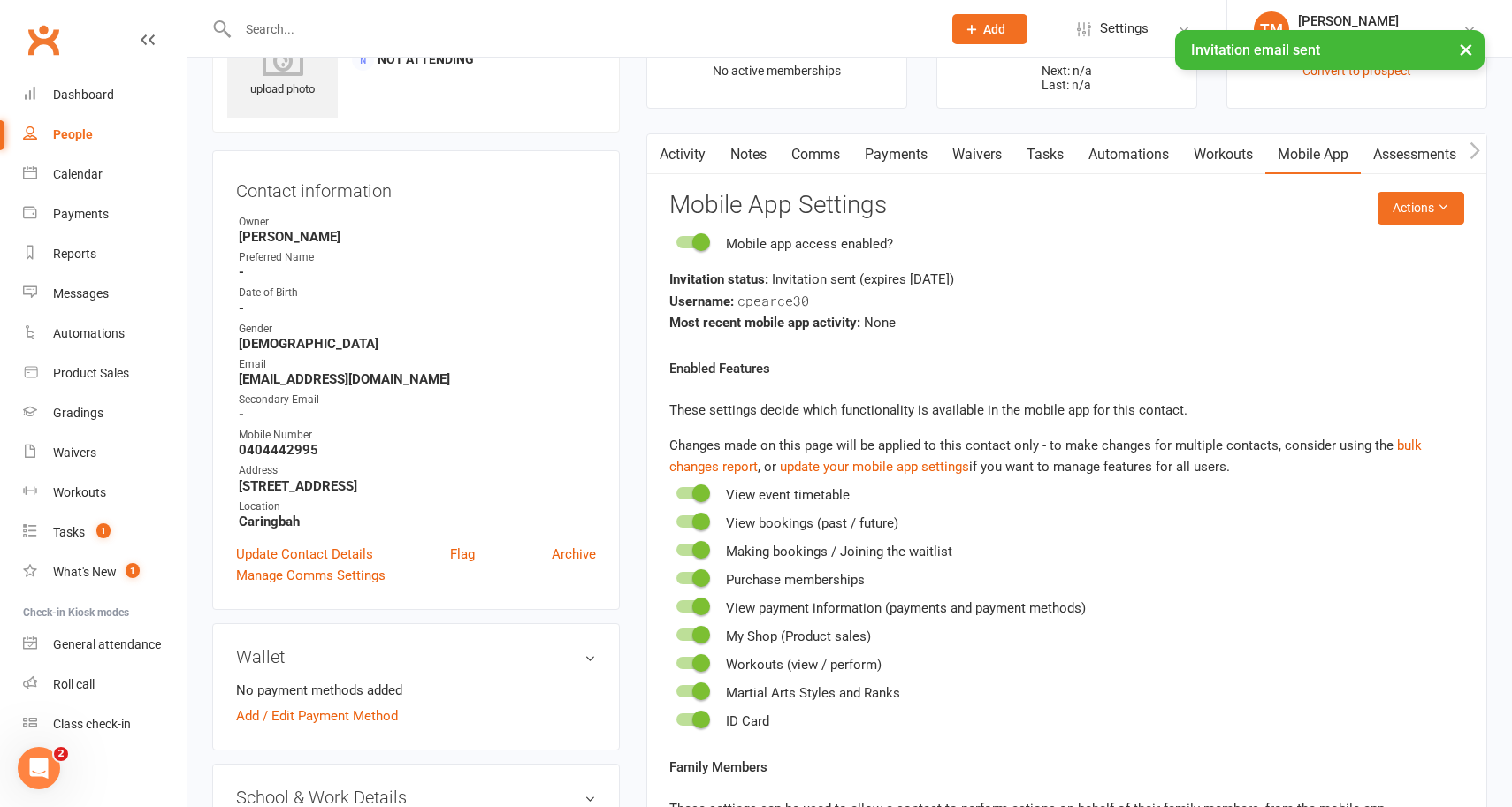
scroll to position [0, 0]
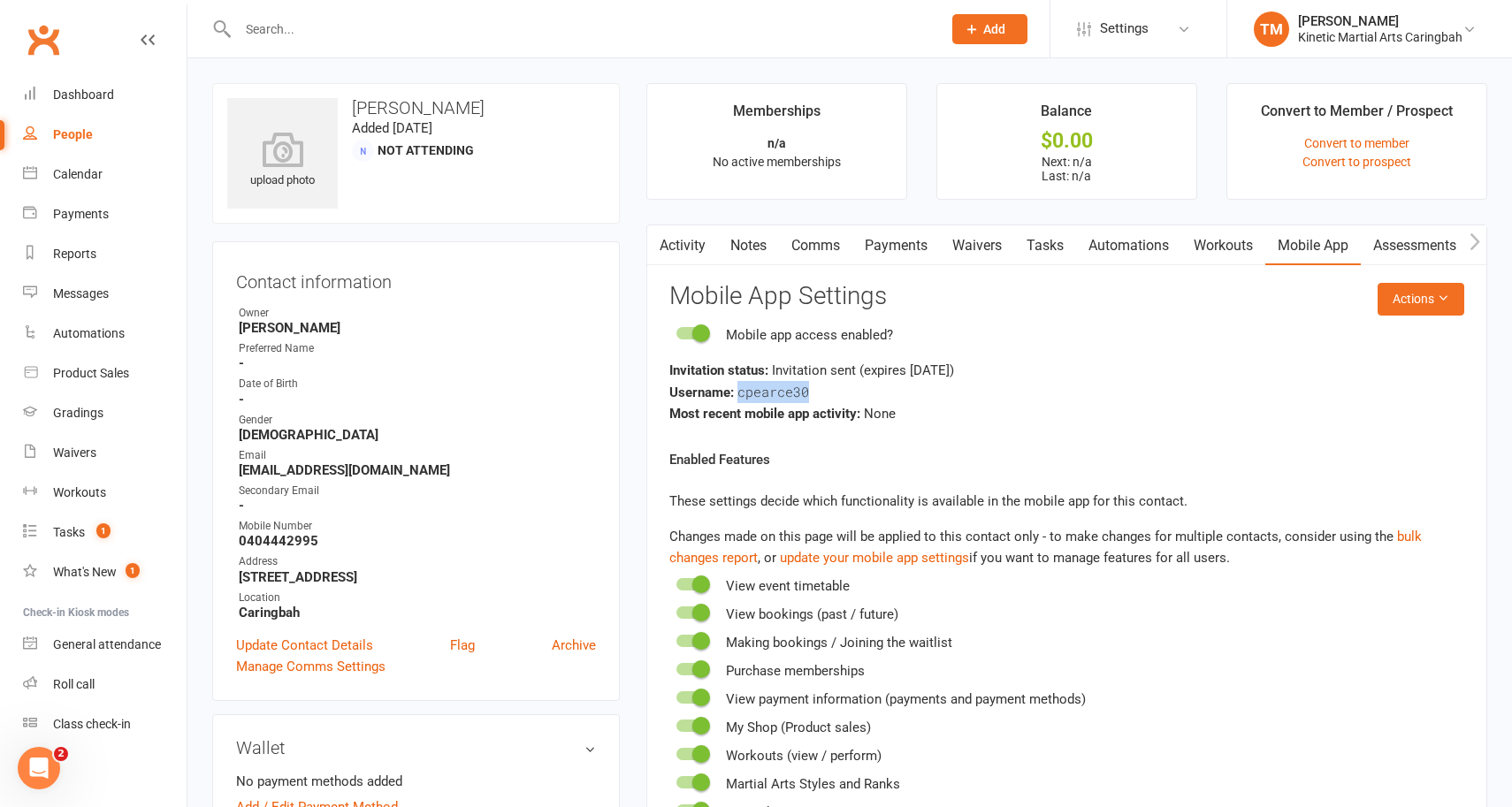
drag, startPoint x: 815, startPoint y: 391, endPoint x: 738, endPoint y: 391, distance: 77.0
click at [738, 391] on div "Username: cpearce30" at bounding box center [1067, 392] width 795 height 22
copy span "cpearce30"
click at [399, 34] on input "text" at bounding box center [581, 30] width 697 height 25
paste input "[PERSON_NAME]"
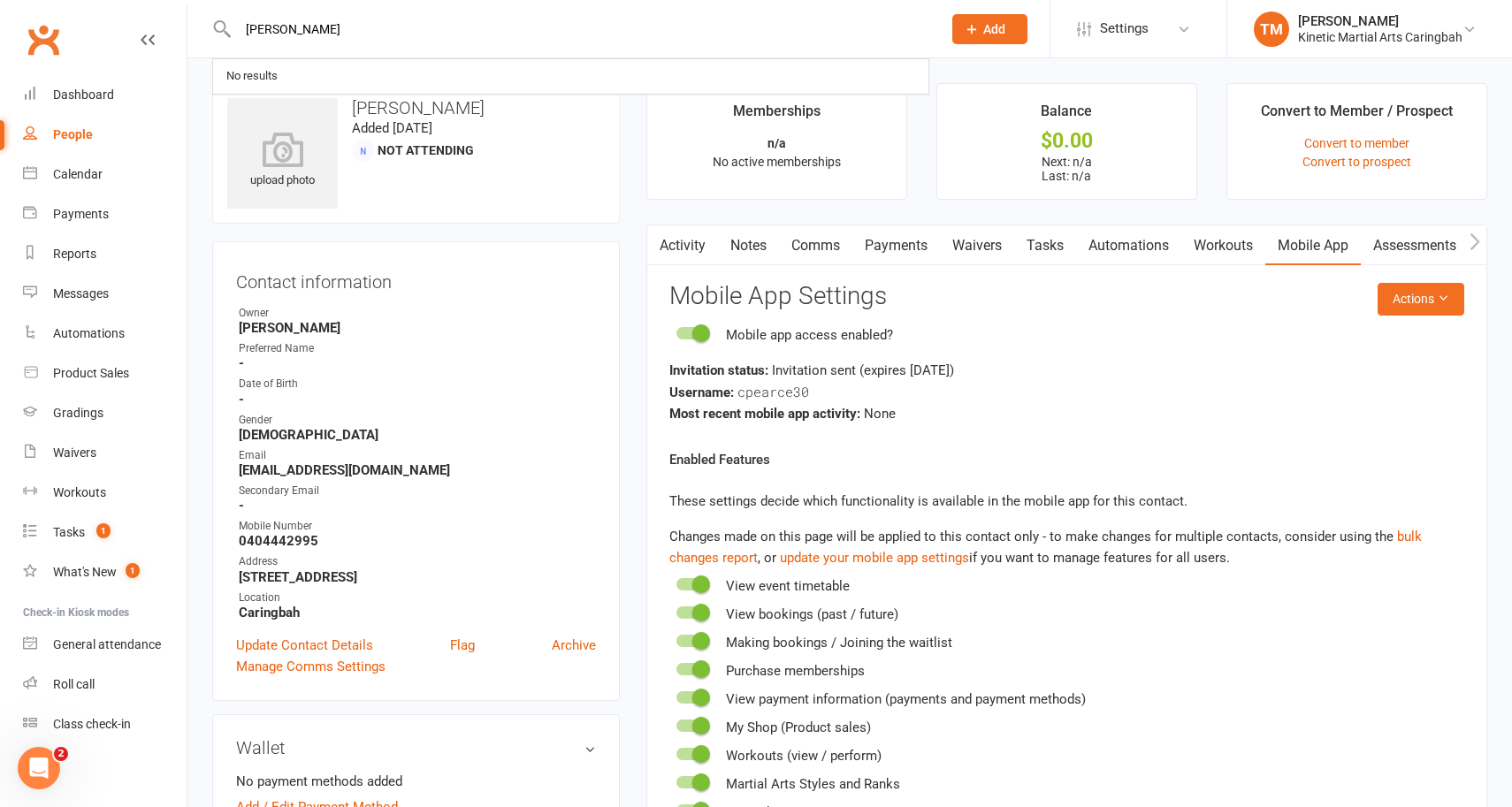
drag, startPoint x: 329, startPoint y: 30, endPoint x: 237, endPoint y: 30, distance: 92.0
click at [237, 30] on input "[PERSON_NAME]" at bounding box center [581, 30] width 697 height 25
paste input "[EMAIL_ADDRESS][DOMAIN_NAME]"
click at [455, 29] on input "[PERSON_NAME][EMAIL_ADDRESS][DOMAIN_NAME]" at bounding box center [581, 30] width 697 height 25
type input "[PERSON_NAME]"
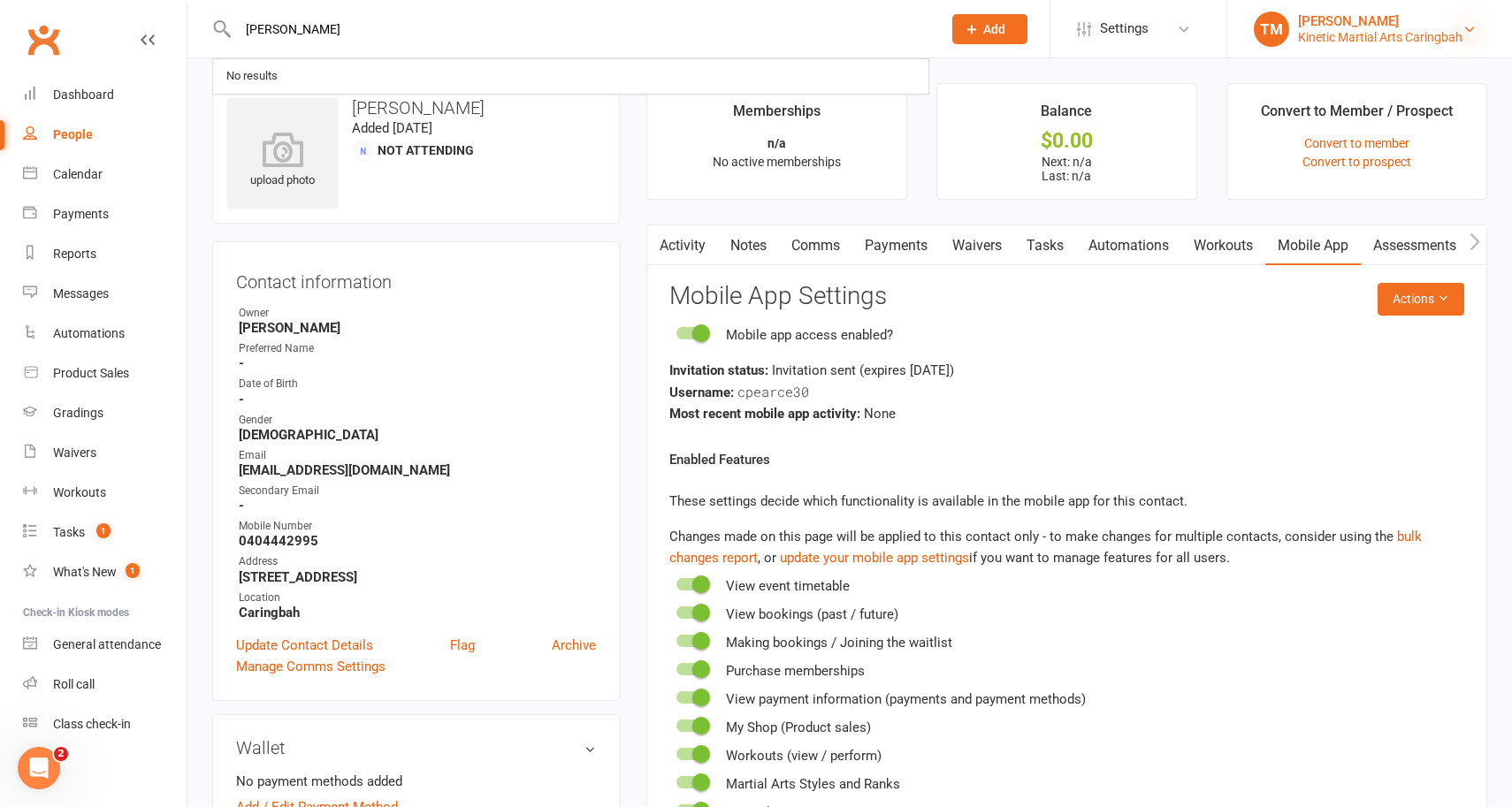
click at [1466, 29] on icon at bounding box center [1469, 29] width 14 height 14
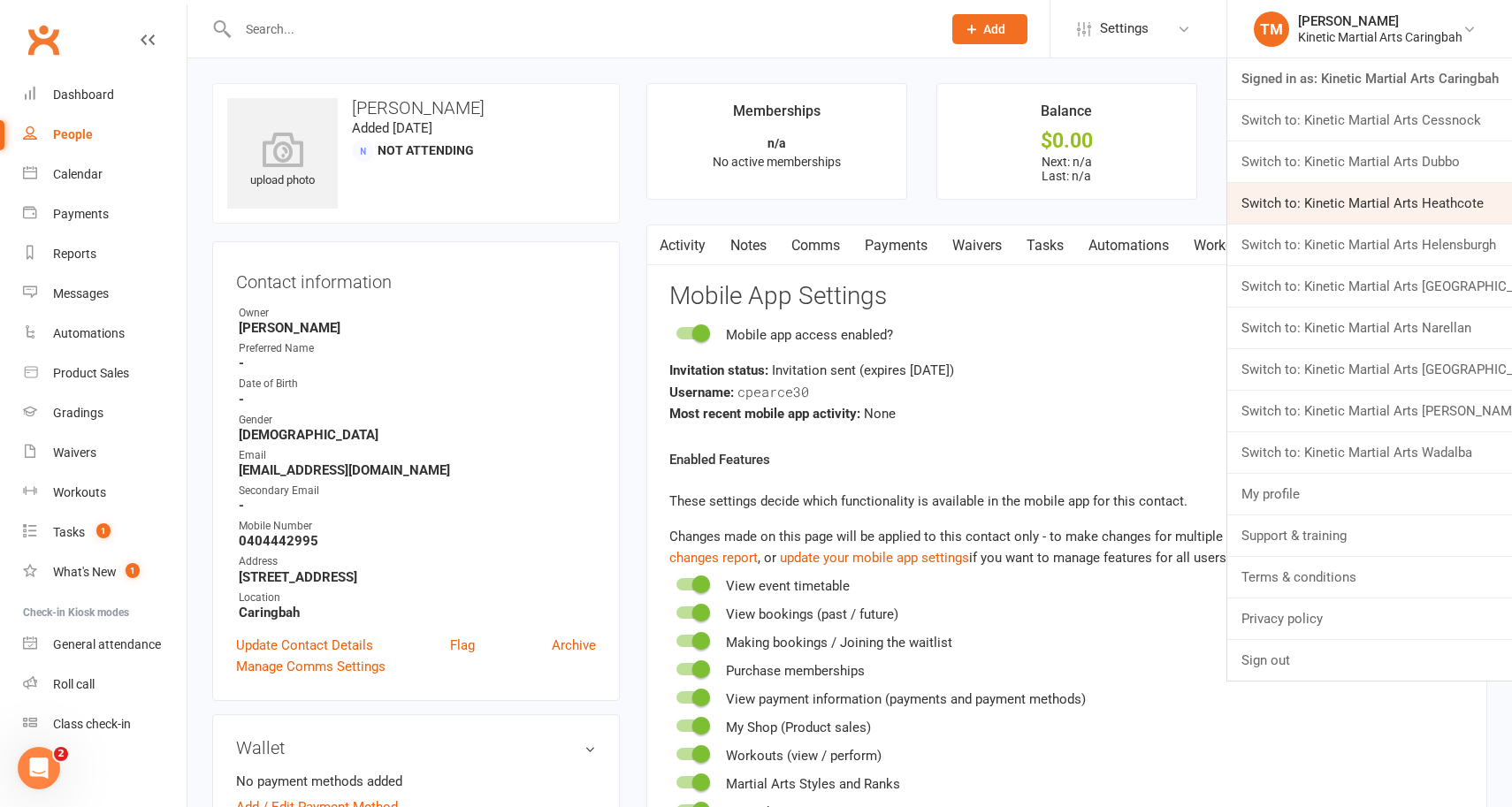
click at [1432, 188] on link "Switch to: Kinetic Martial Arts Heathcote" at bounding box center [1369, 203] width 284 height 40
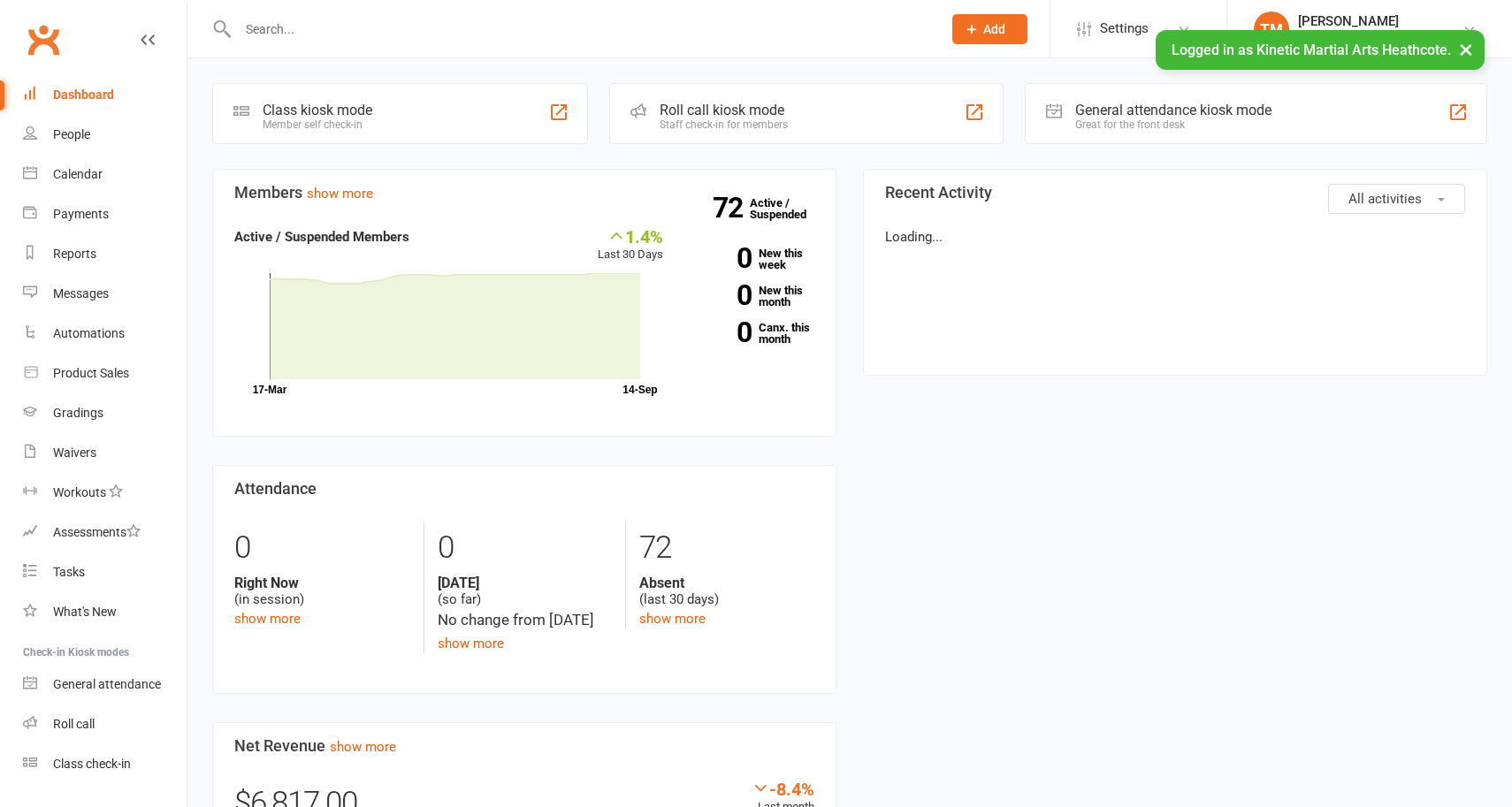
click at [533, 28] on input "text" at bounding box center [581, 30] width 697 height 25
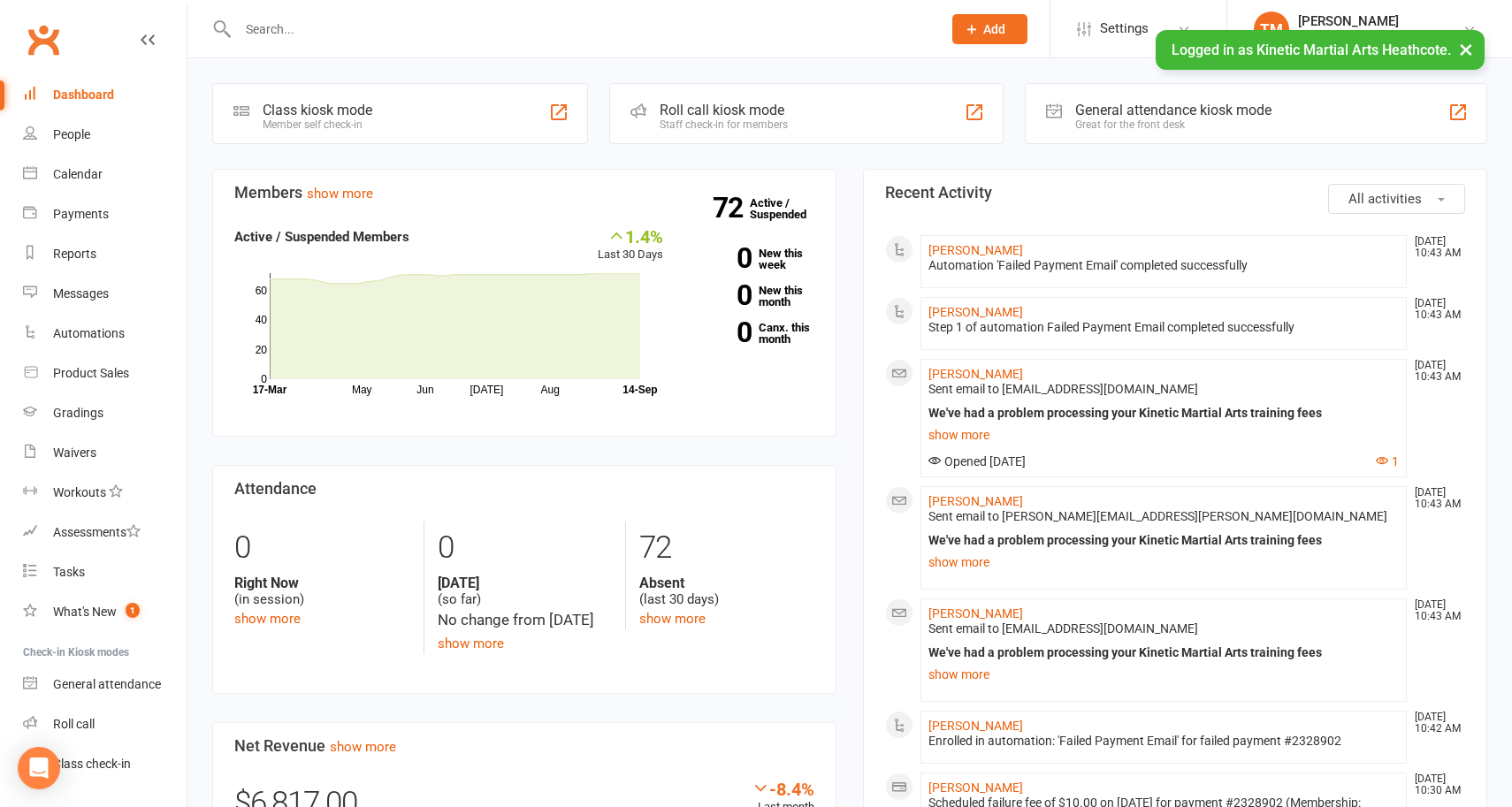
paste input "[PERSON_NAME][EMAIL_ADDRESS][DOMAIN_NAME]"
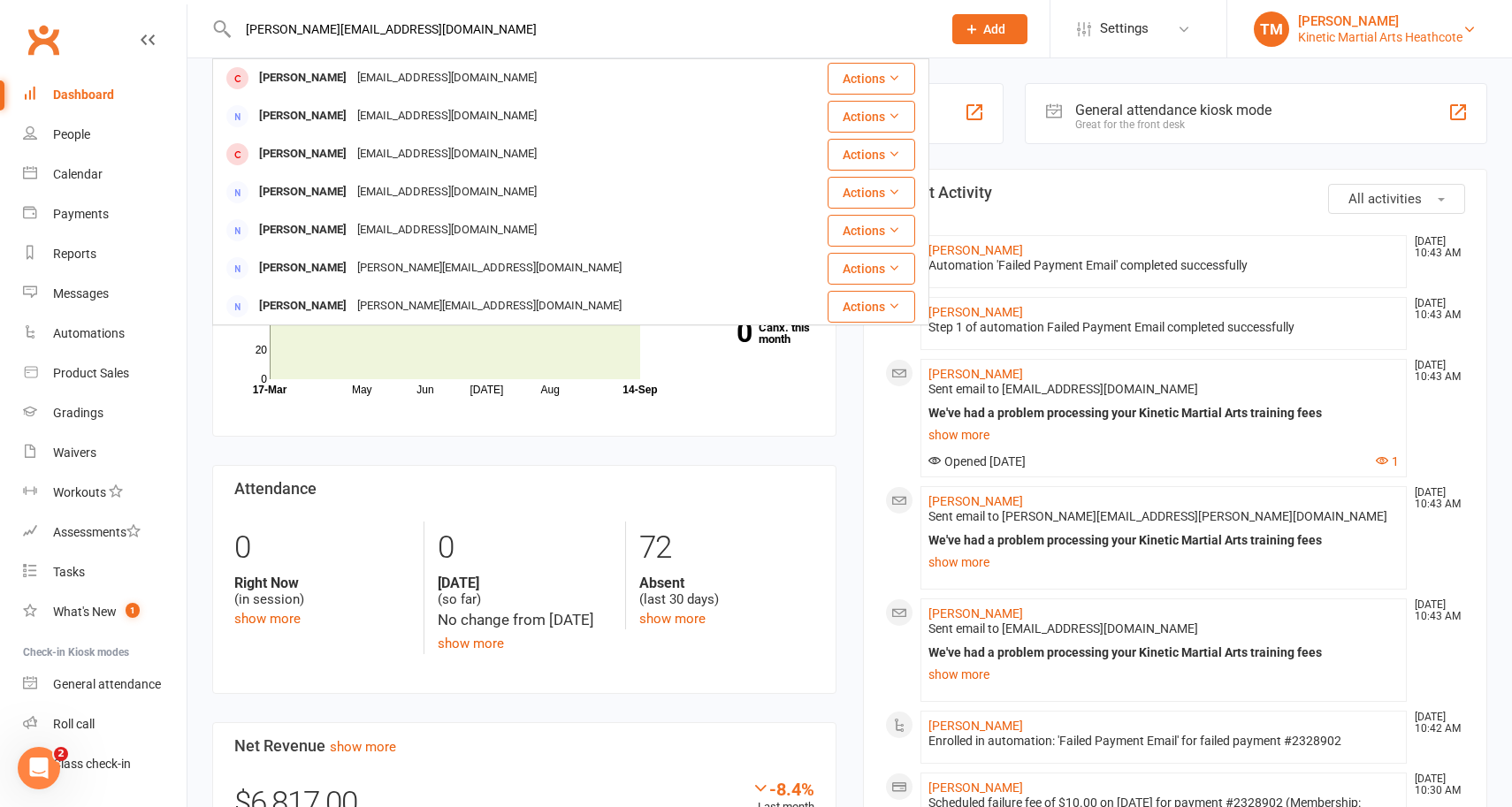
type input "[PERSON_NAME][EMAIL_ADDRESS][DOMAIN_NAME]"
click at [1458, 34] on div "Kinetic Martial Arts Heathcote" at bounding box center [1380, 36] width 165 height 16
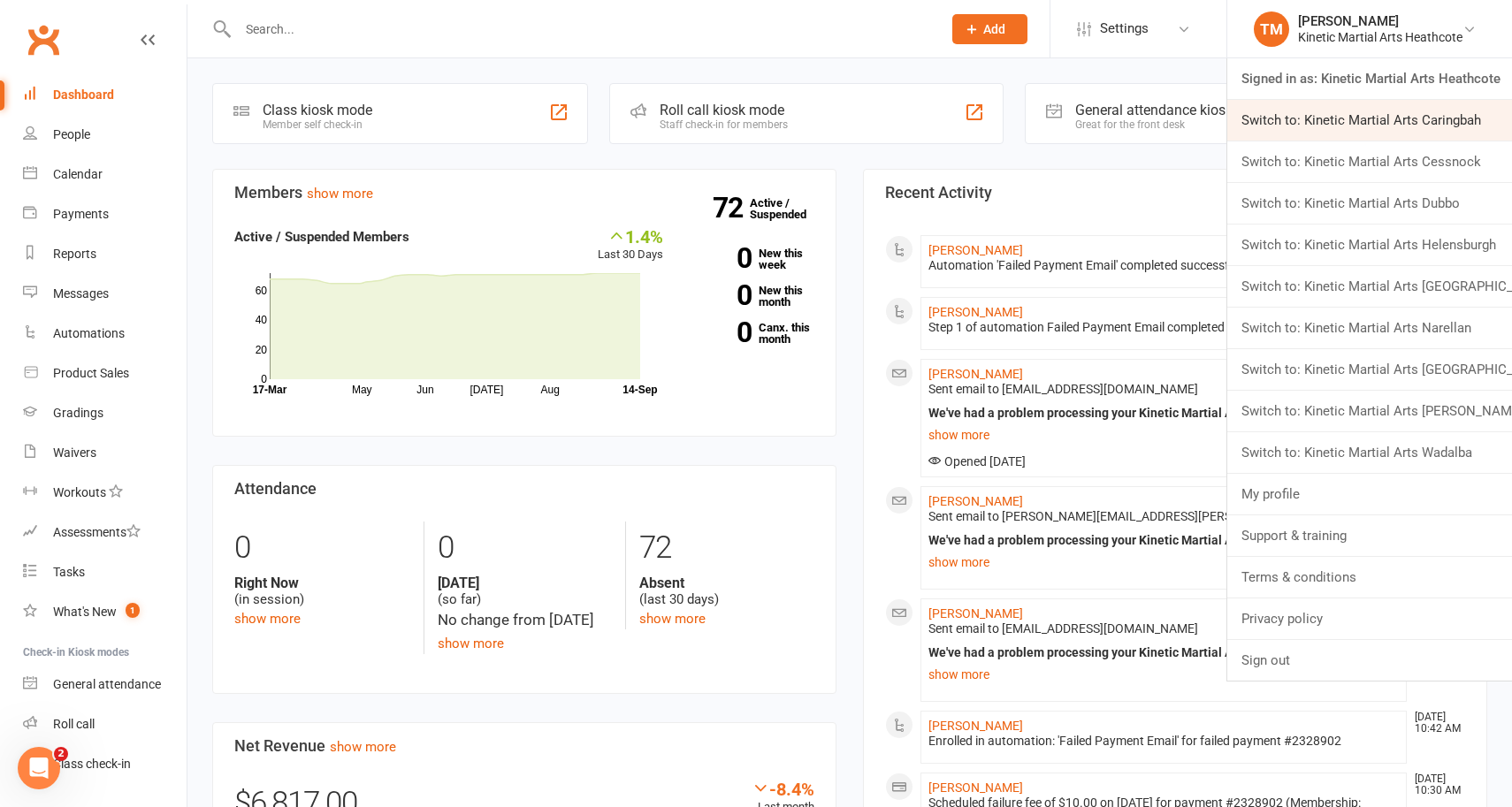
click at [1429, 123] on link "Switch to: Kinetic Martial Arts Caringbah" at bounding box center [1369, 120] width 284 height 40
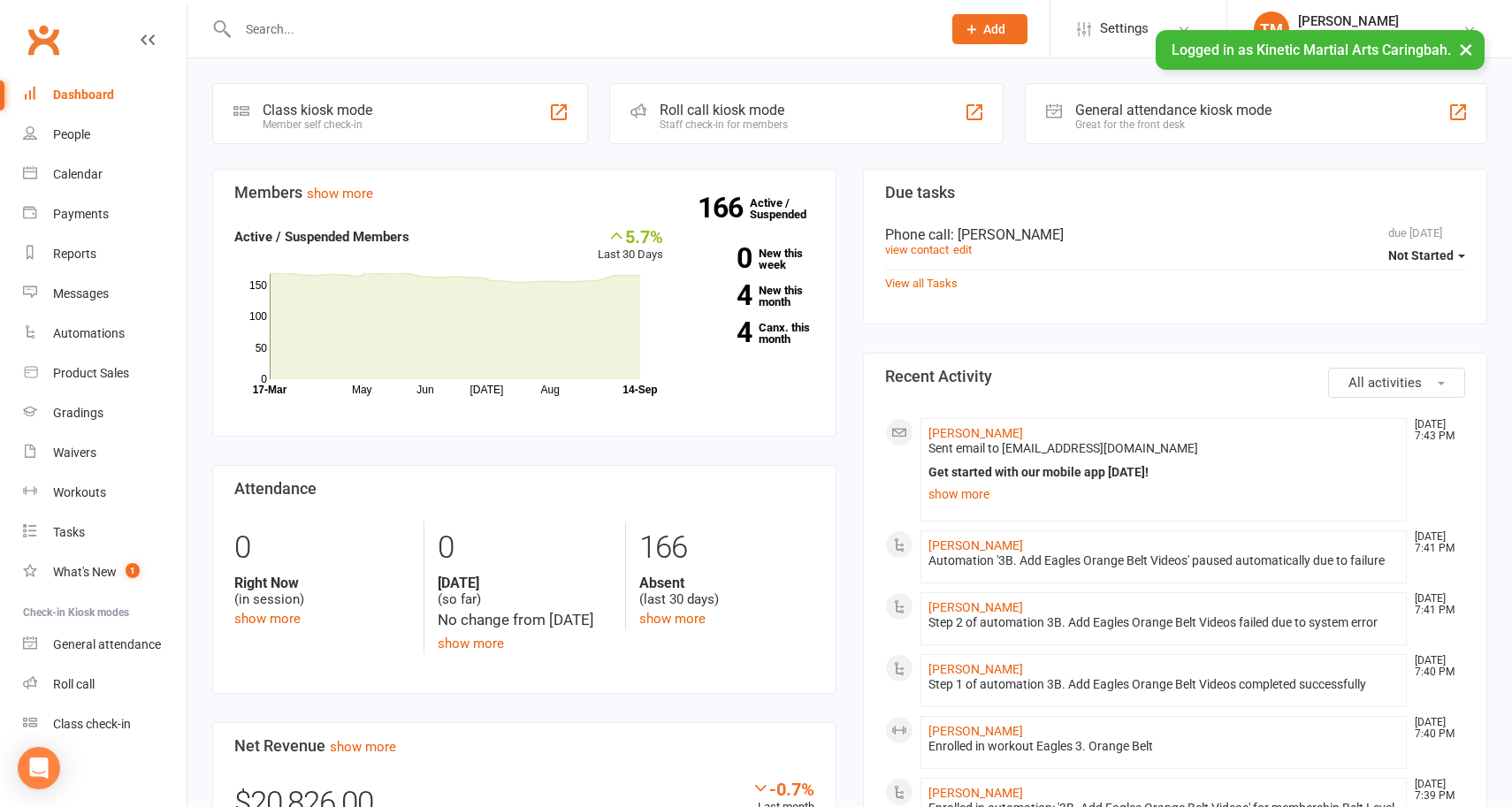
click at [667, 32] on input "text" at bounding box center [581, 30] width 697 height 25
paste input "[PERSON_NAME][EMAIL_ADDRESS][DOMAIN_NAME]"
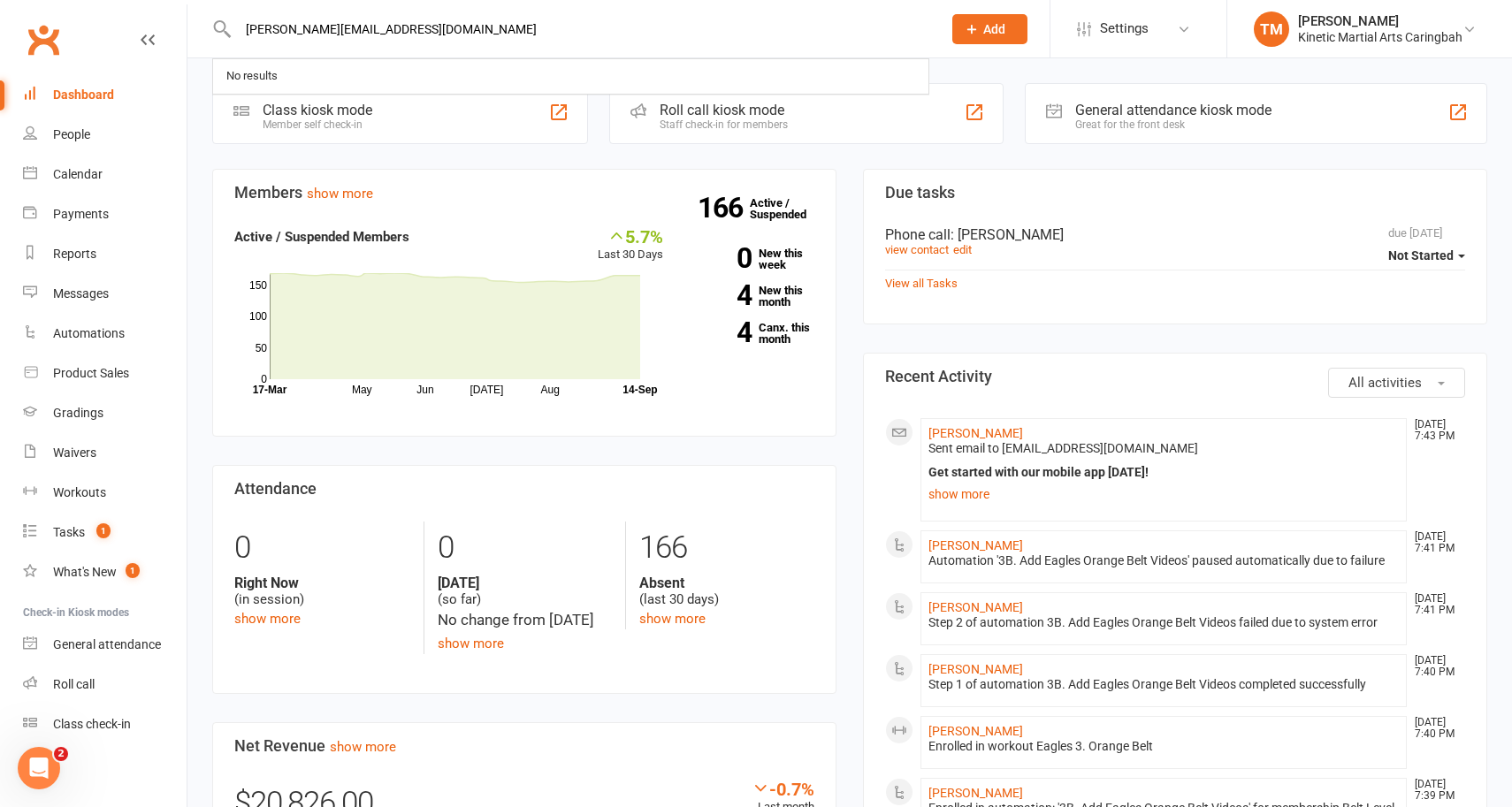
click at [511, 15] on div "Maria_blake@hotmail.com No results" at bounding box center [571, 29] width 717 height 57
click at [488, 9] on div "Maria_blake@hotmail.com No results" at bounding box center [571, 29] width 717 height 57
click at [423, 31] on input "[PERSON_NAME][EMAIL_ADDRESS][DOMAIN_NAME]" at bounding box center [581, 30] width 697 height 25
type input "M"
paste input "0413335079"
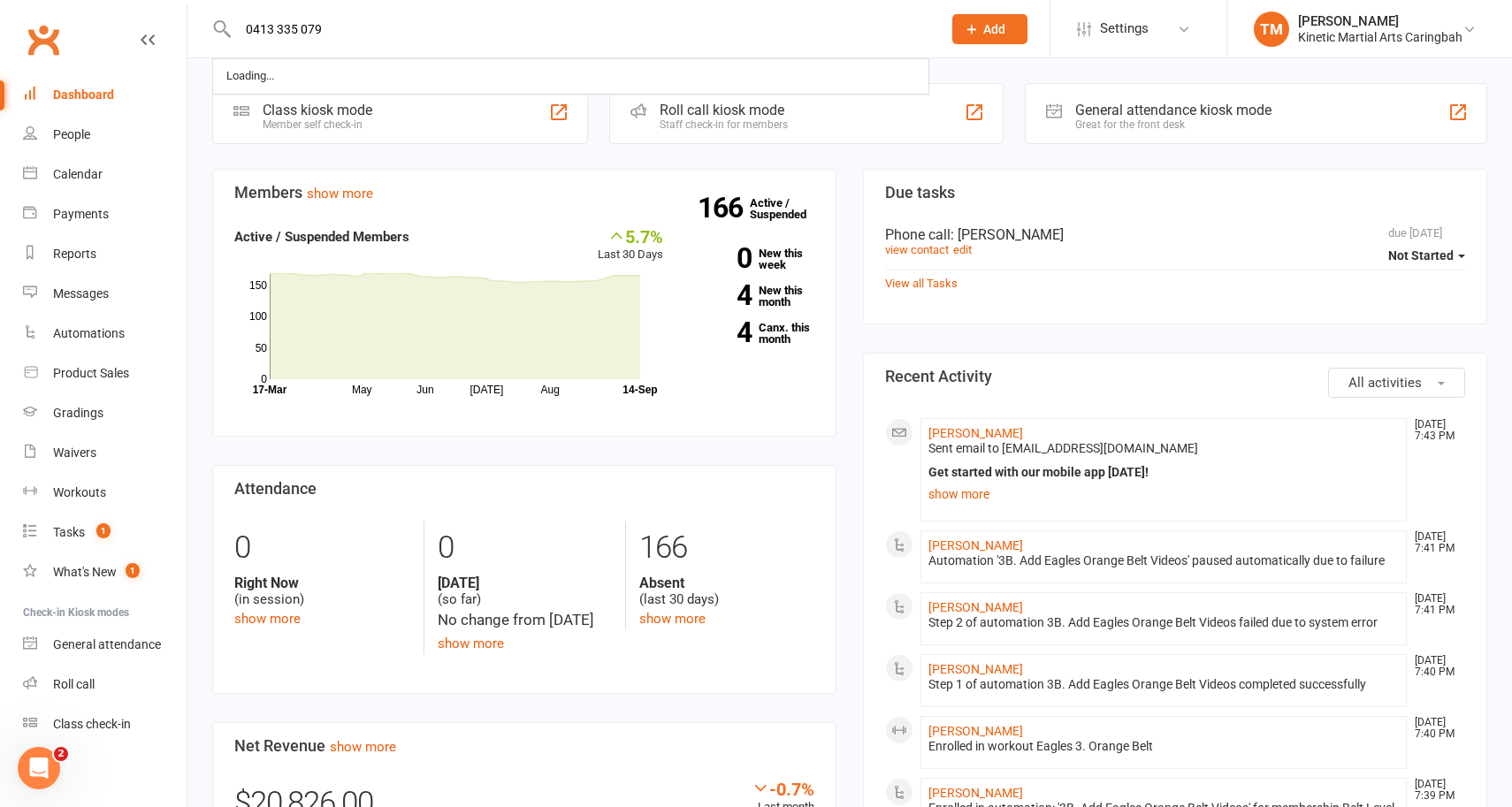
type input "0413 335 079"
drag, startPoint x: 975, startPoint y: 561, endPoint x: 1055, endPoint y: 570, distance: 80.5
click at [1055, 570] on li "Phoenix Pearce Sep 14, 7:41 PM Automation '3B. Add Eagles Orange Belt Videos' p…" at bounding box center [1163, 556] width 486 height 53
click at [950, 543] on link "[PERSON_NAME]" at bounding box center [975, 545] width 95 height 14
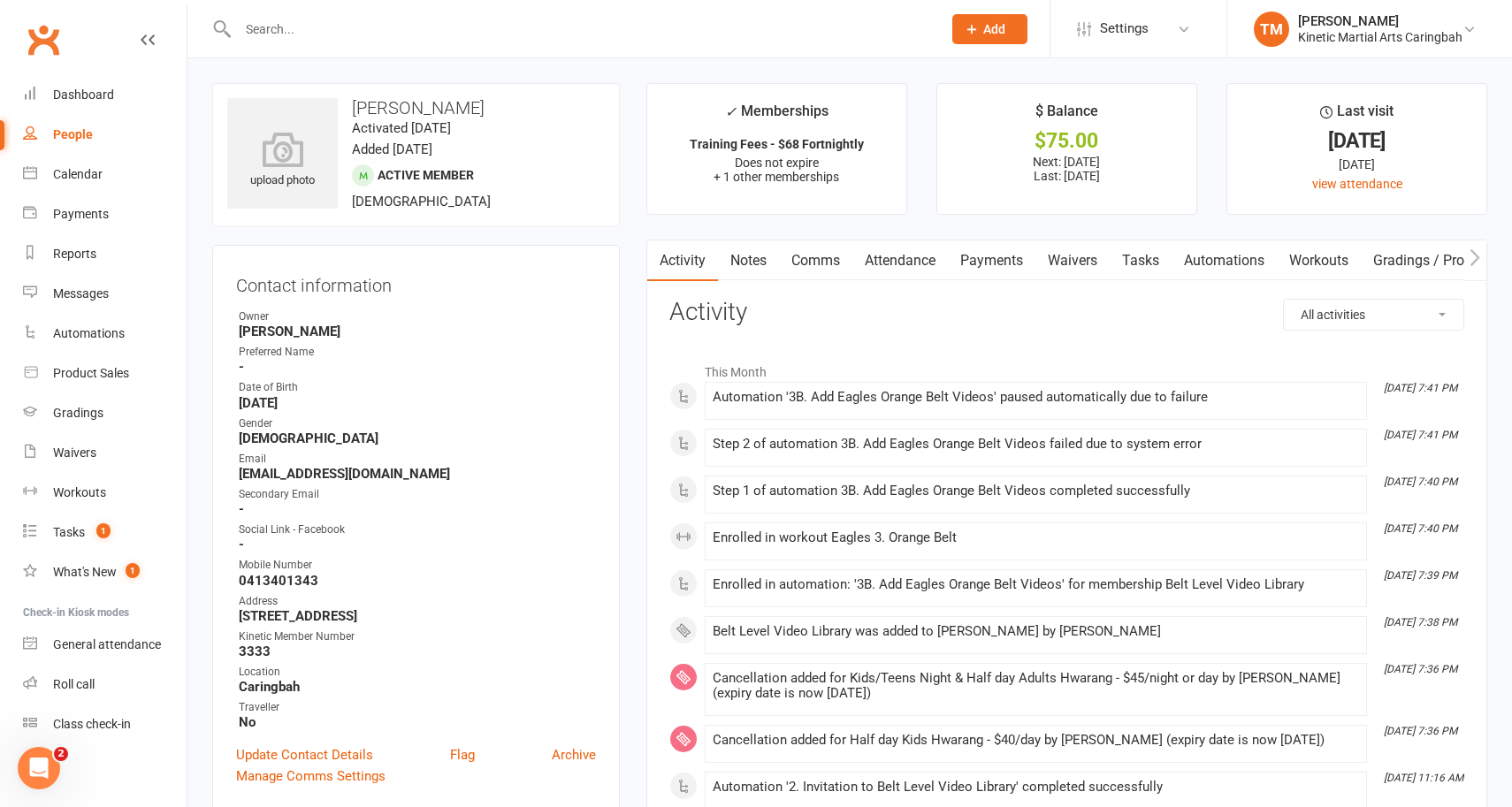
click at [1309, 261] on link "Workouts" at bounding box center [1319, 260] width 84 height 40
